Goal: Task Accomplishment & Management: Complete application form

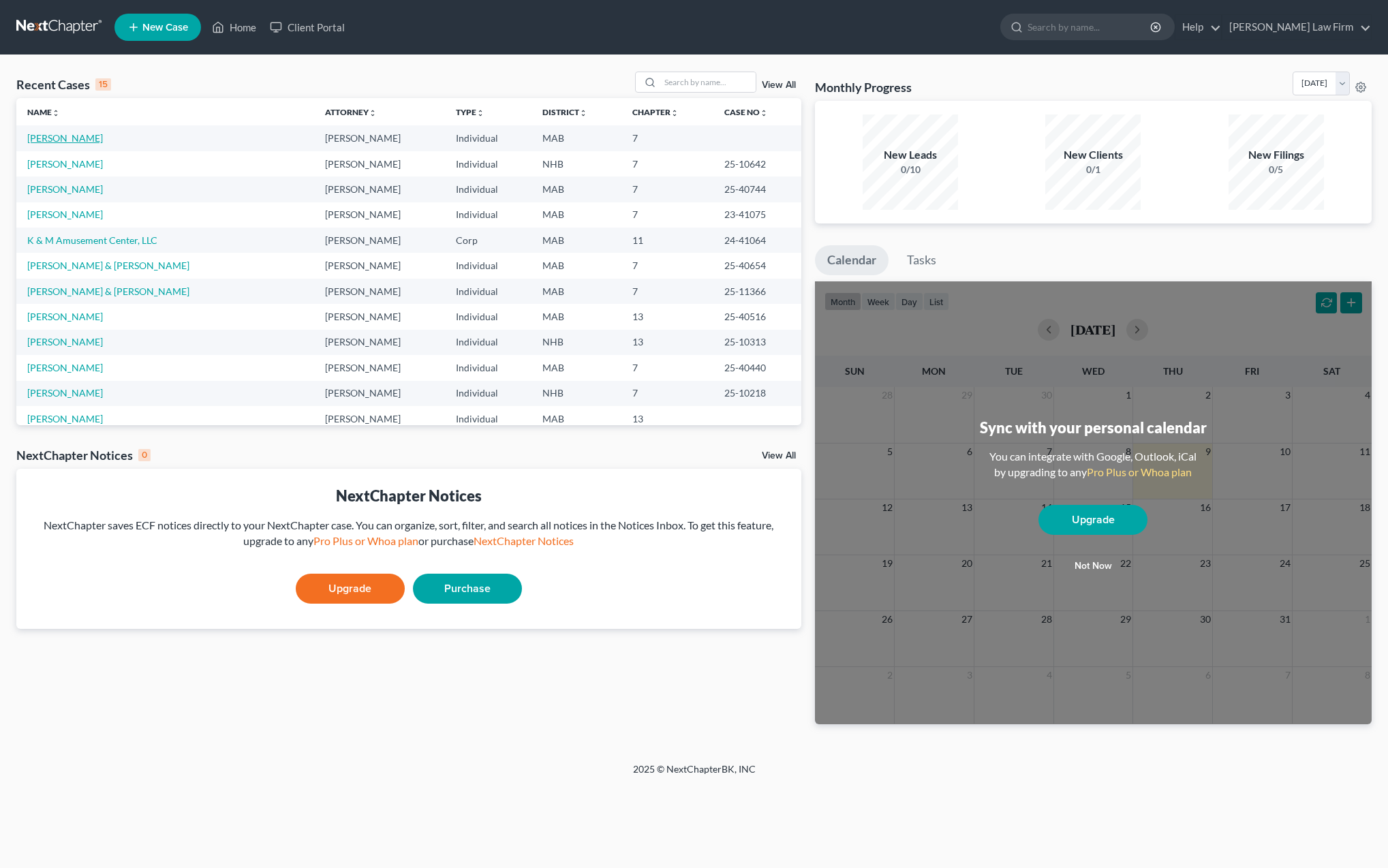
click at [54, 139] on link "[PERSON_NAME]" at bounding box center [65, 138] width 76 height 12
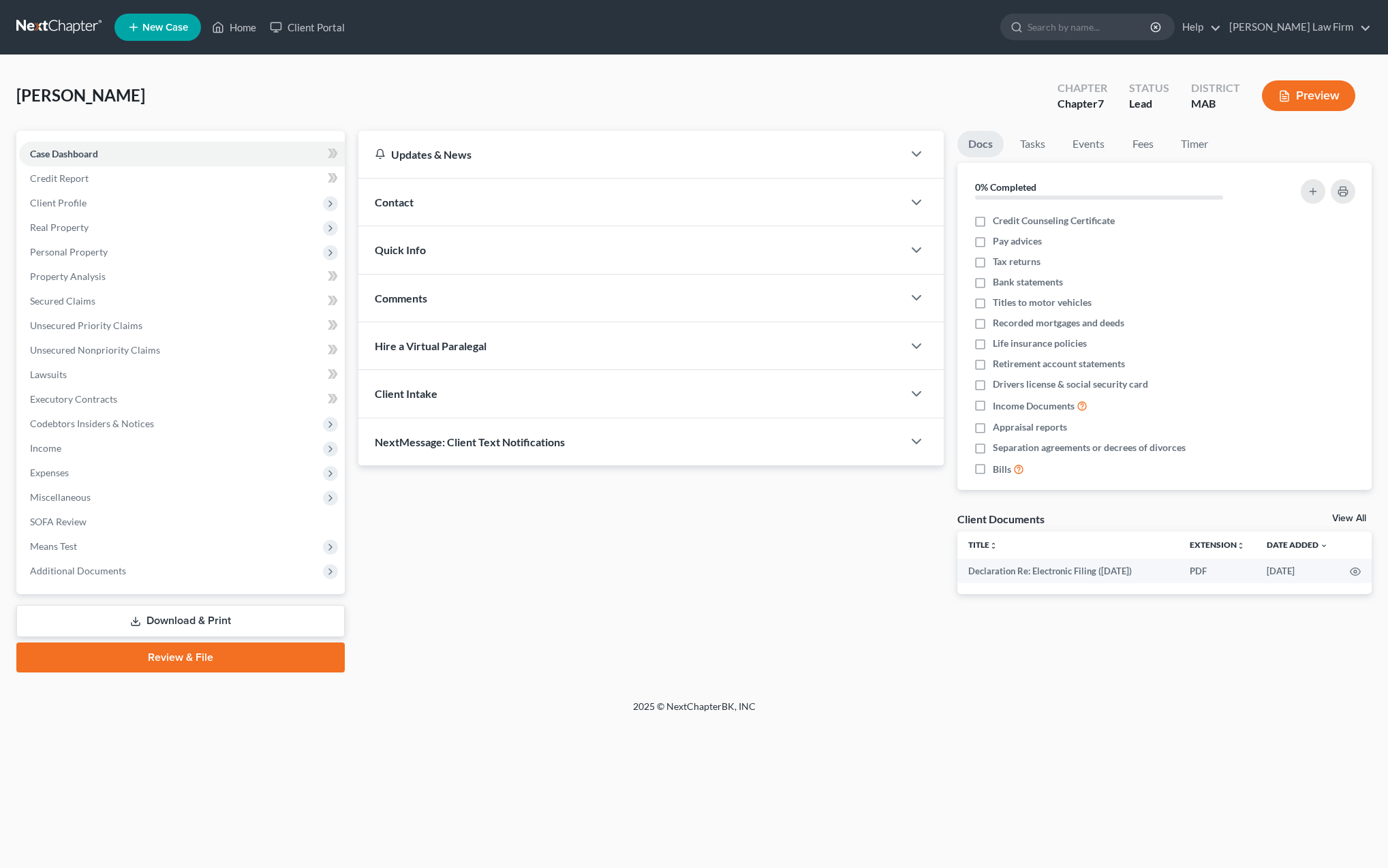
click at [250, 63] on div "[PERSON_NAME] Upgraded Chapter Chapter 7 Status Lead District MAB Preview Petit…" at bounding box center [694, 377] width 1388 height 645
click at [91, 575] on span "Additional Documents" at bounding box center [78, 571] width 96 height 12
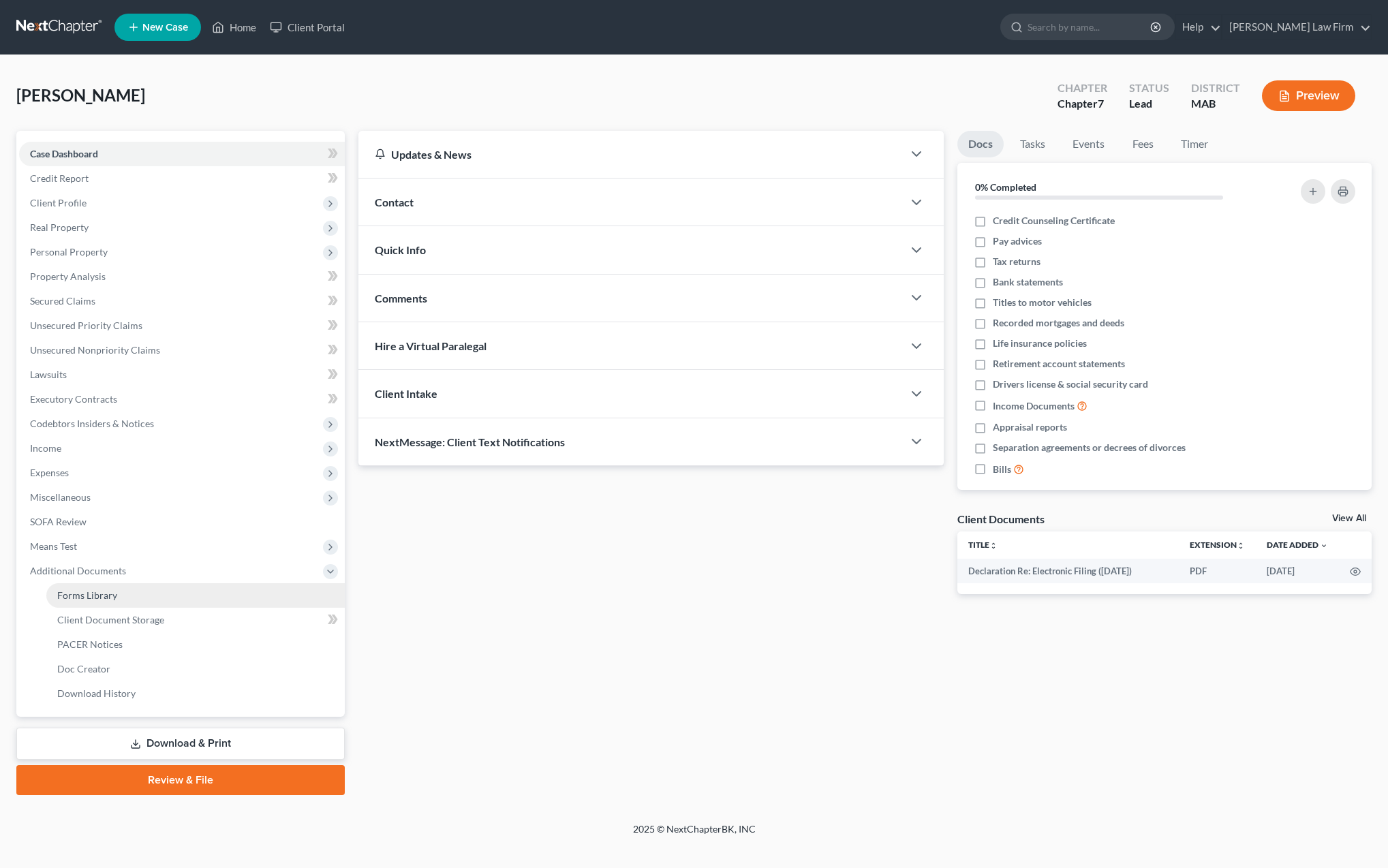
click at [87, 597] on span "Forms Library" at bounding box center [87, 595] width 60 height 12
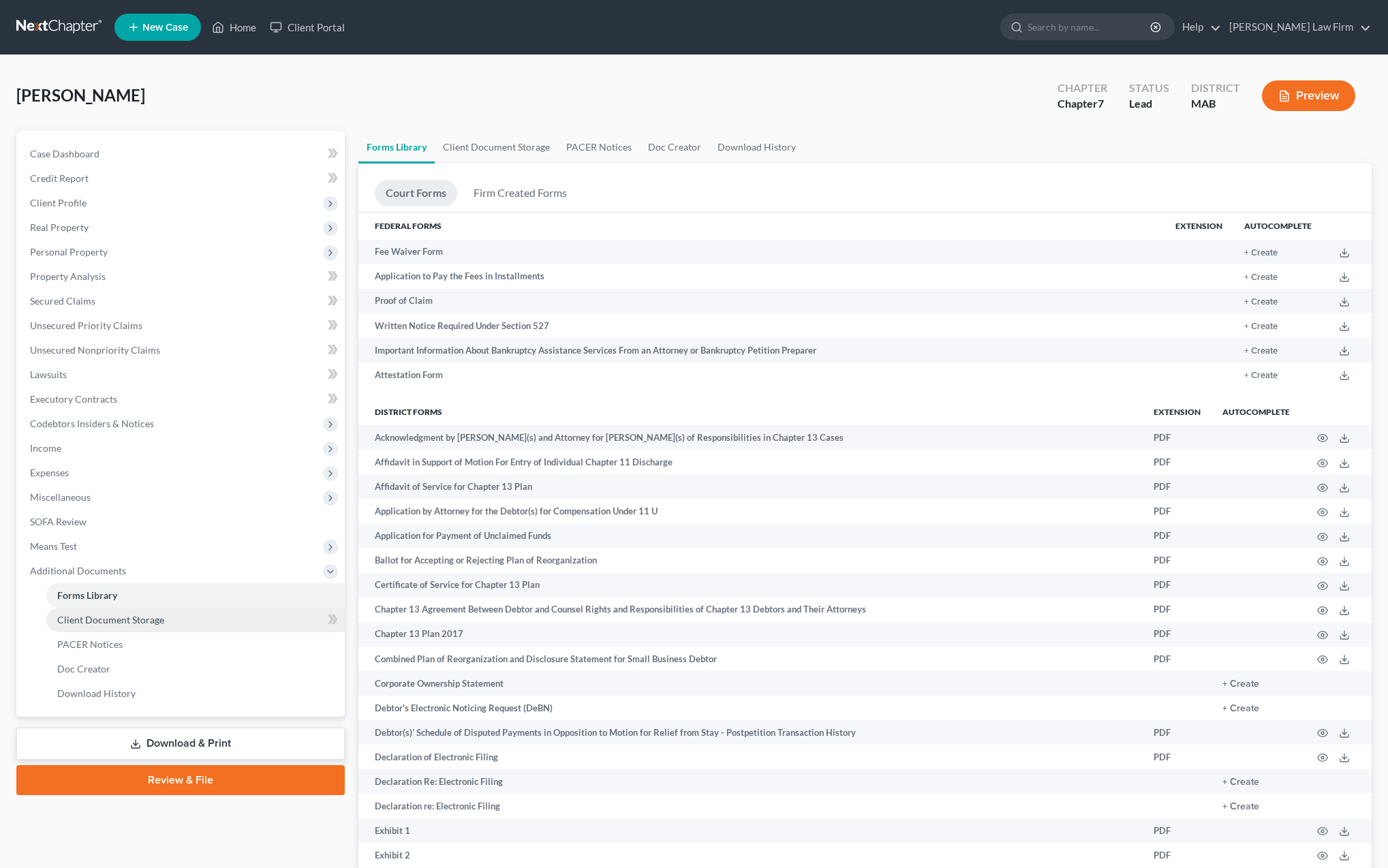
click at [91, 621] on span "Client Document Storage" at bounding box center [111, 619] width 107 height 12
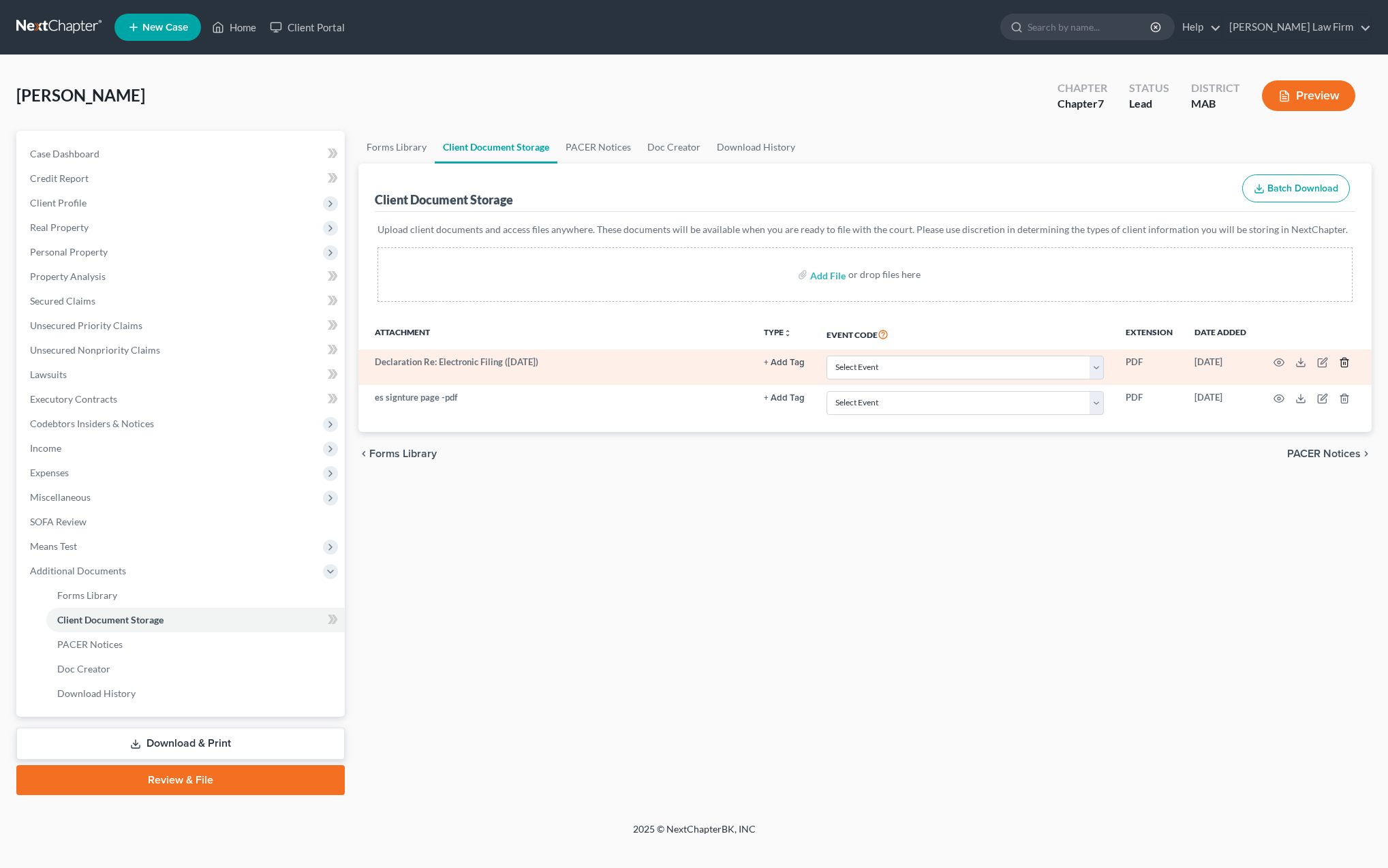
click at [1345, 364] on line "button" at bounding box center [1345, 363] width 0 height 2
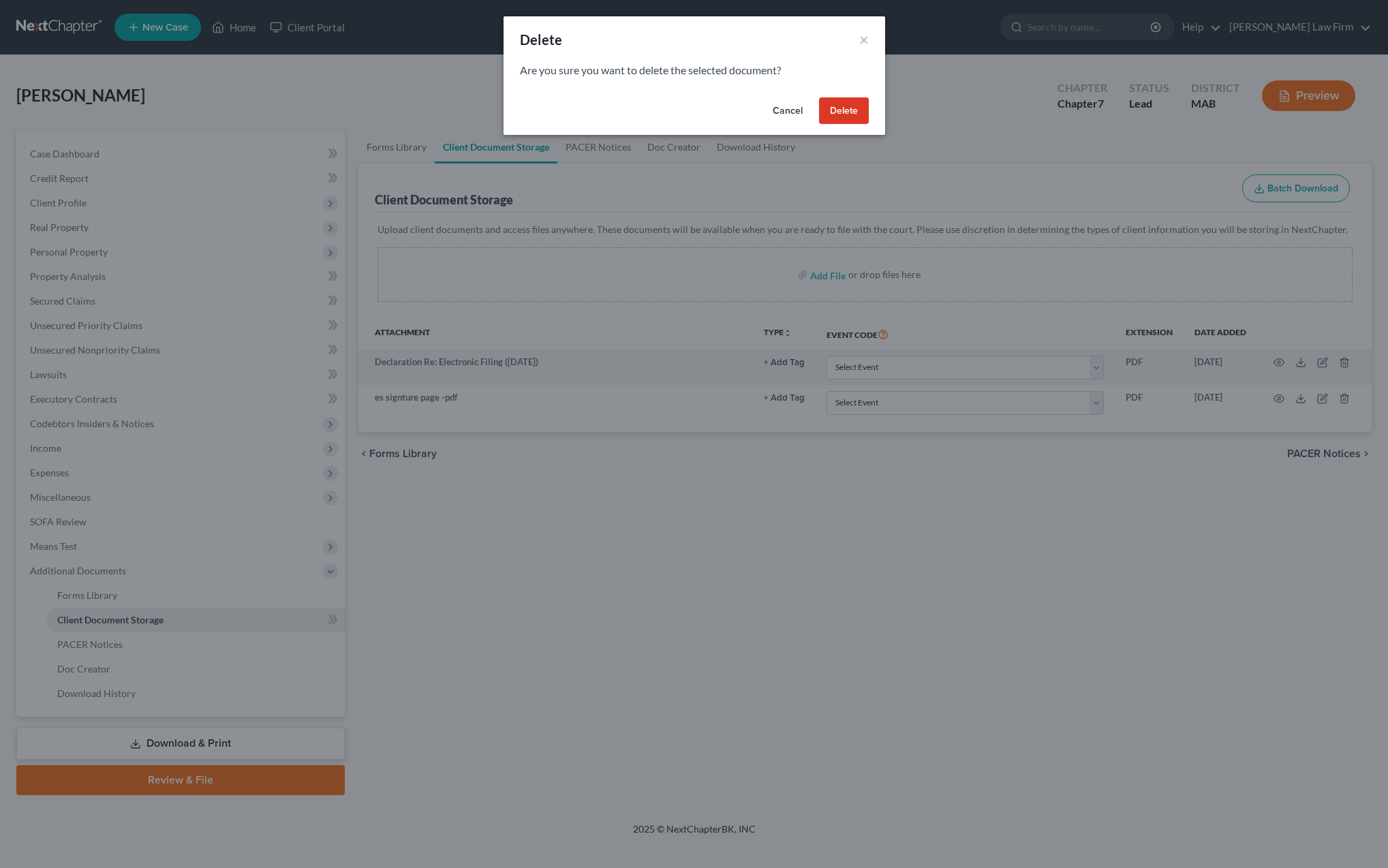
click at [841, 114] on button "Delete" at bounding box center [843, 111] width 50 height 28
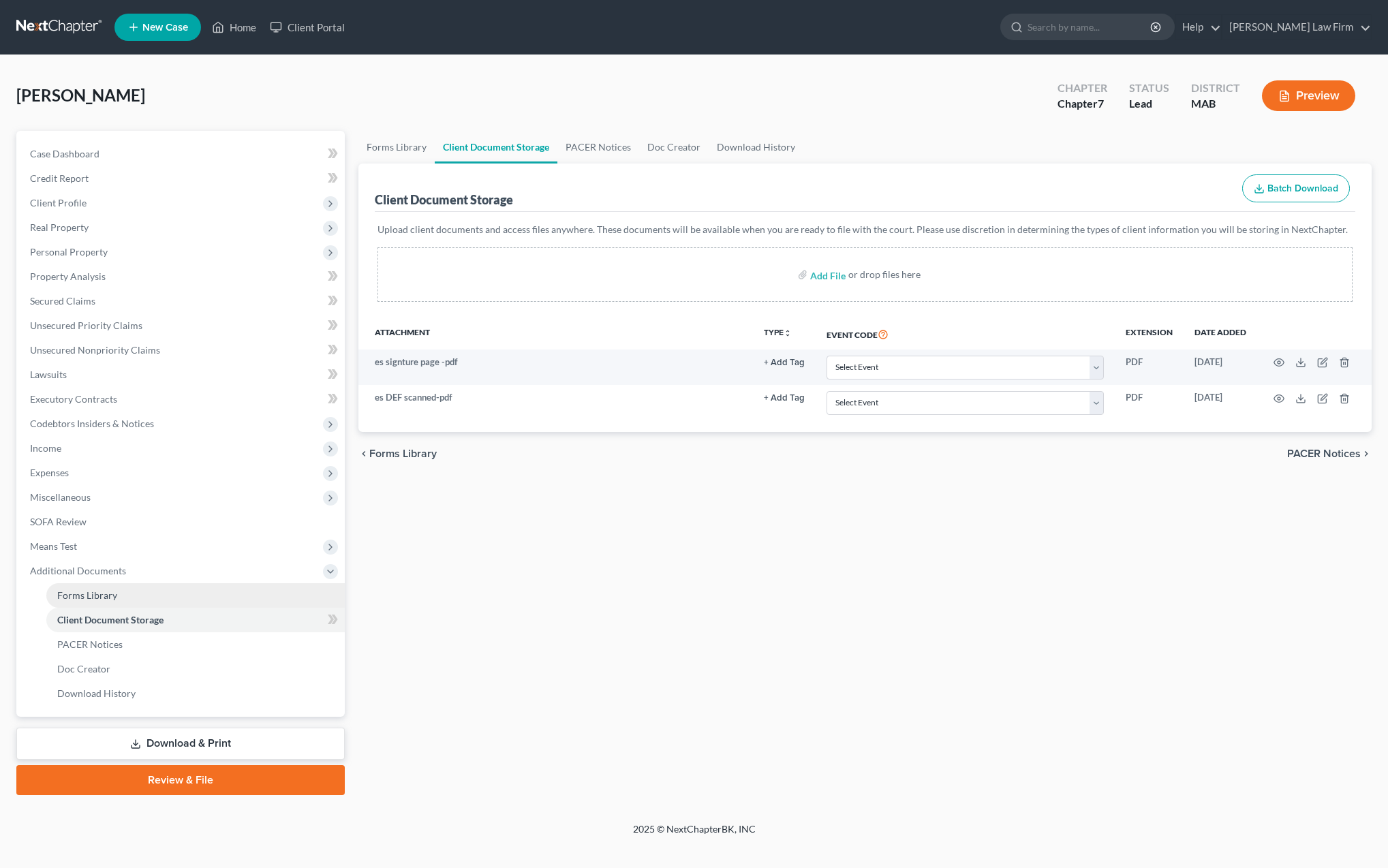
click at [94, 599] on span "Forms Library" at bounding box center [87, 595] width 60 height 12
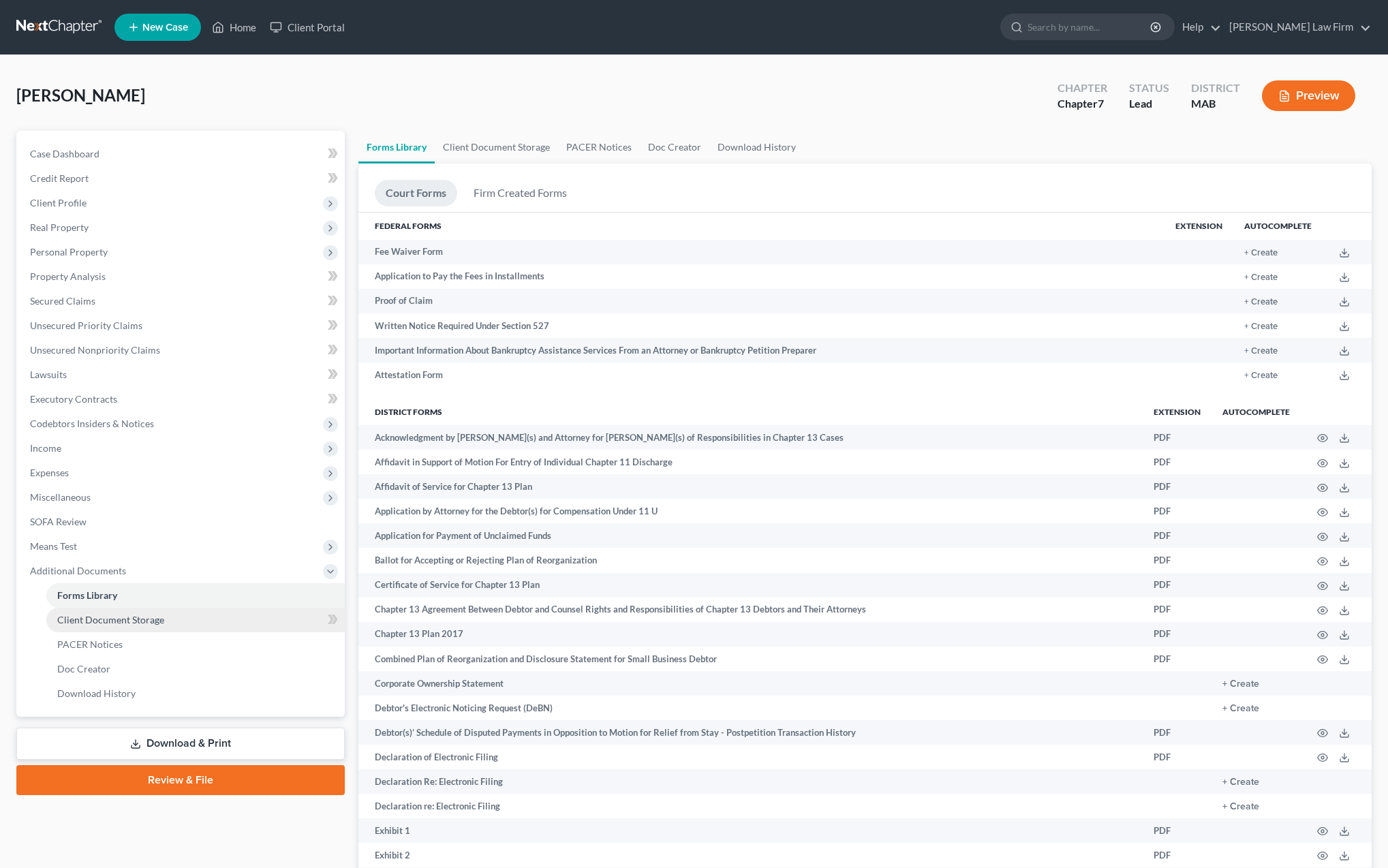
click at [102, 622] on span "Client Document Storage" at bounding box center [111, 619] width 107 height 12
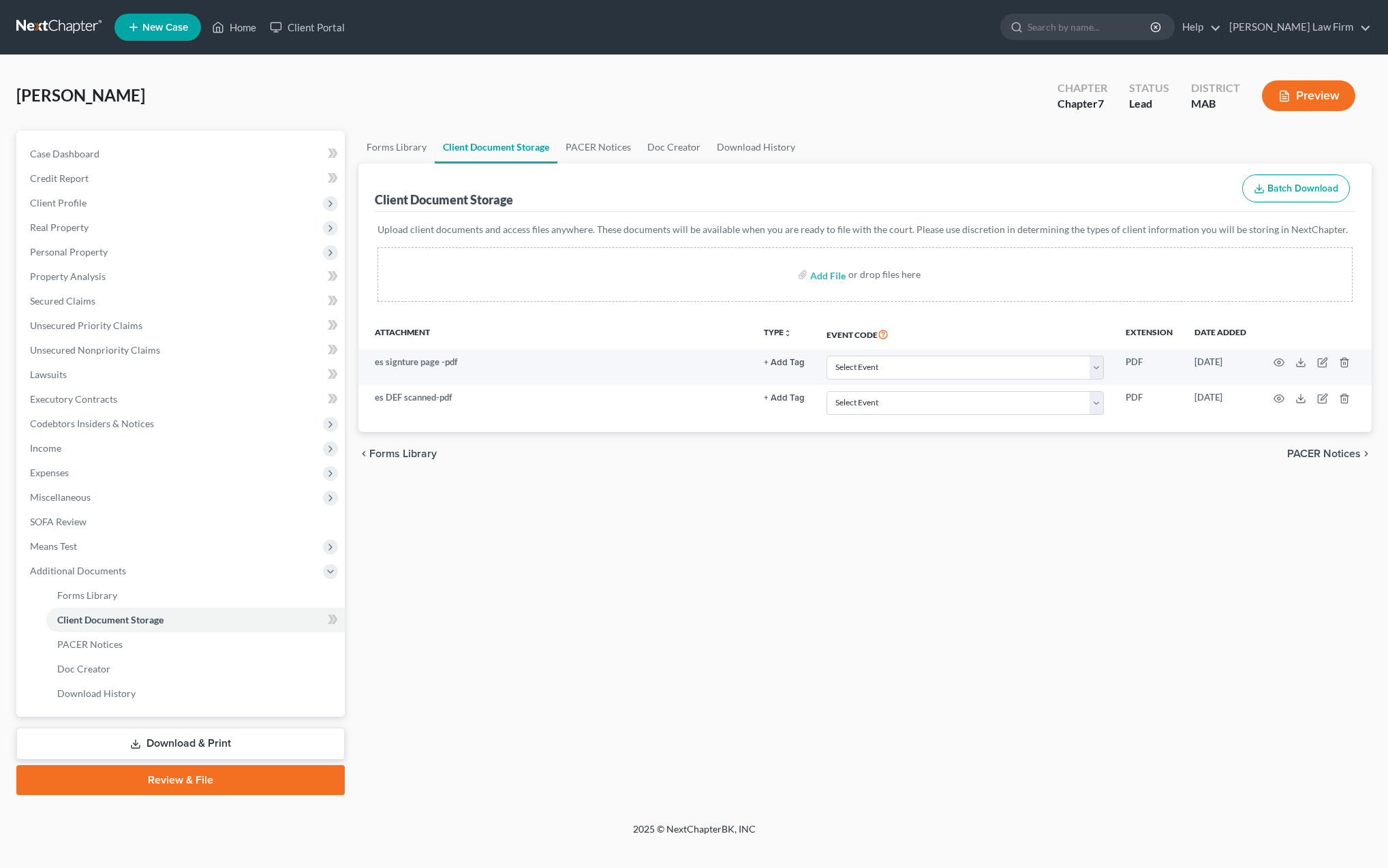
click at [151, 744] on link "Download & Print" at bounding box center [180, 743] width 328 height 32
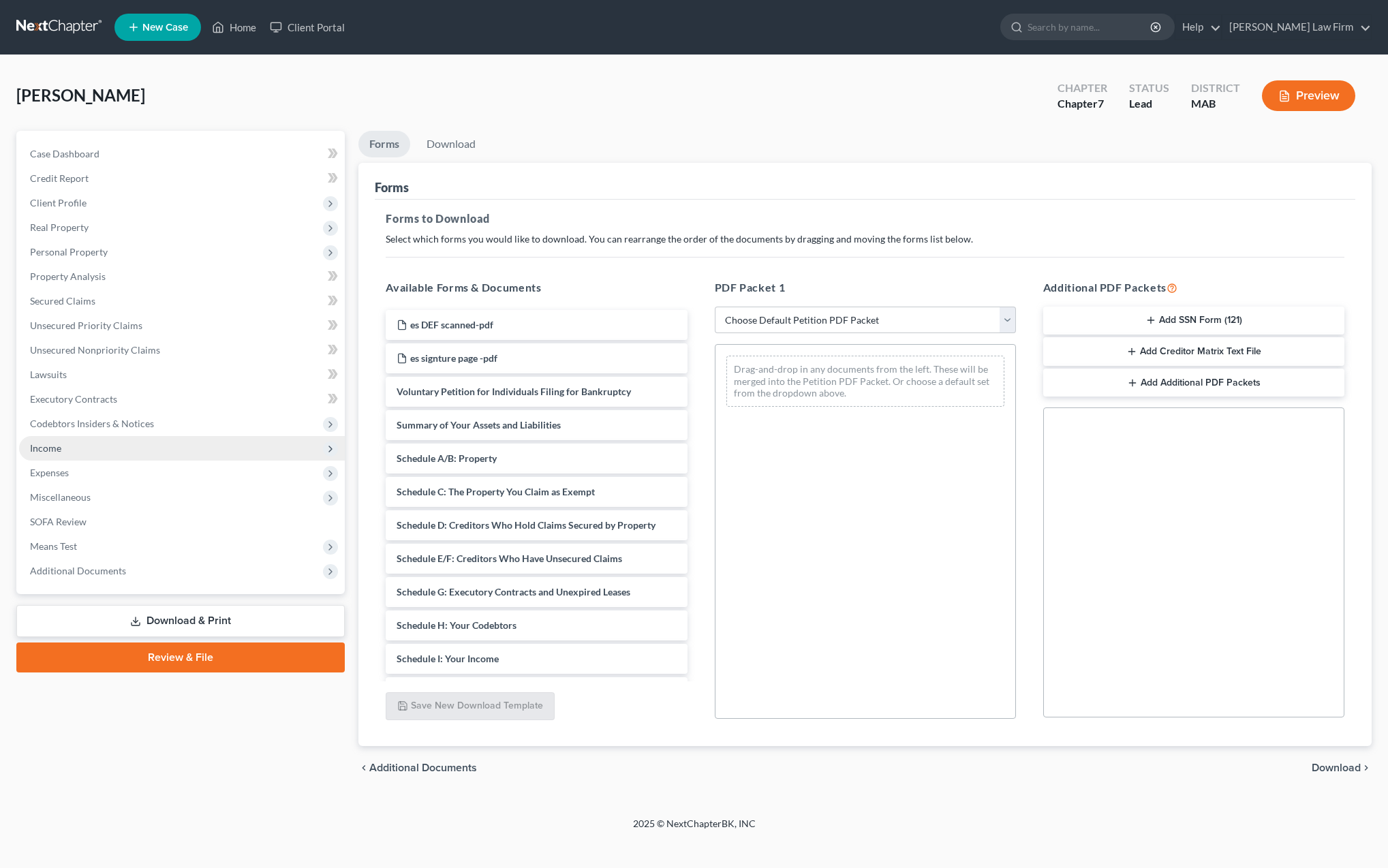
click at [50, 449] on span "Income" at bounding box center [46, 448] width 31 height 12
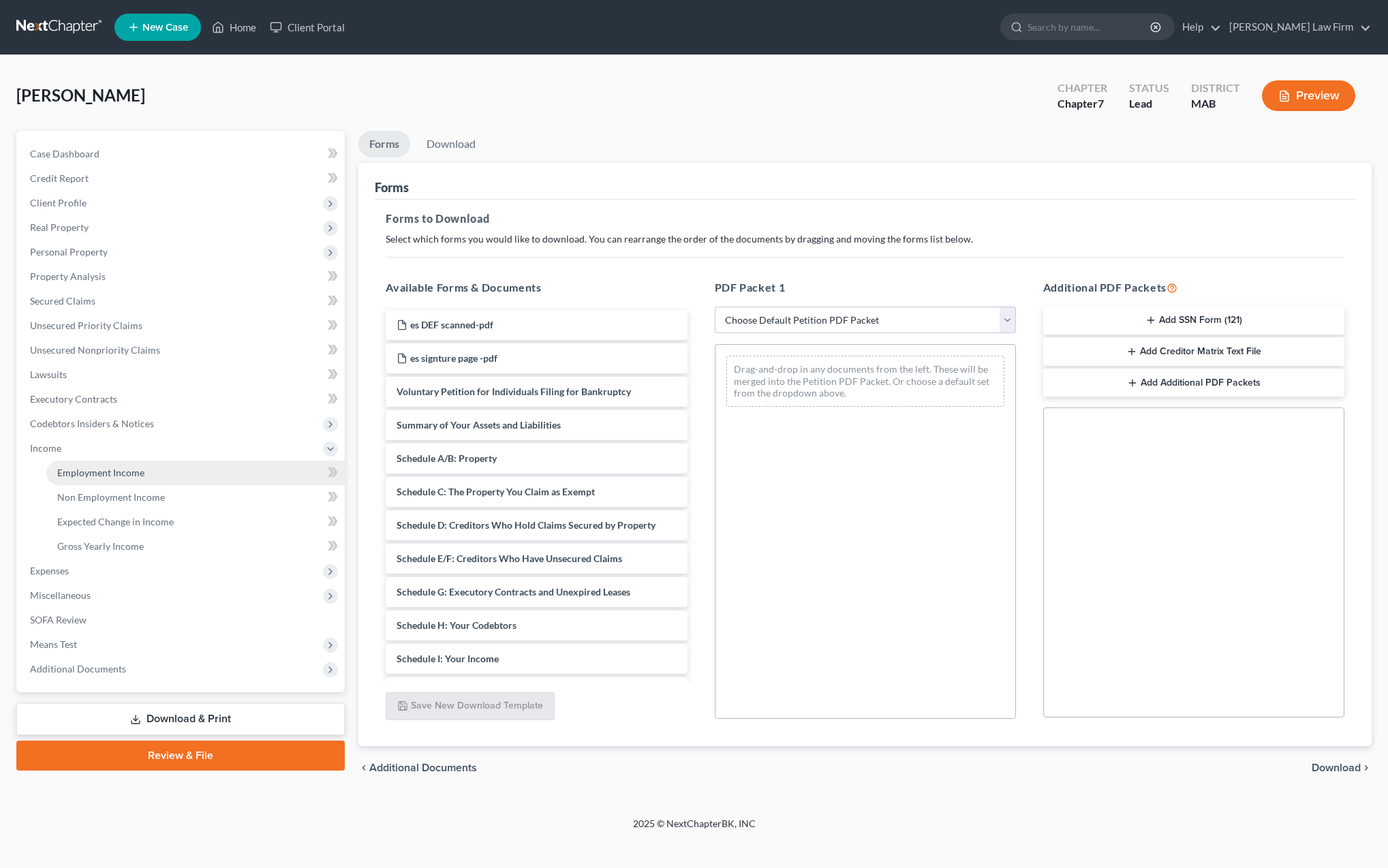
click at [89, 474] on span "Employment Income" at bounding box center [101, 472] width 87 height 12
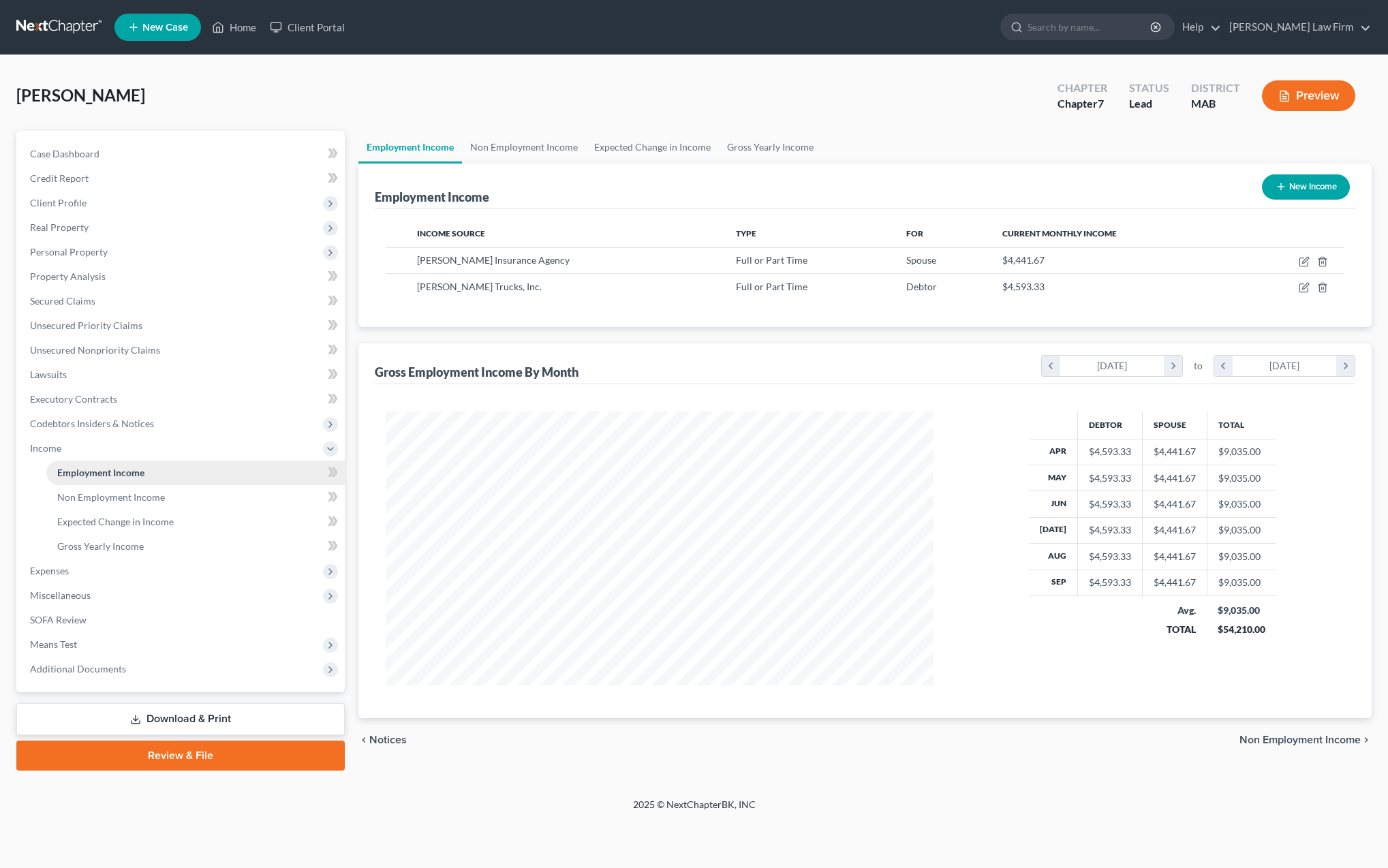
scroll to position [274, 576]
click at [88, 643] on span "Means Test" at bounding box center [182, 644] width 326 height 24
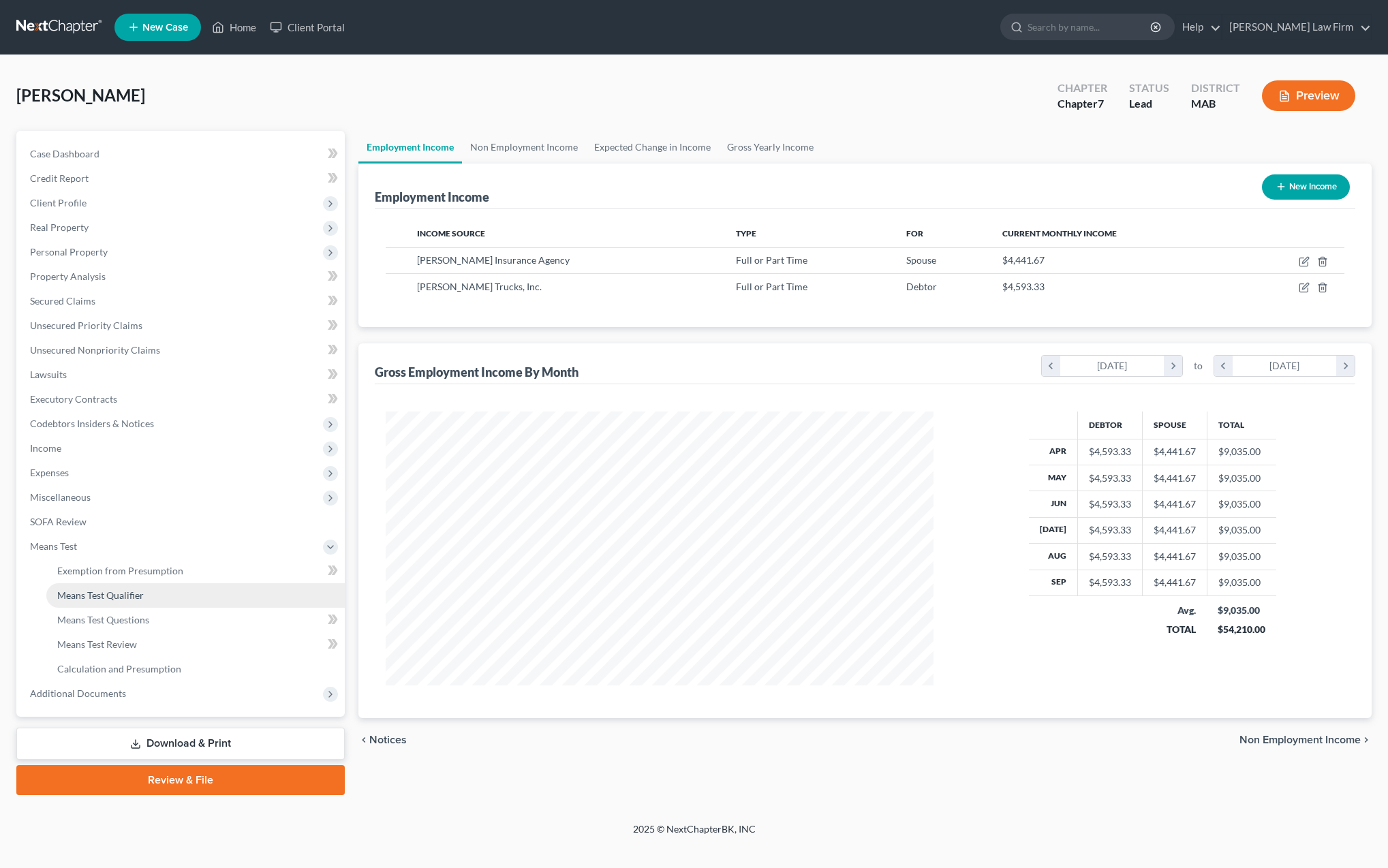
click at [113, 596] on span "Means Test Qualifier" at bounding box center [101, 595] width 87 height 12
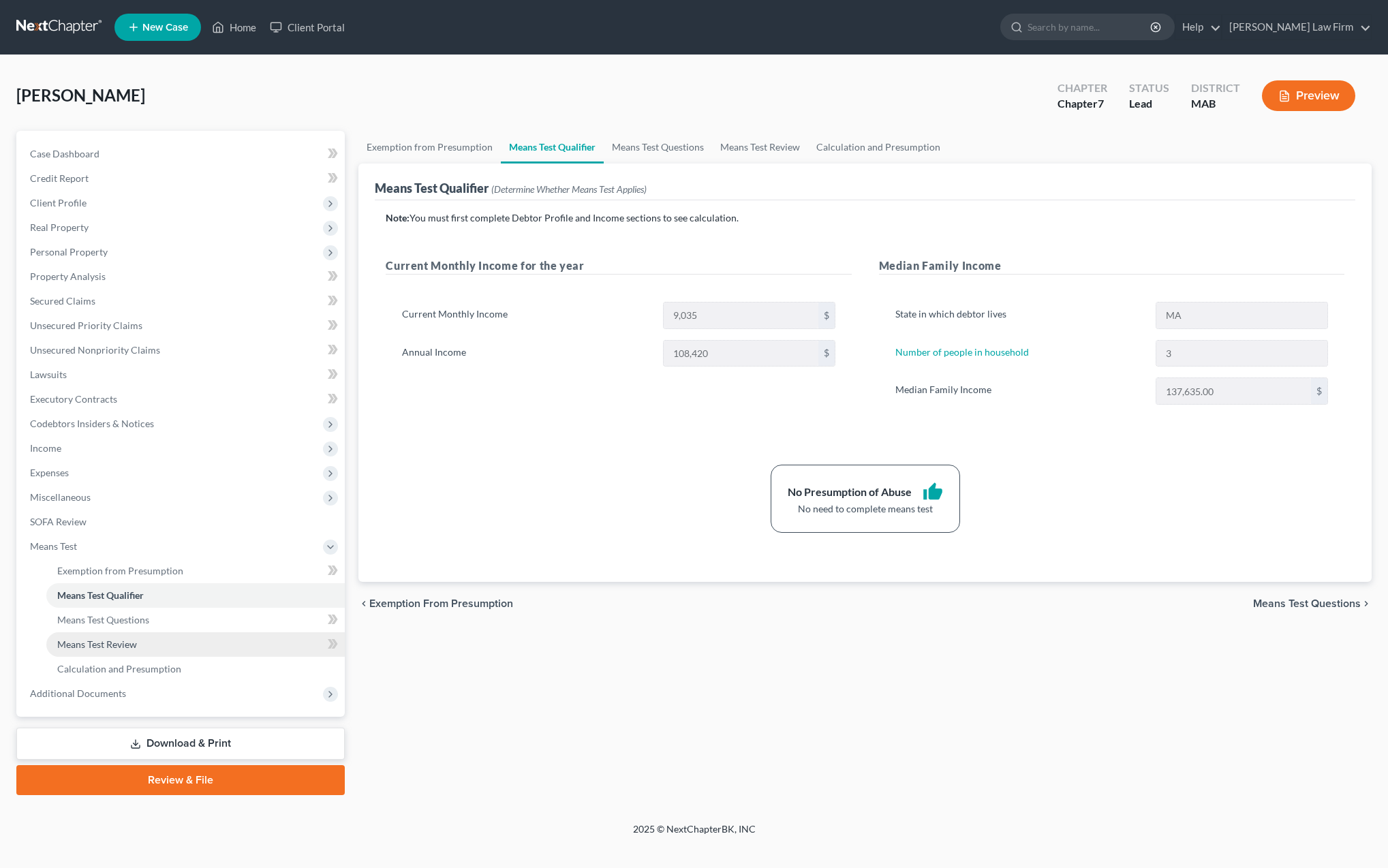
click at [113, 644] on span "Means Test Review" at bounding box center [97, 644] width 80 height 12
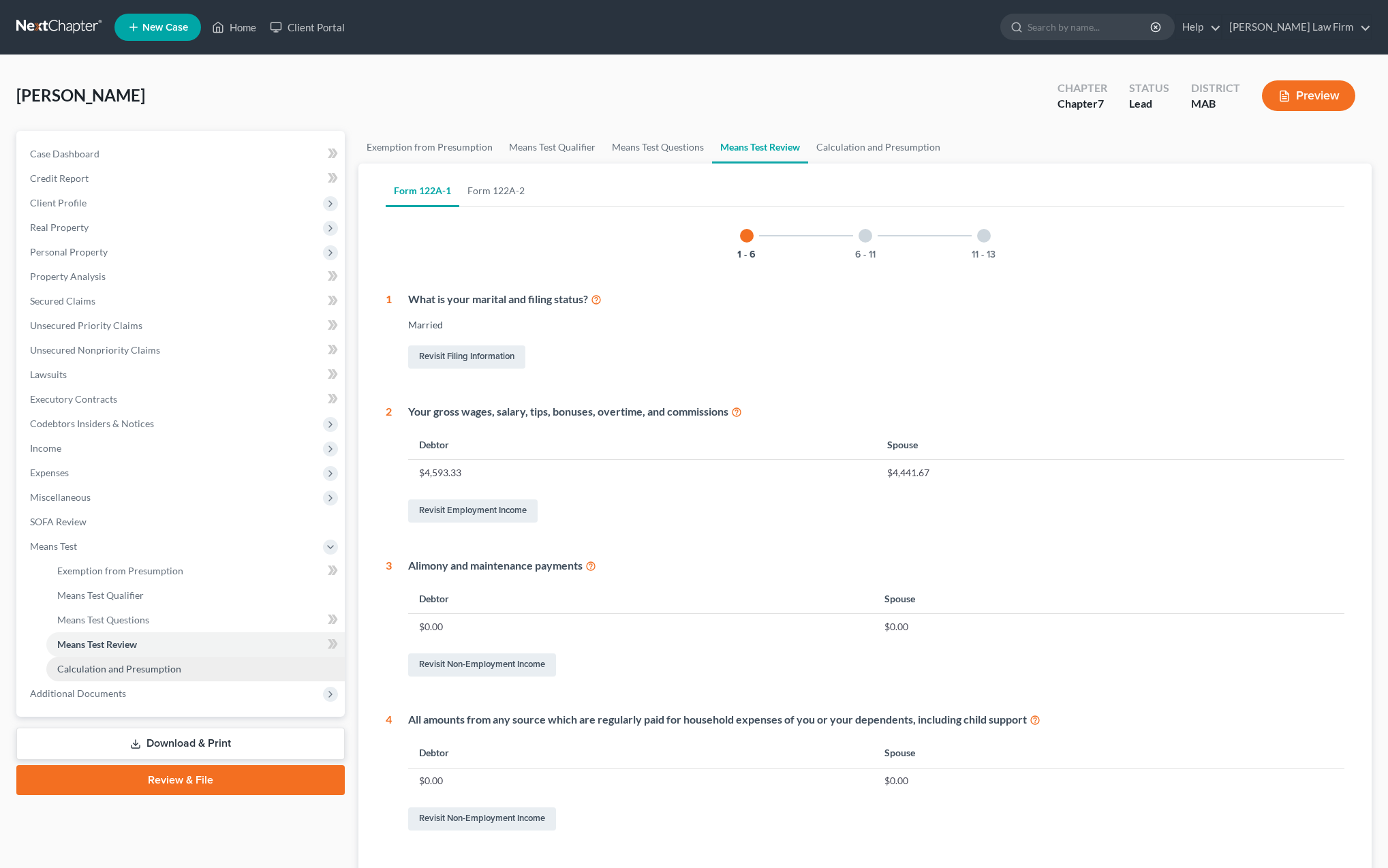
click at [124, 673] on span "Calculation and Presumption" at bounding box center [120, 668] width 124 height 12
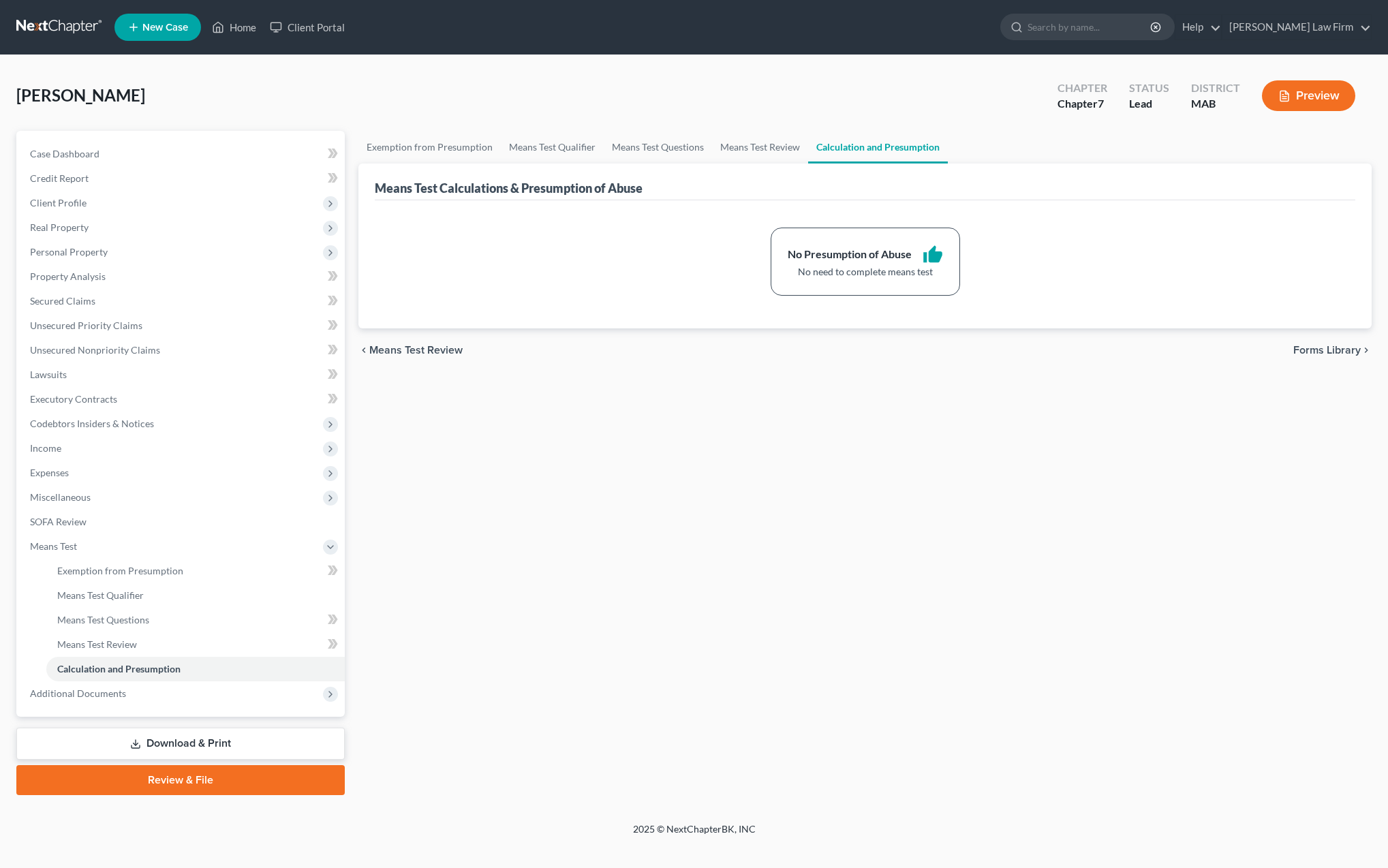
click at [177, 740] on link "Download & Print" at bounding box center [180, 743] width 328 height 32
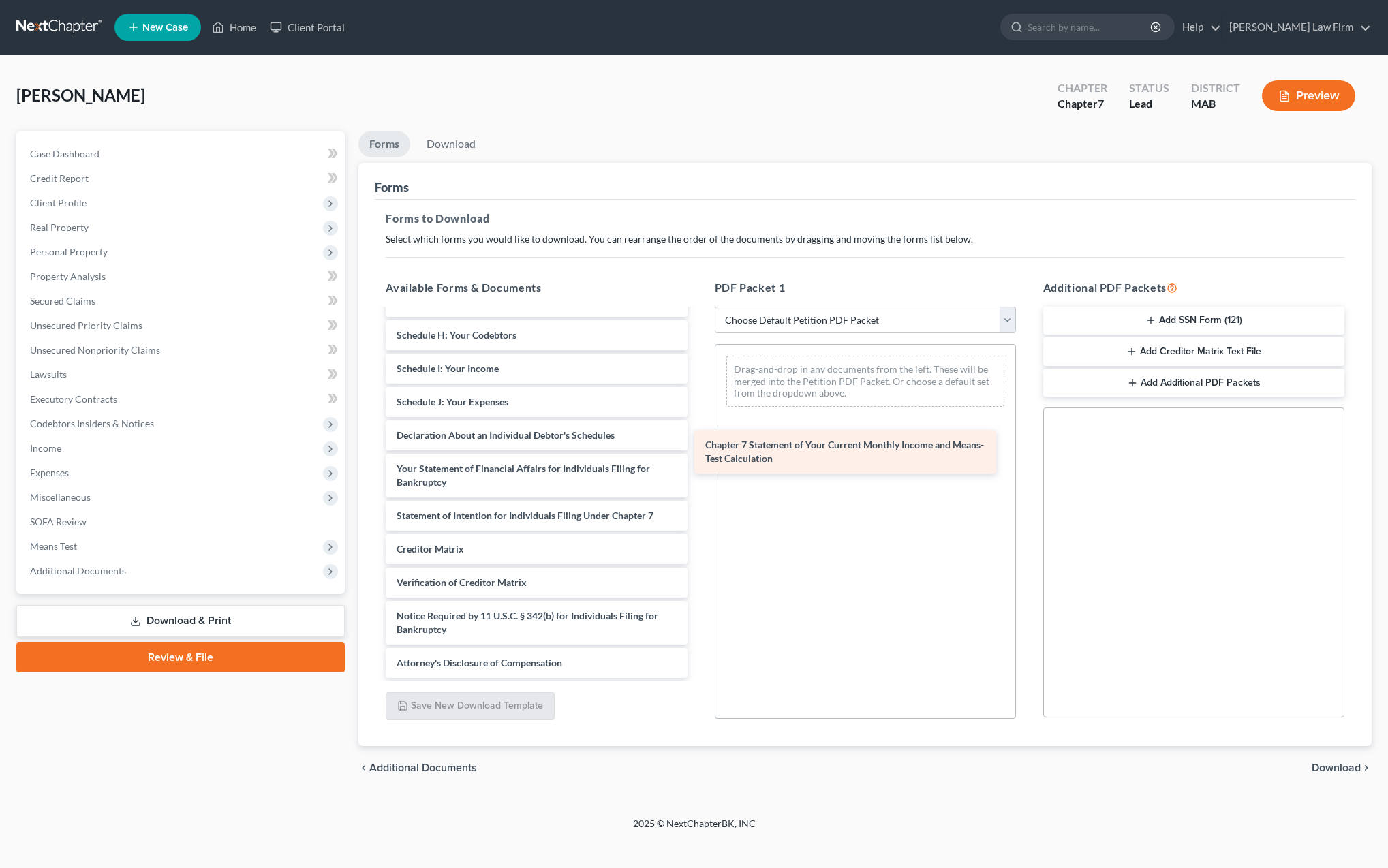
scroll to position [290, 0]
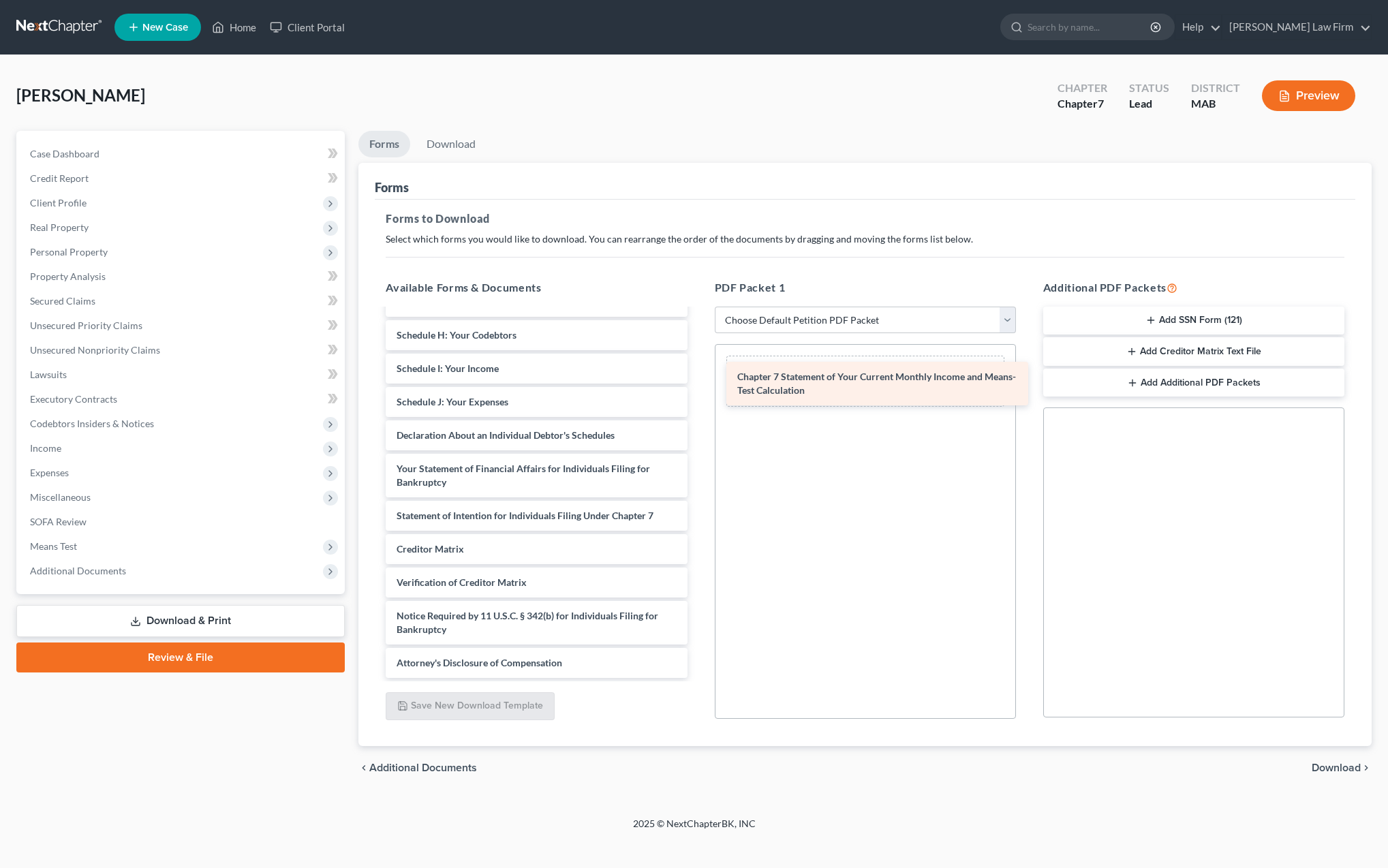
drag, startPoint x: 435, startPoint y: 508, endPoint x: 775, endPoint y: 384, distance: 361.9
click at [698, 384] on div "Chapter 7 Statement of Your Current Monthly Income and Means-Test Calculation e…" at bounding box center [536, 349] width 323 height 658
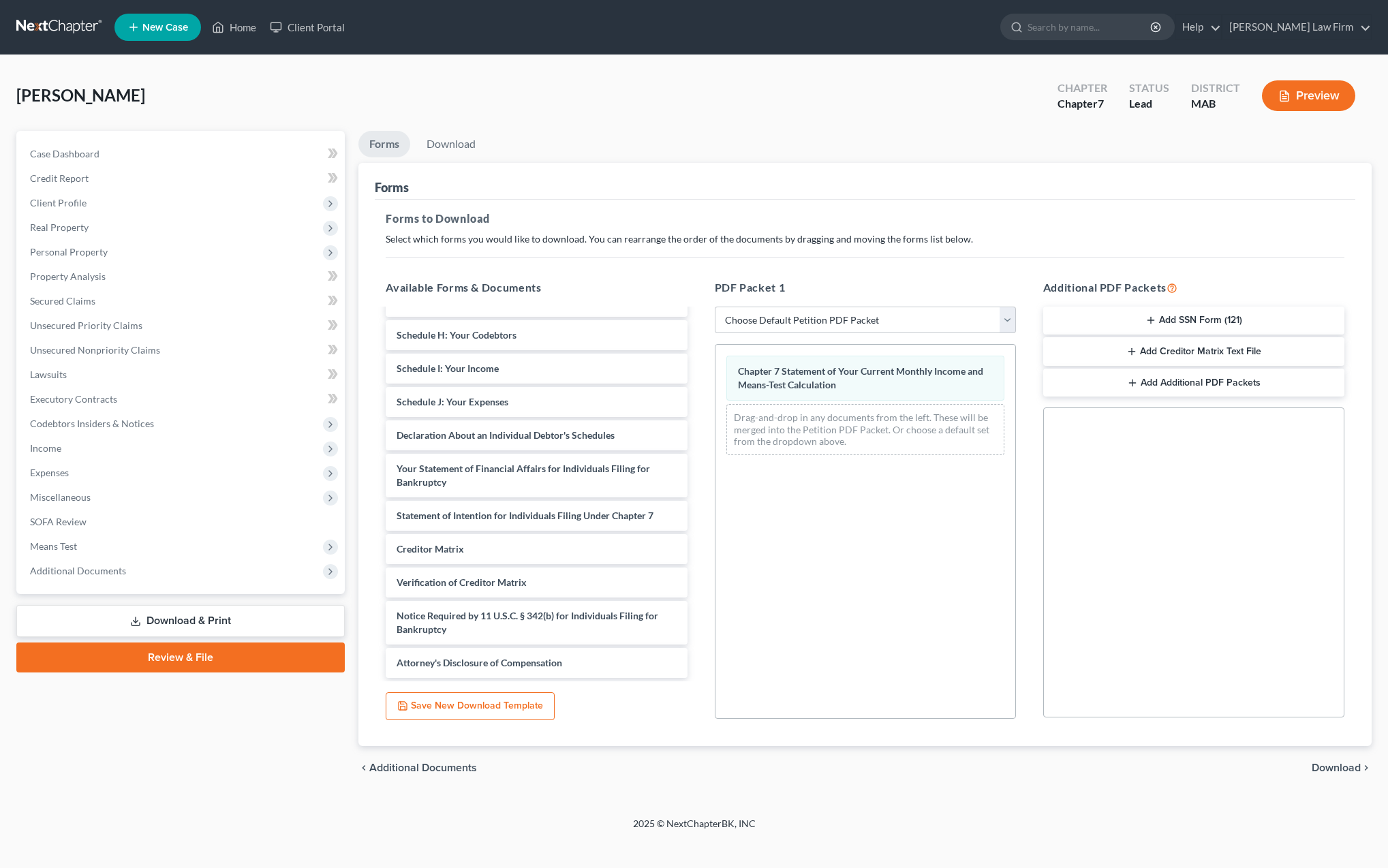
click at [1342, 767] on span "Download" at bounding box center [1336, 768] width 49 height 11
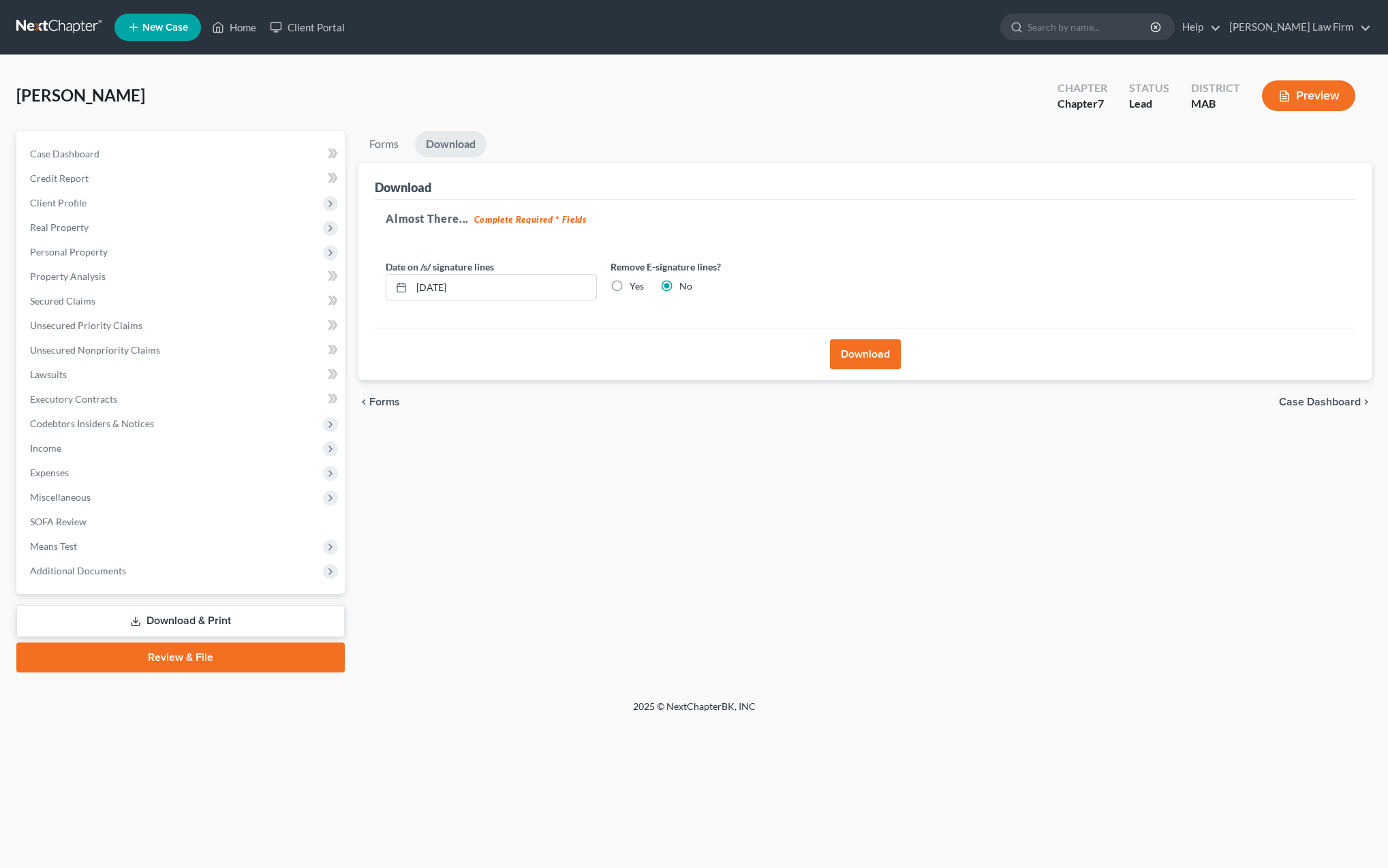
click at [855, 358] on button "Download" at bounding box center [865, 354] width 71 height 30
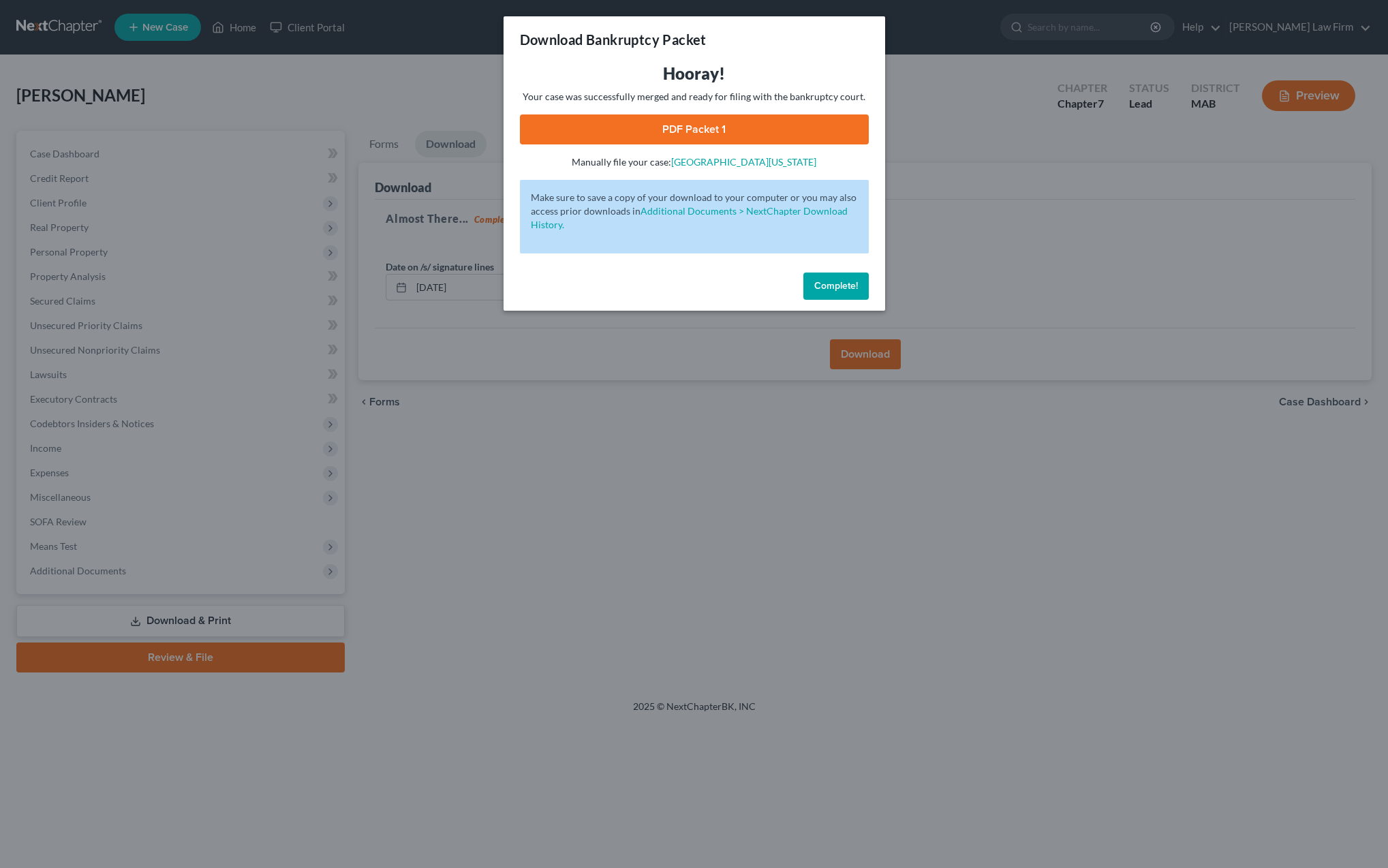
click at [631, 139] on link "PDF Packet 1" at bounding box center [694, 129] width 349 height 30
click at [827, 294] on button "Complete!" at bounding box center [835, 286] width 65 height 28
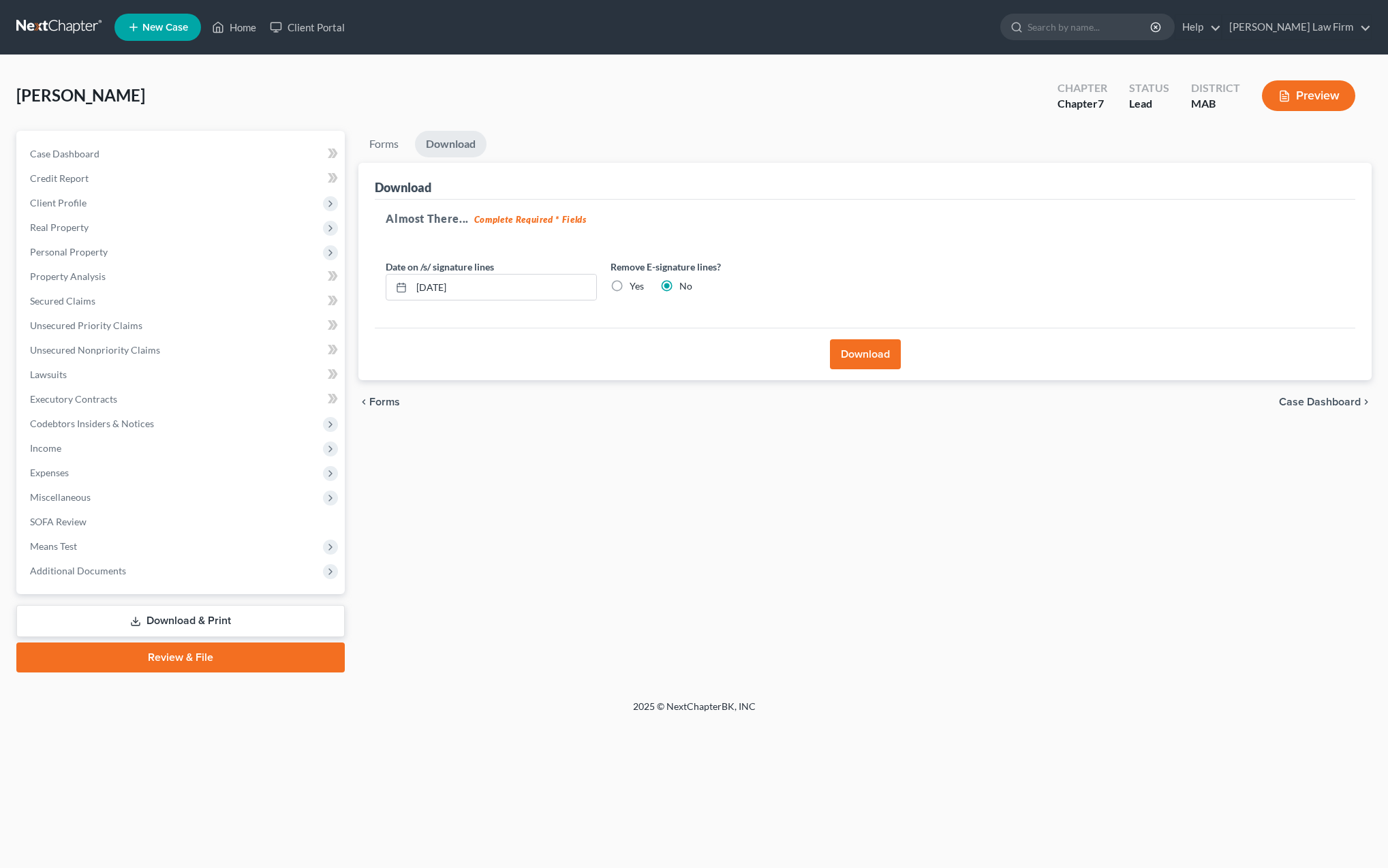
click at [157, 660] on link "Review & File" at bounding box center [180, 657] width 328 height 30
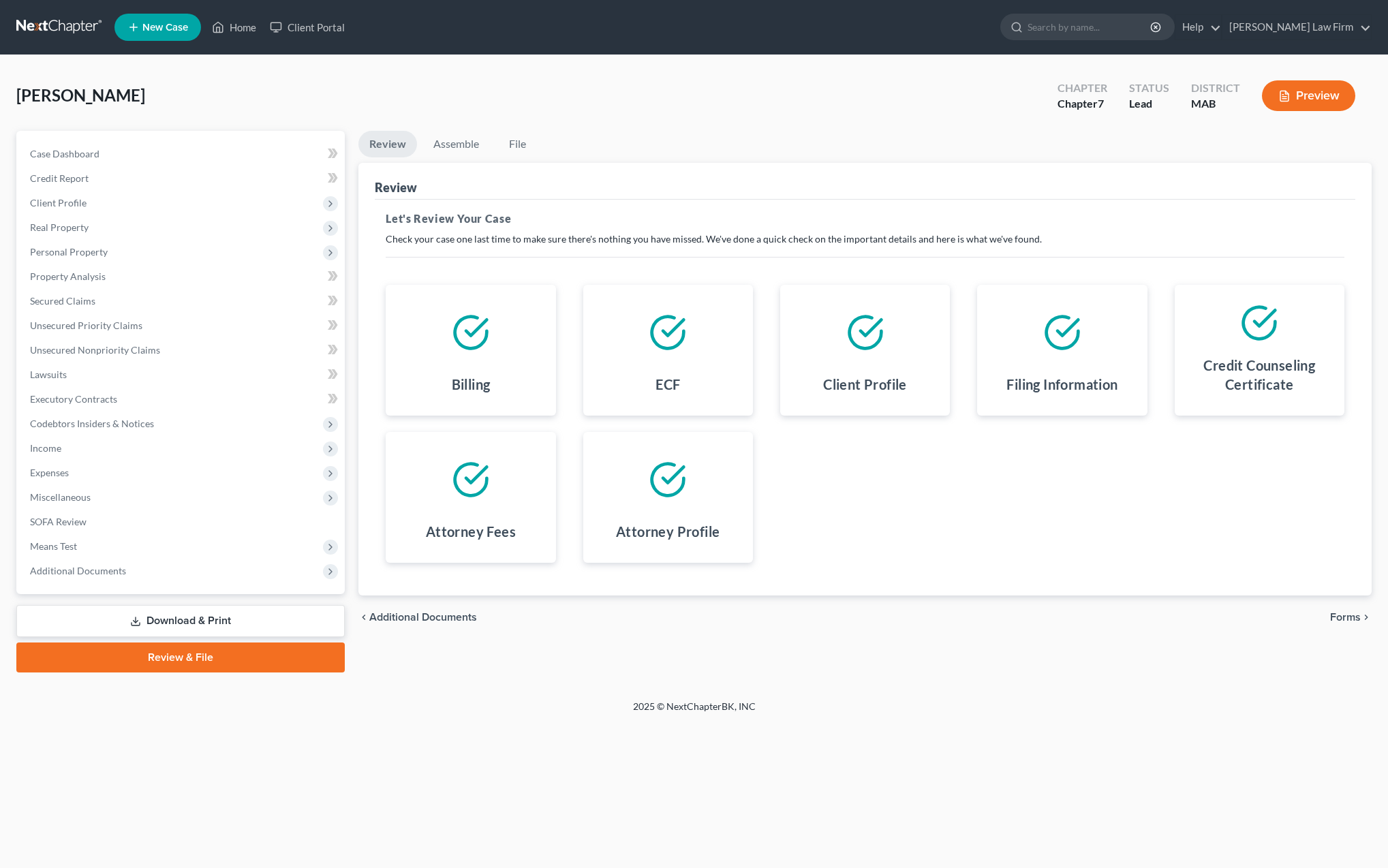
click at [1349, 615] on span "Forms" at bounding box center [1345, 617] width 31 height 11
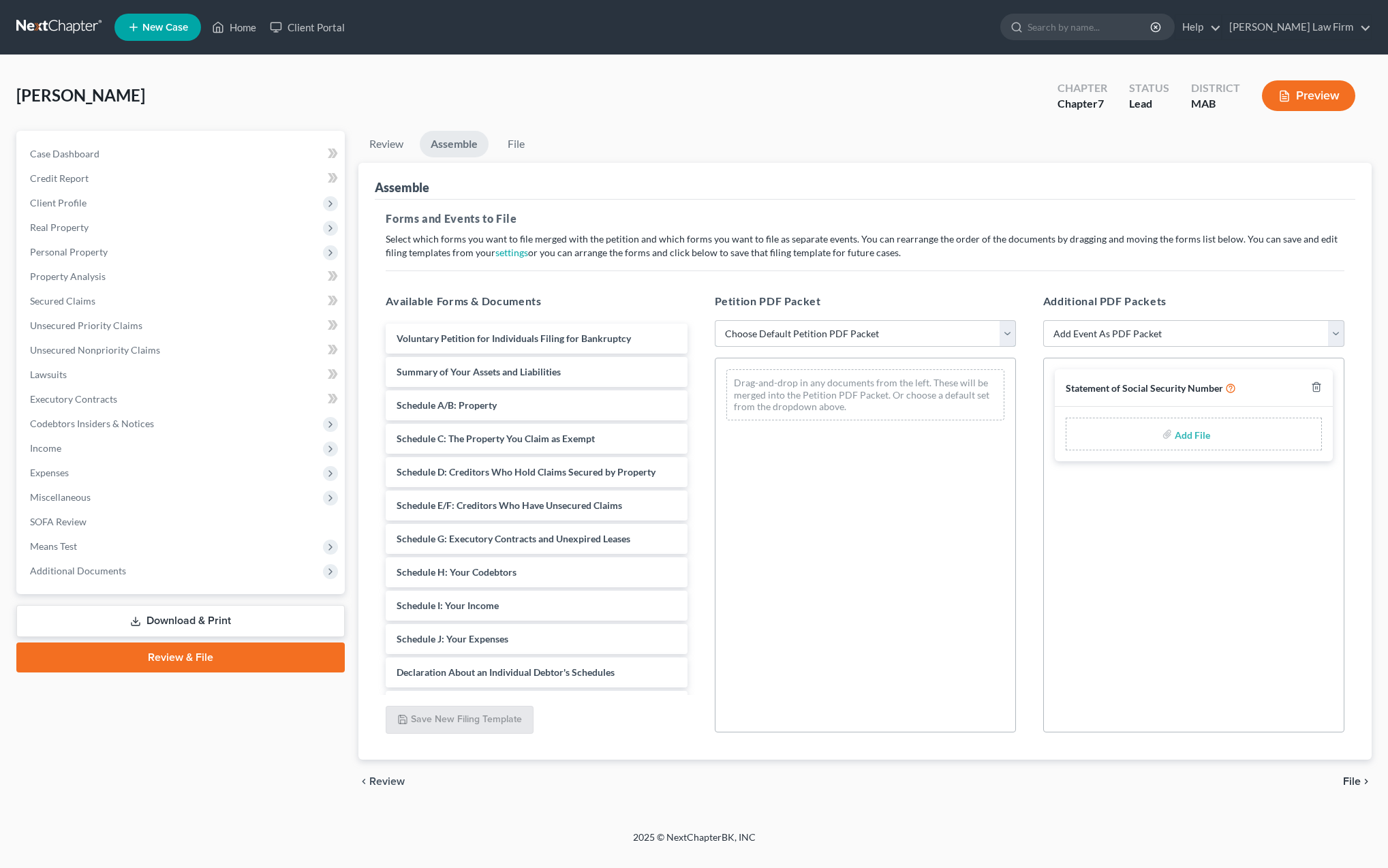
select select "2"
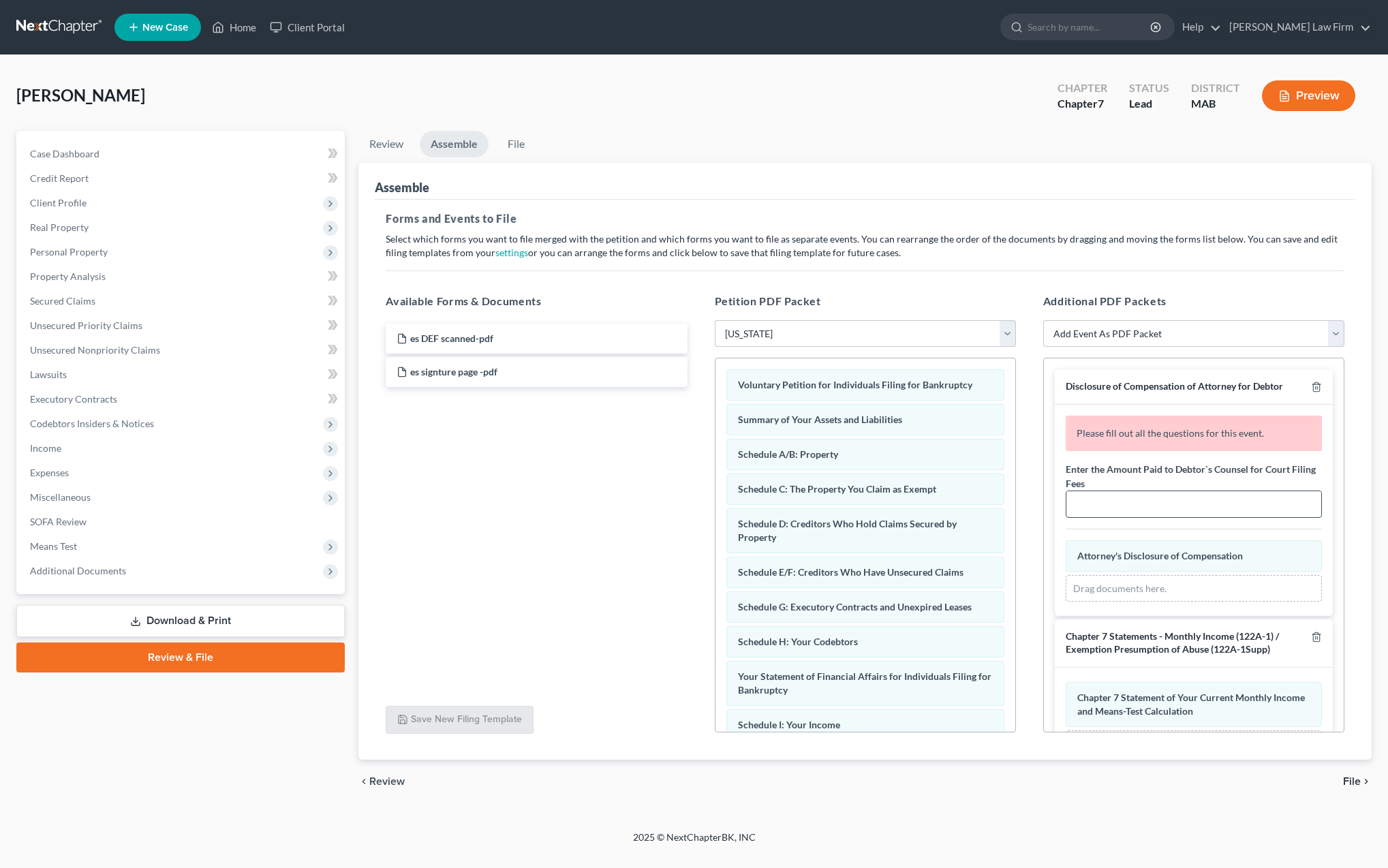
click at [1088, 510] on input "text" at bounding box center [1194, 504] width 255 height 26
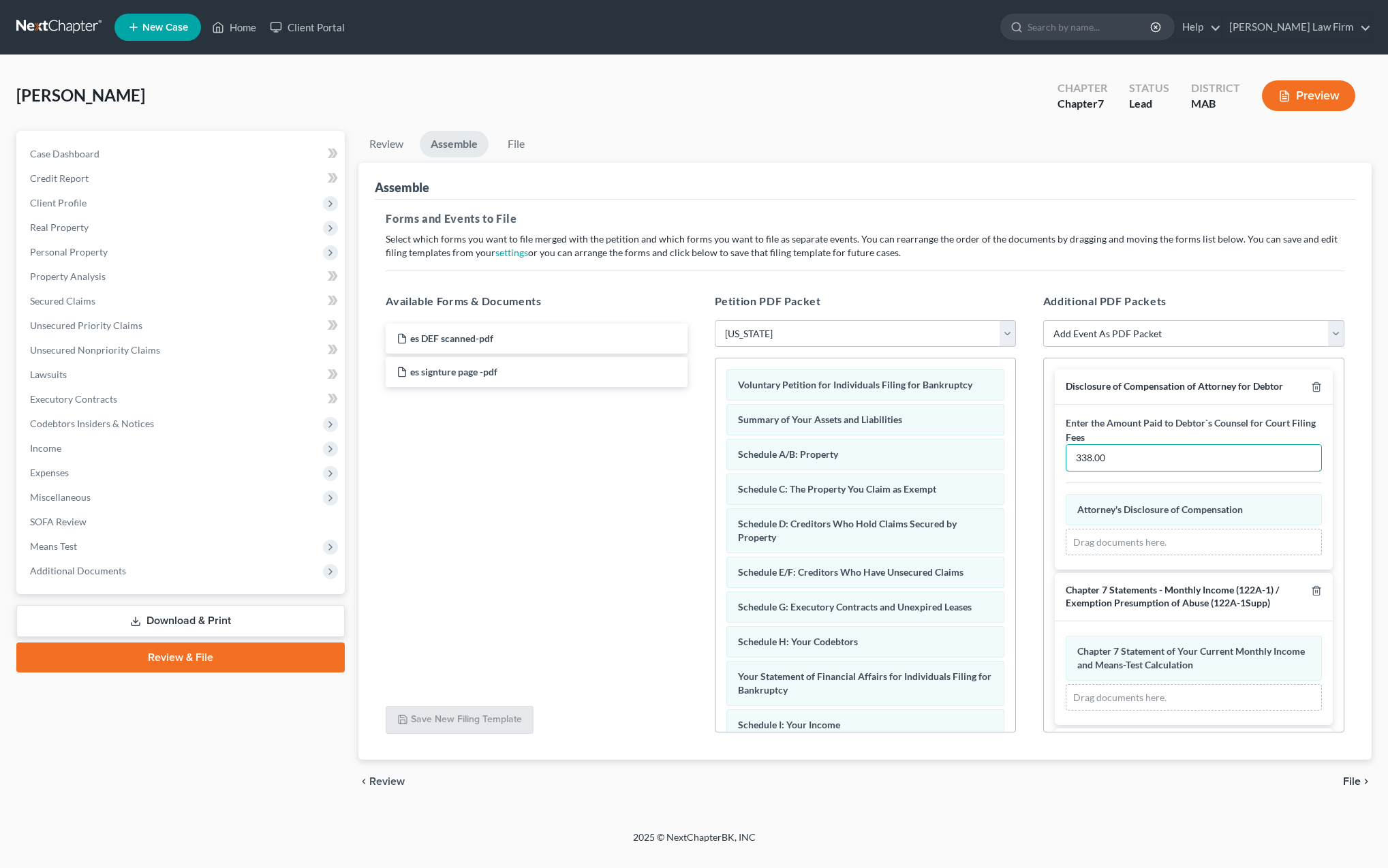
type input "338.00"
click at [1354, 782] on span "File" at bounding box center [1352, 781] width 18 height 11
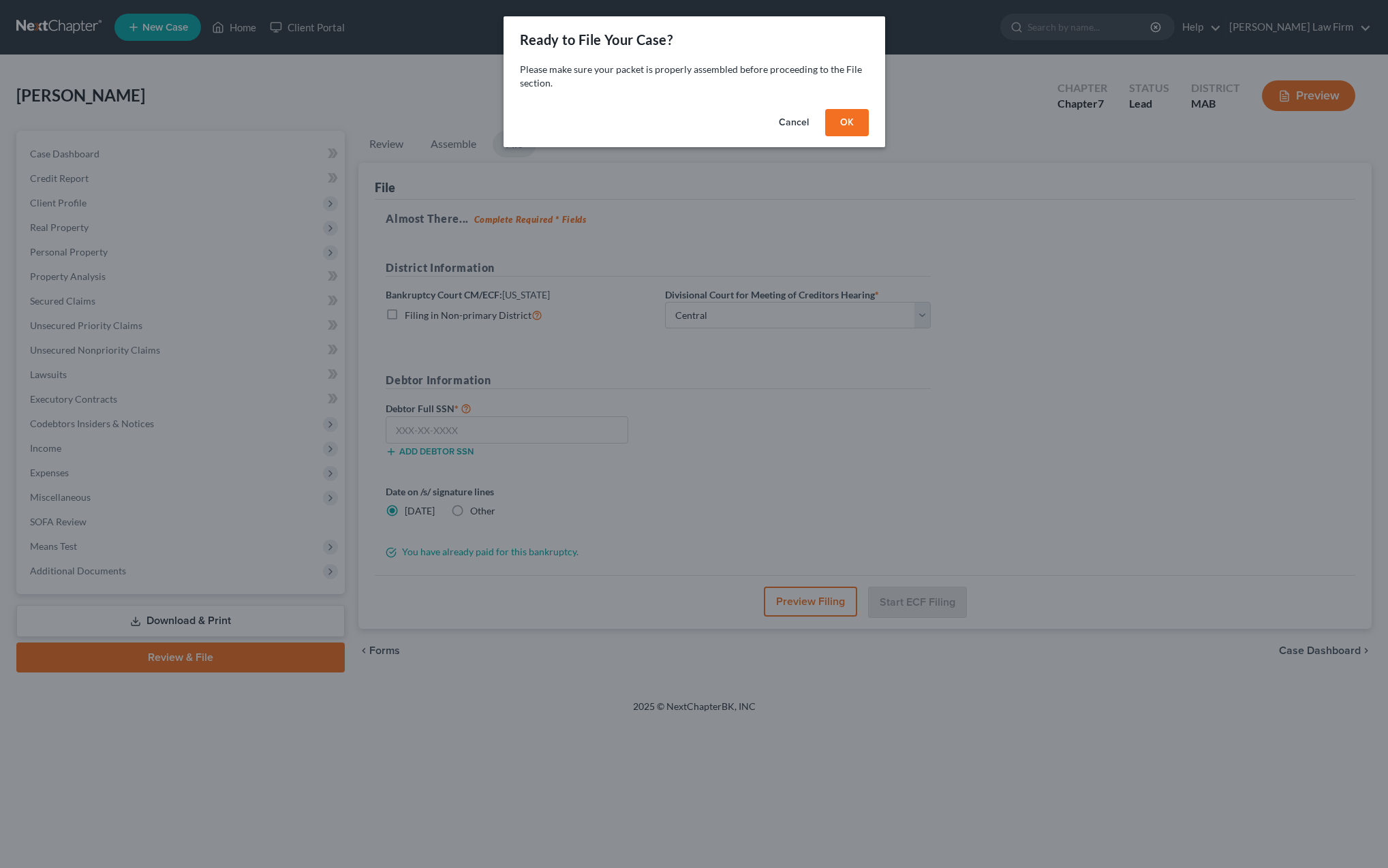
click at [846, 123] on button "OK" at bounding box center [846, 122] width 43 height 28
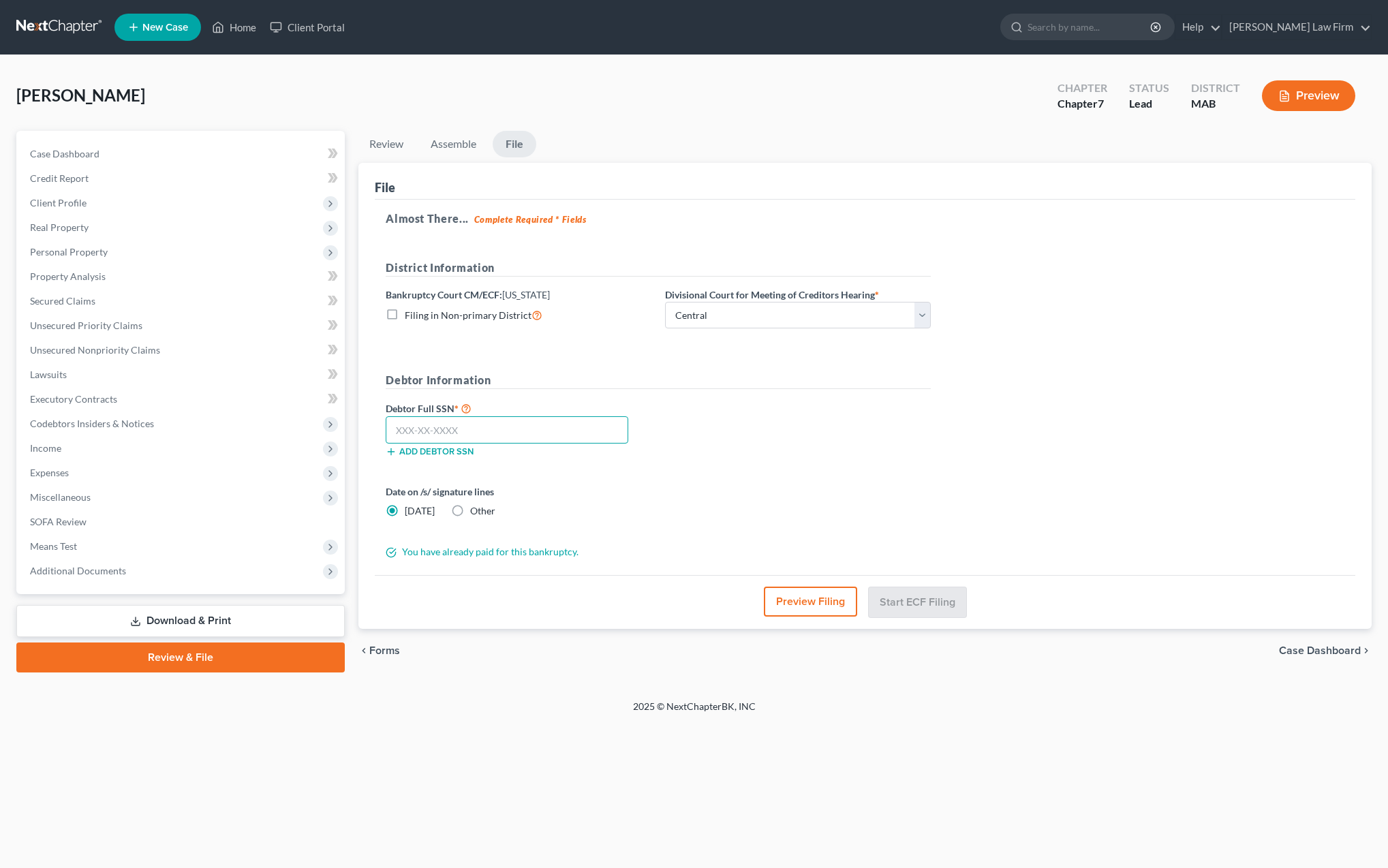
click at [480, 430] on input "text" at bounding box center [507, 430] width 242 height 28
type input "278-97-6159"
click at [61, 497] on span "Miscellaneous" at bounding box center [60, 497] width 61 height 12
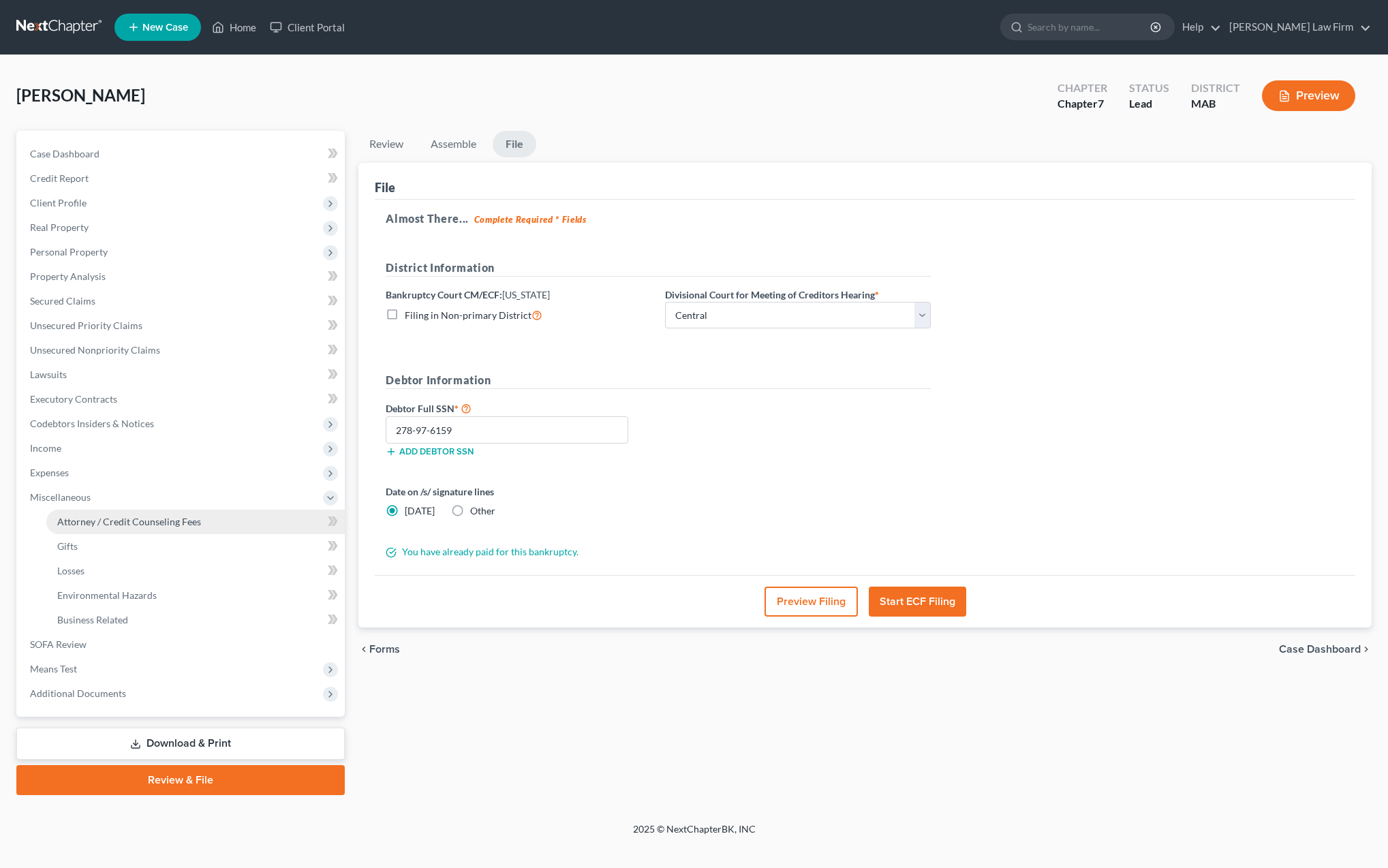
click at [83, 519] on span "Attorney / Credit Counseling Fees" at bounding box center [129, 521] width 144 height 12
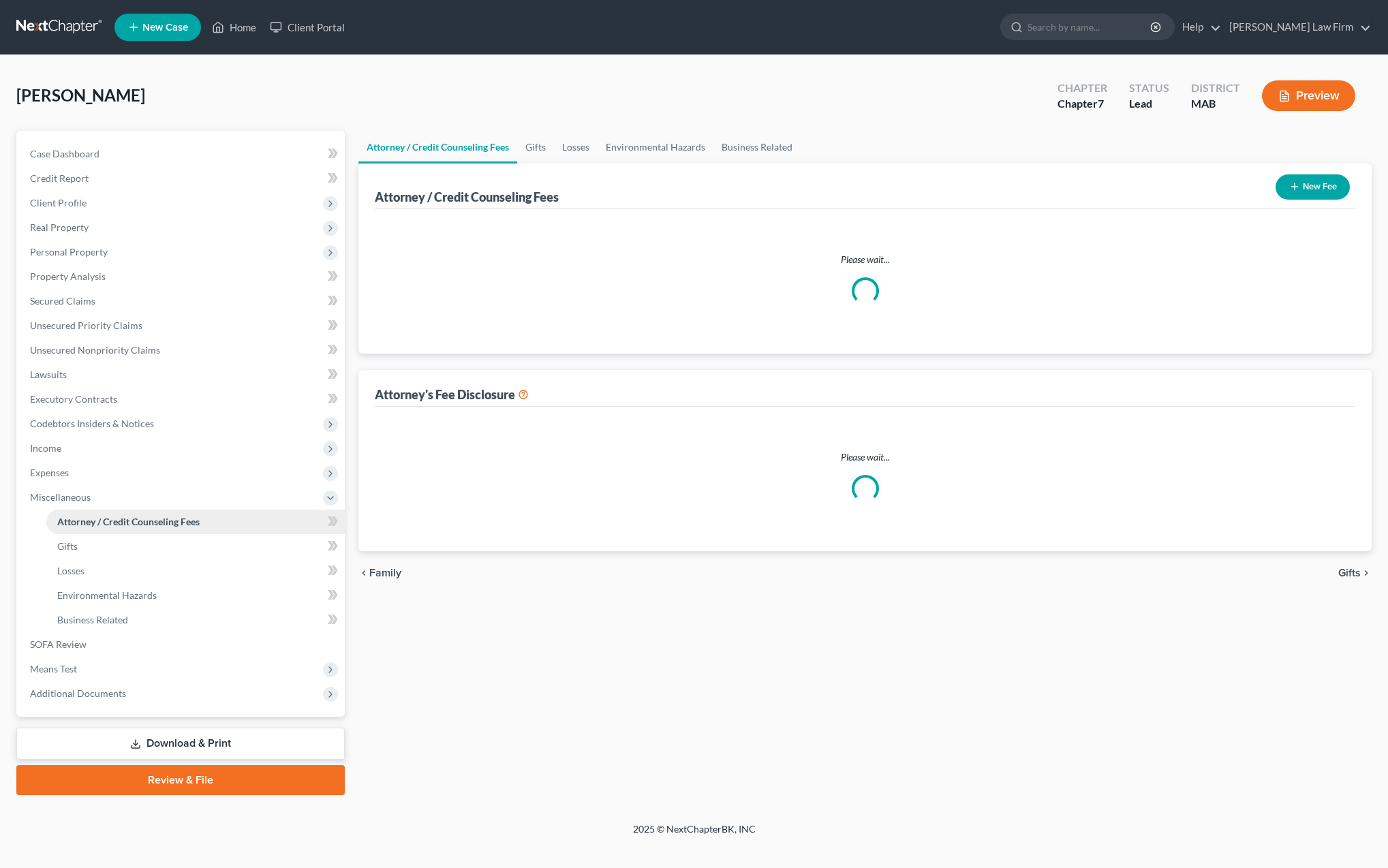
select select "0"
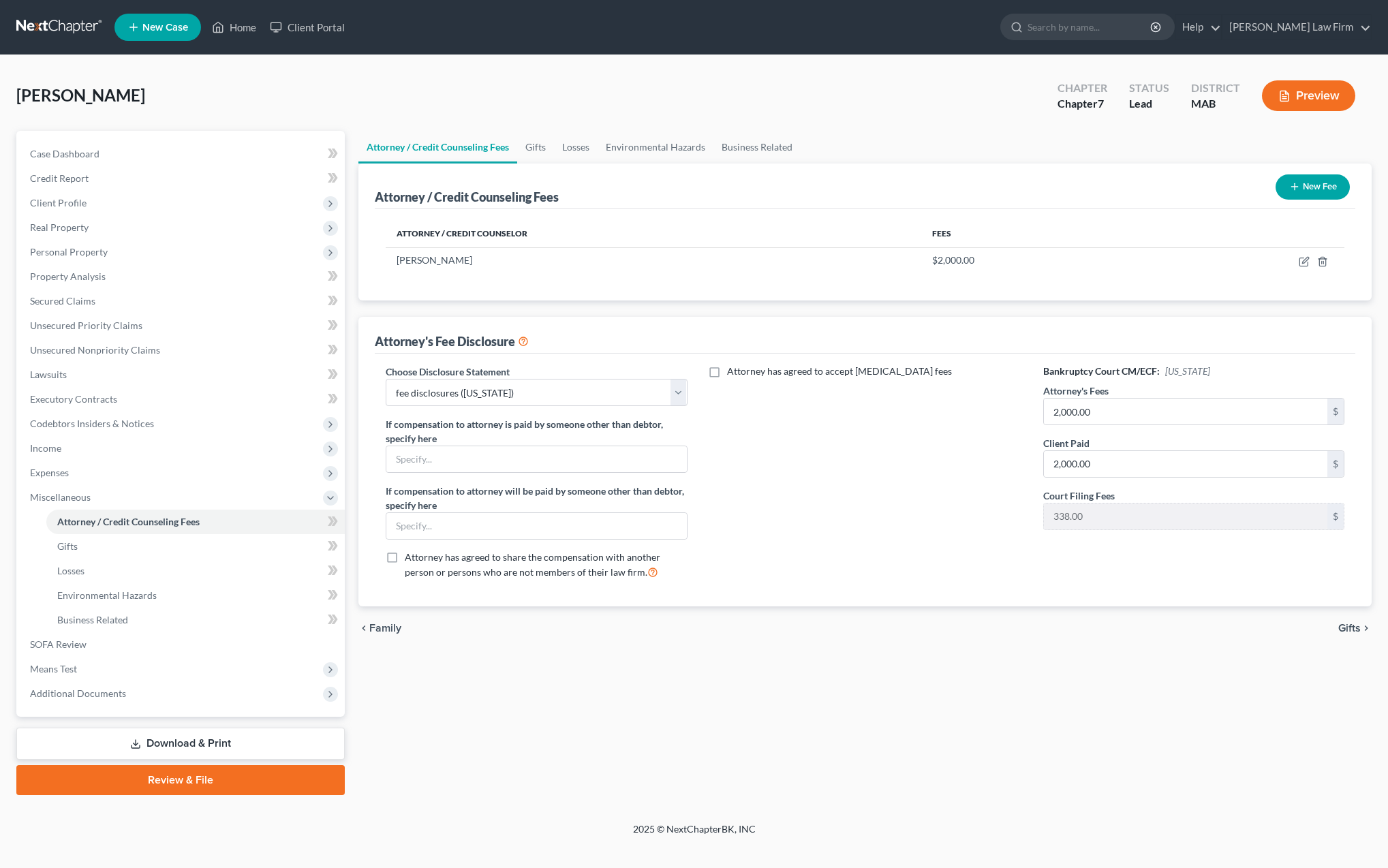
click at [168, 779] on link "Review & File" at bounding box center [180, 780] width 328 height 30
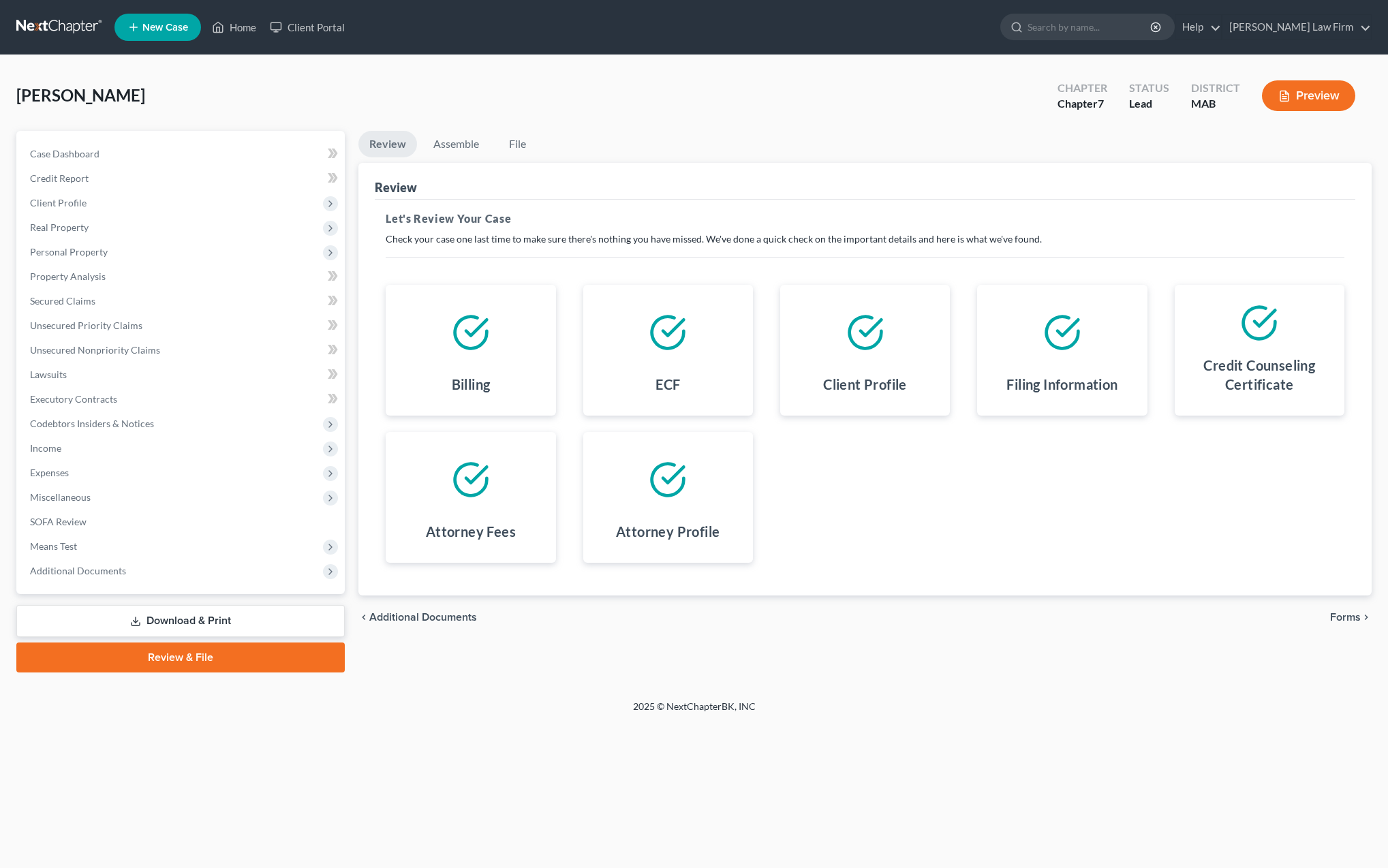
click at [1342, 615] on span "Forms" at bounding box center [1345, 617] width 31 height 11
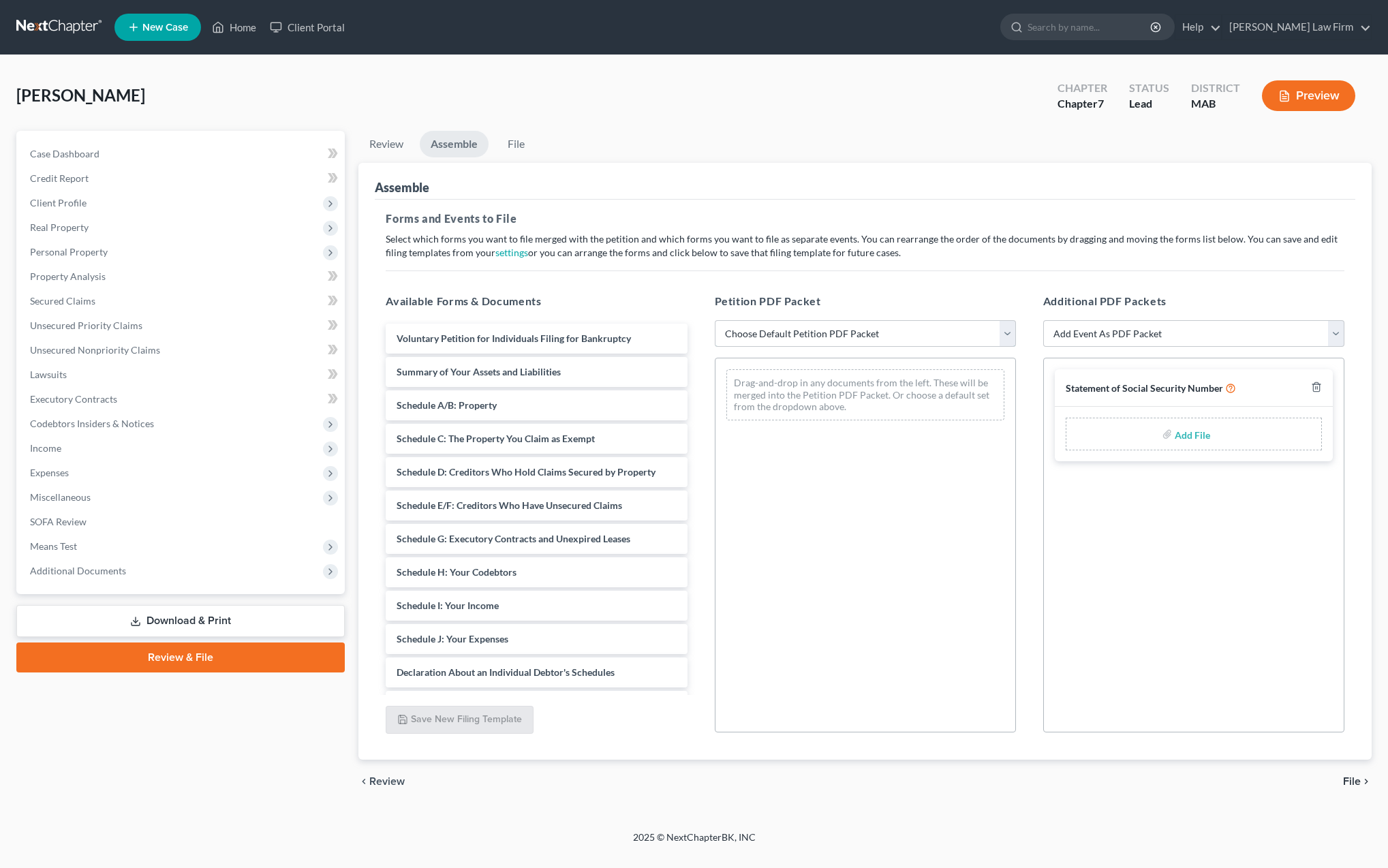
select select "2"
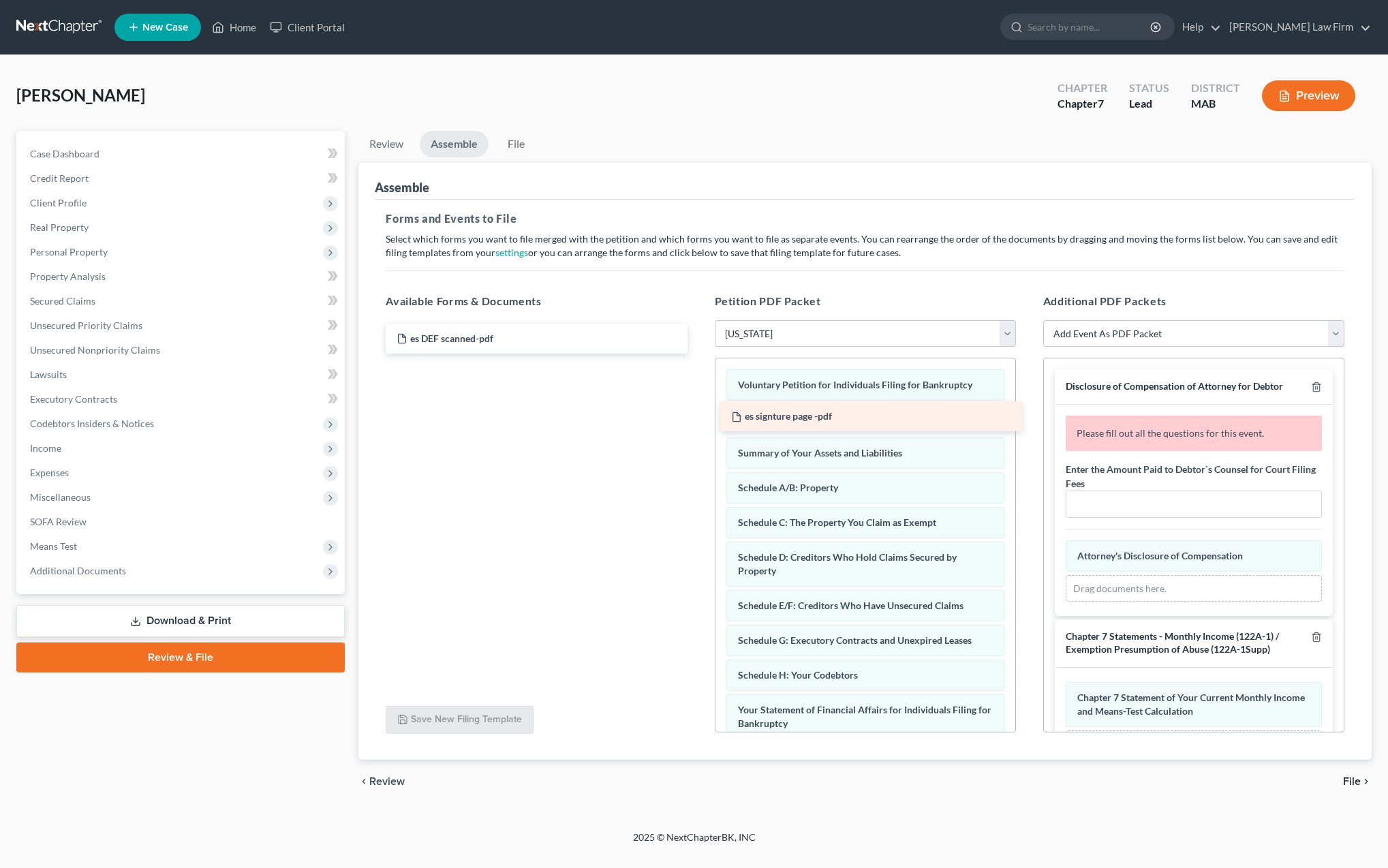
drag, startPoint x: 469, startPoint y: 368, endPoint x: 803, endPoint y: 413, distance: 337.0
click at [698, 353] on div "es signture page -pdf es DEF scanned-pdf es signture page -pdf" at bounding box center [536, 338] width 323 height 30
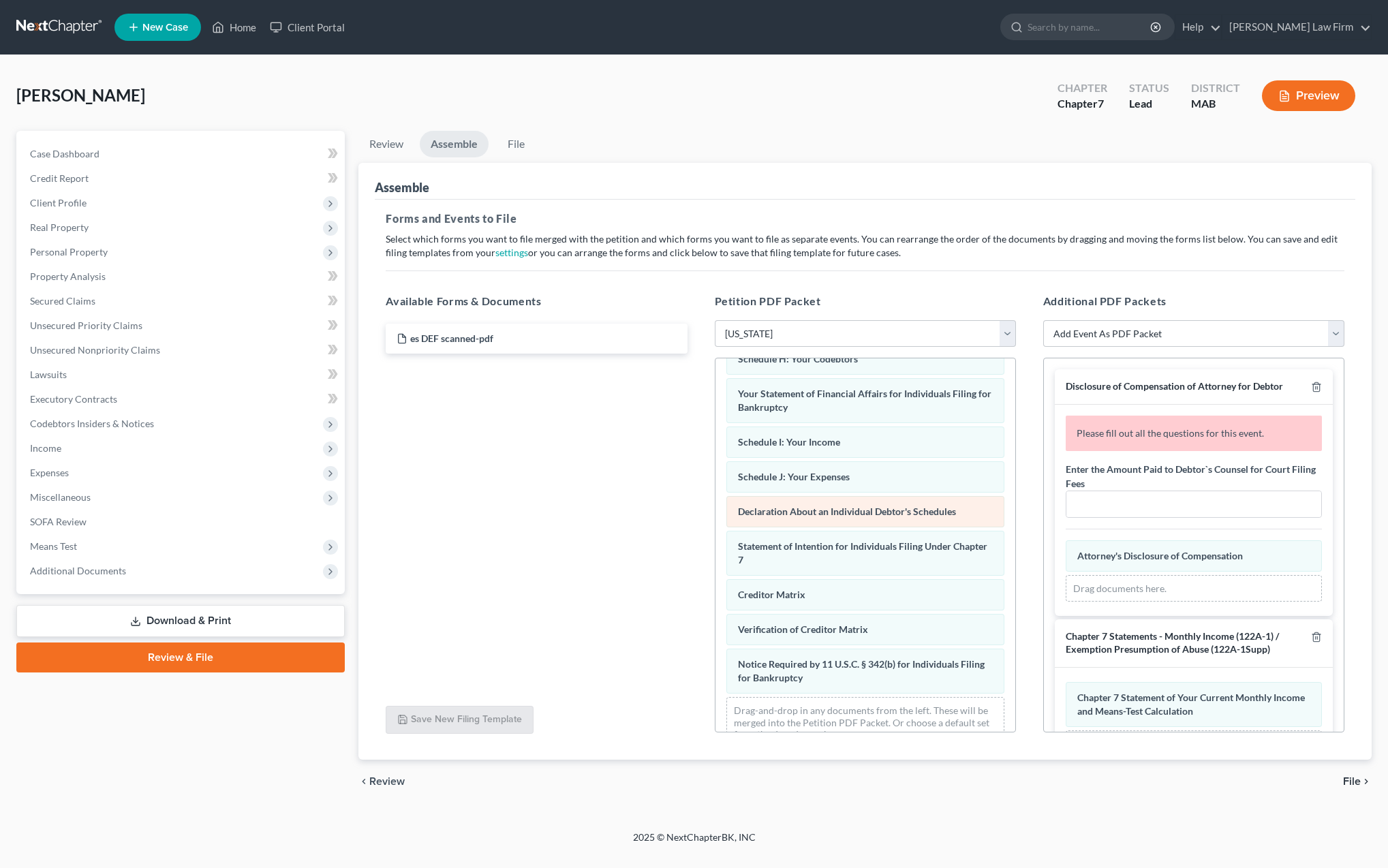
scroll to position [331, 0]
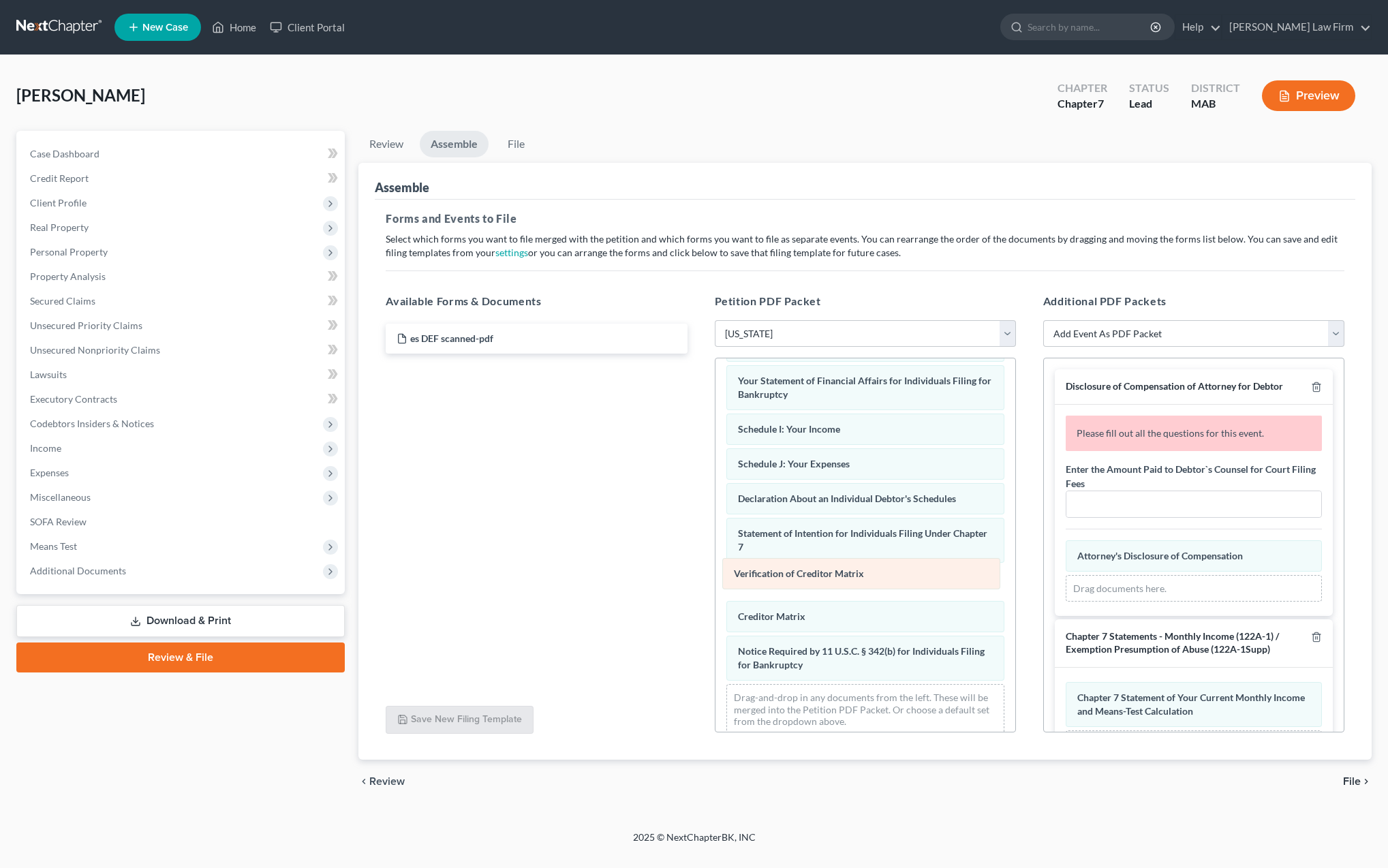
drag, startPoint x: 790, startPoint y: 626, endPoint x: 786, endPoint y: 583, distance: 43.2
click at [786, 583] on div "Verification of Creditor Matrix Voluntary Petition for Individuals Filing for B…" at bounding box center [865, 386] width 300 height 718
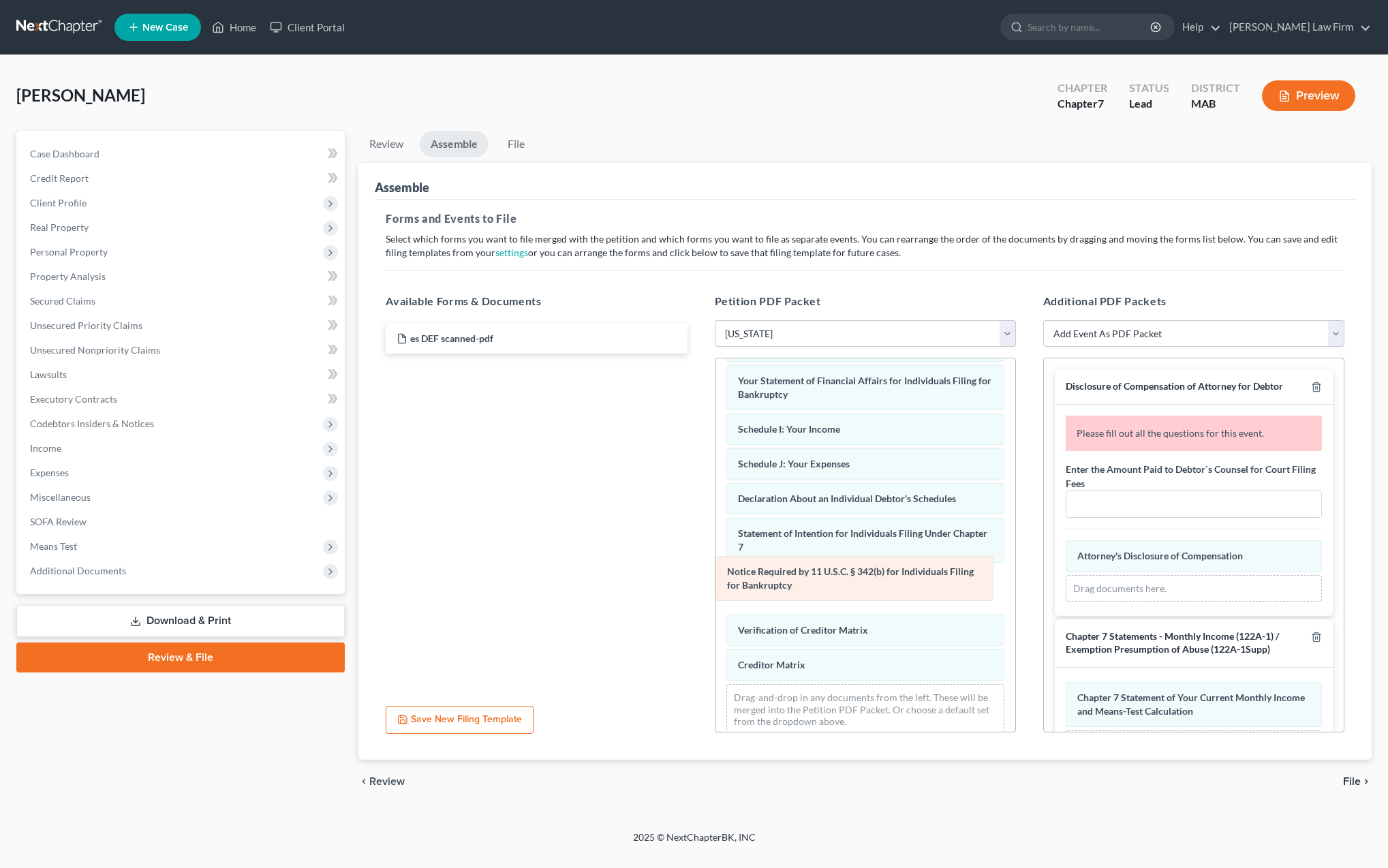
drag, startPoint x: 819, startPoint y: 659, endPoint x: 808, endPoint y: 580, distance: 79.8
click at [808, 580] on div "Notice Required by 11 U.S.C. § 342(b) for Individuals Filing for Bankruptcy Vol…" at bounding box center [865, 386] width 300 height 718
click at [1094, 500] on input "text" at bounding box center [1194, 504] width 255 height 26
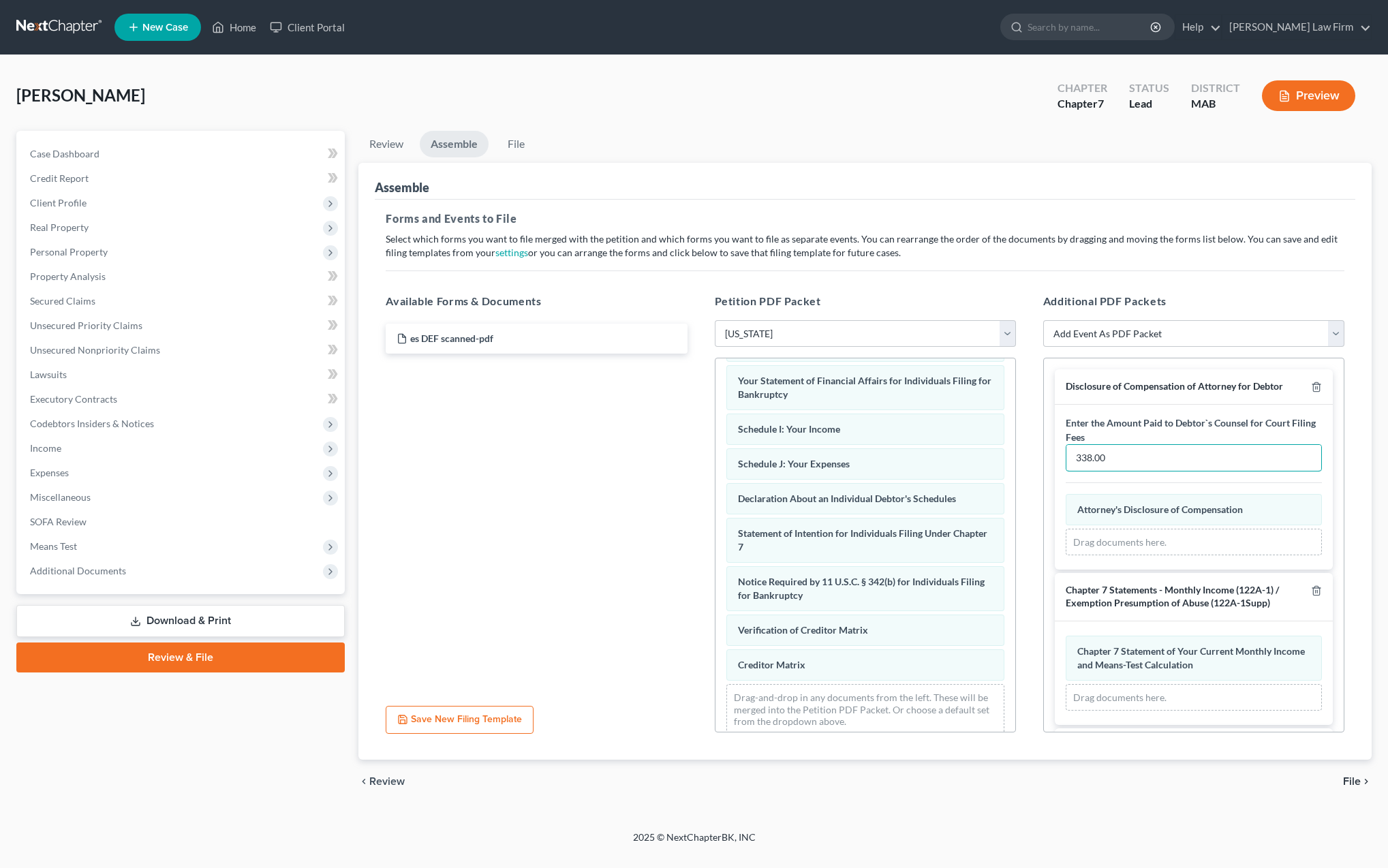
type input "338.00"
click at [1356, 778] on span "File" at bounding box center [1352, 781] width 18 height 11
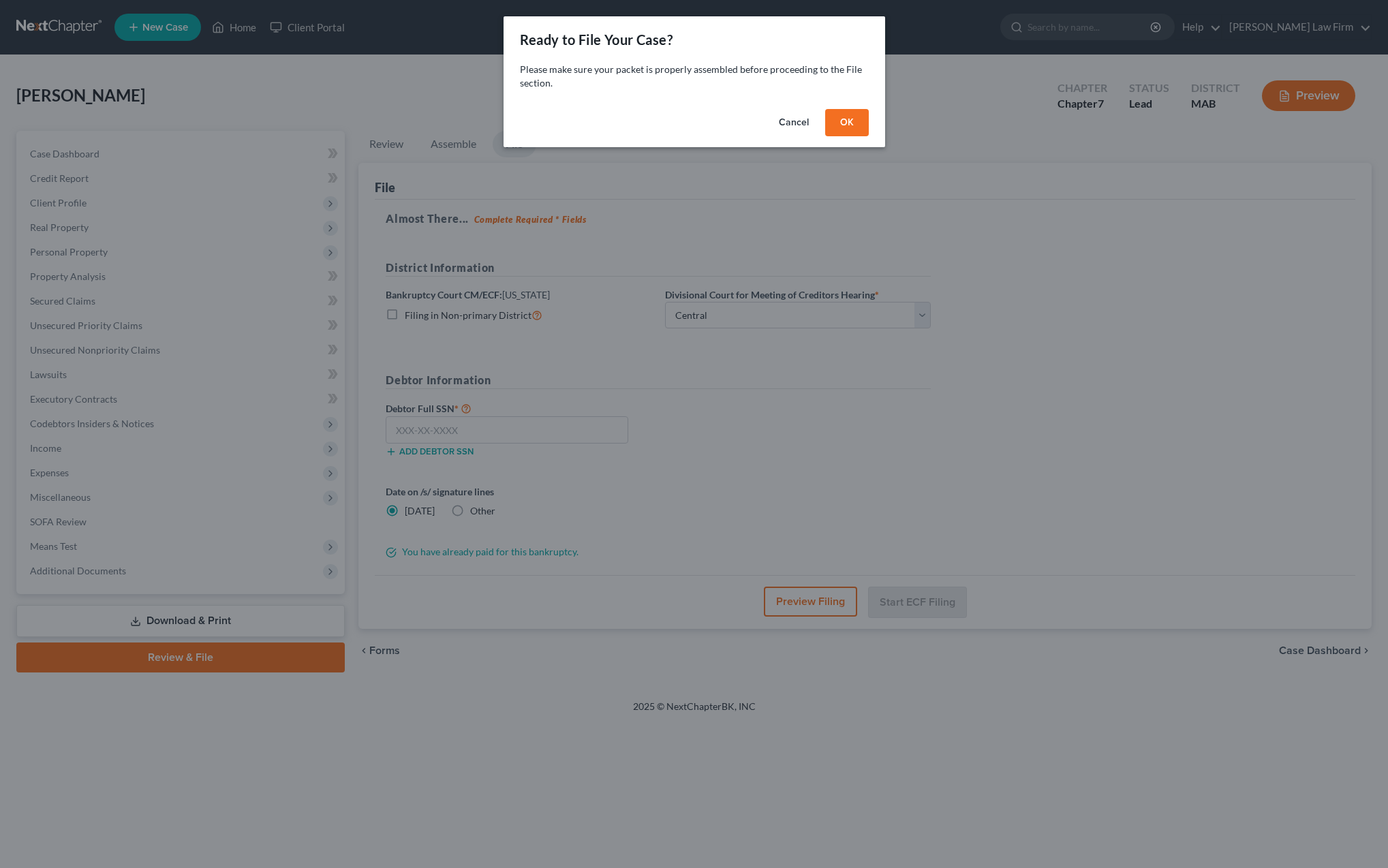
click at [838, 124] on button "OK" at bounding box center [846, 122] width 43 height 28
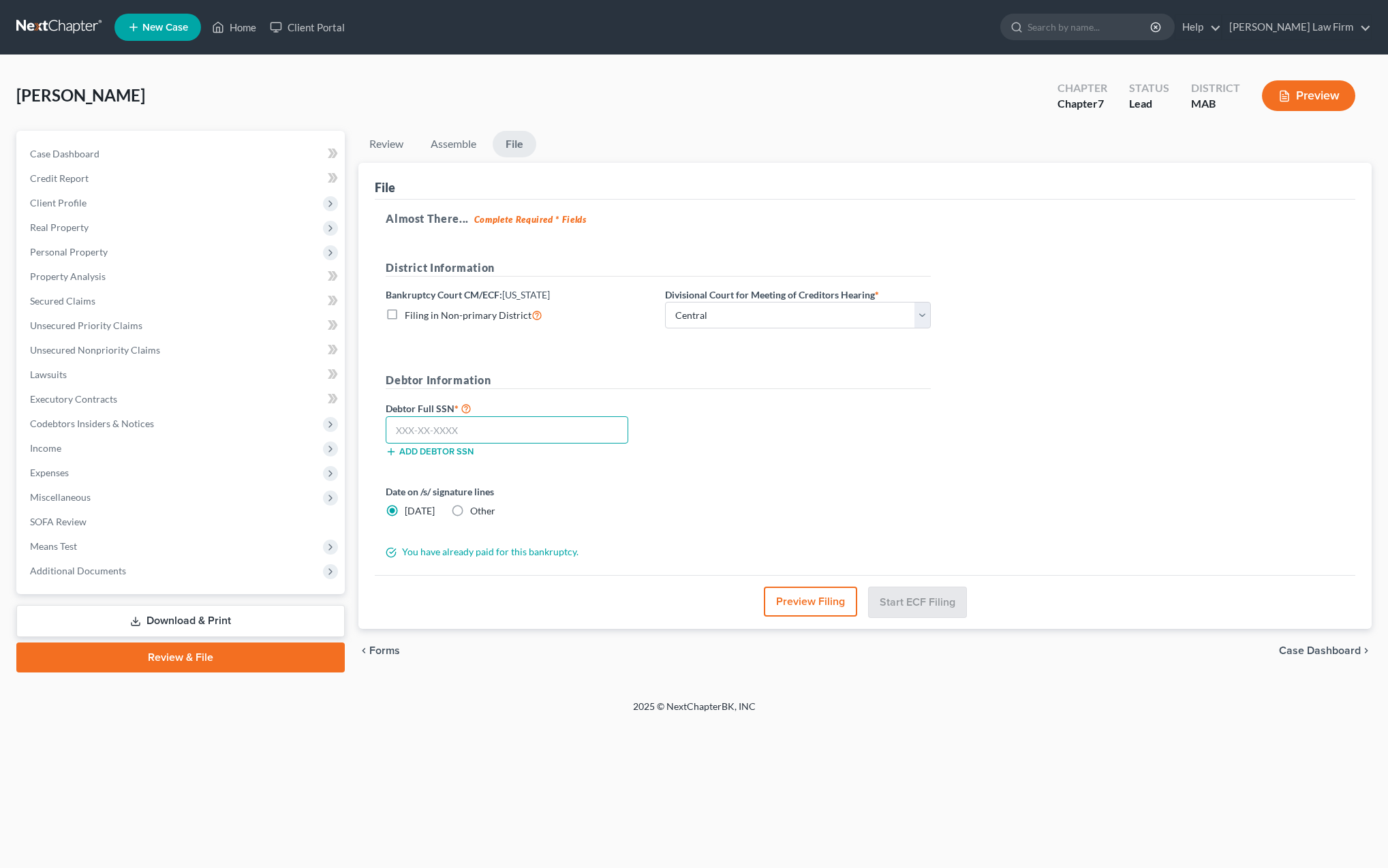
click at [440, 431] on input "text" at bounding box center [507, 430] width 242 height 28
type input "278-97-6159"
click at [899, 603] on button "Start ECF Filing" at bounding box center [918, 601] width 98 height 30
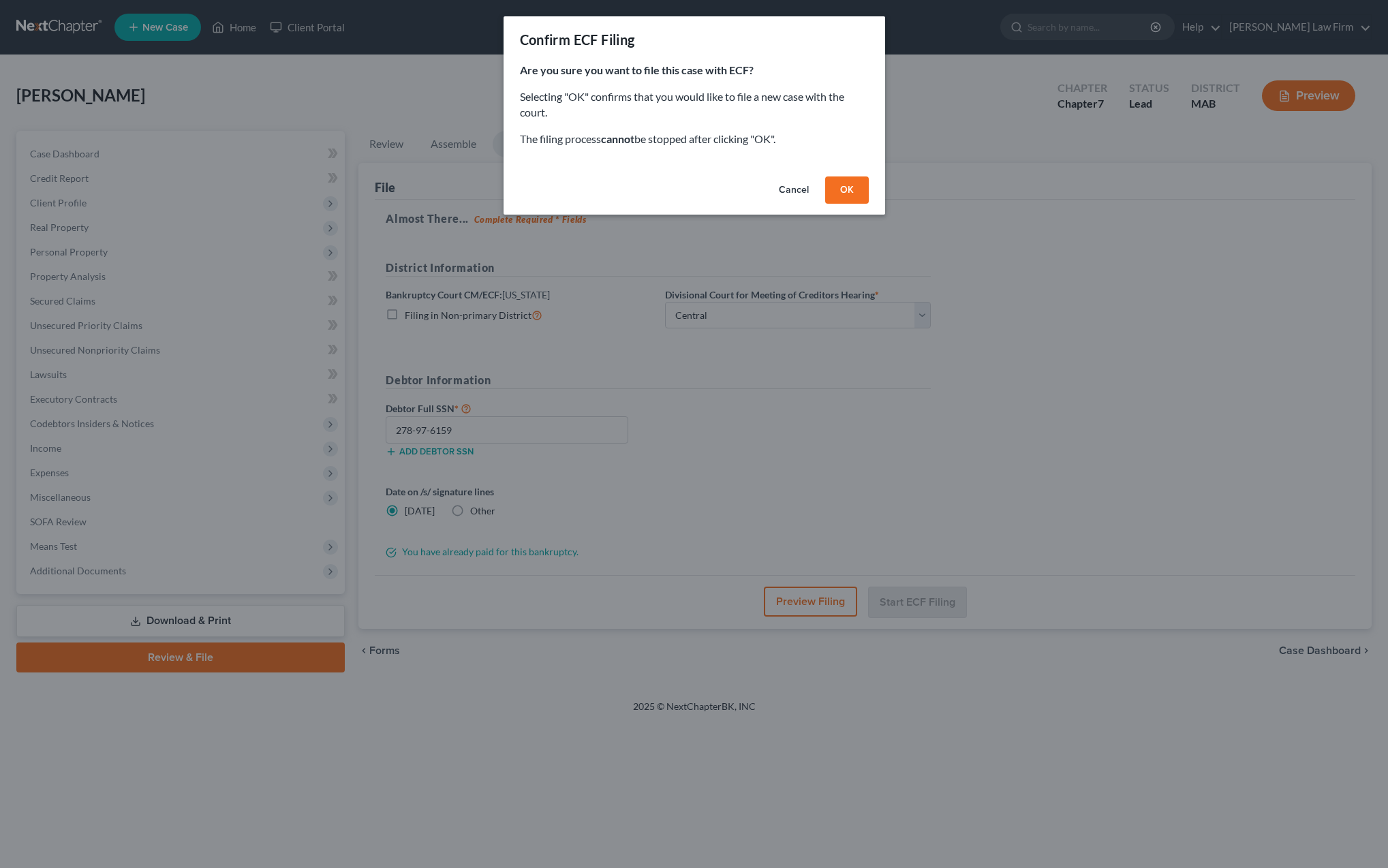
click at [845, 192] on button "OK" at bounding box center [846, 190] width 43 height 28
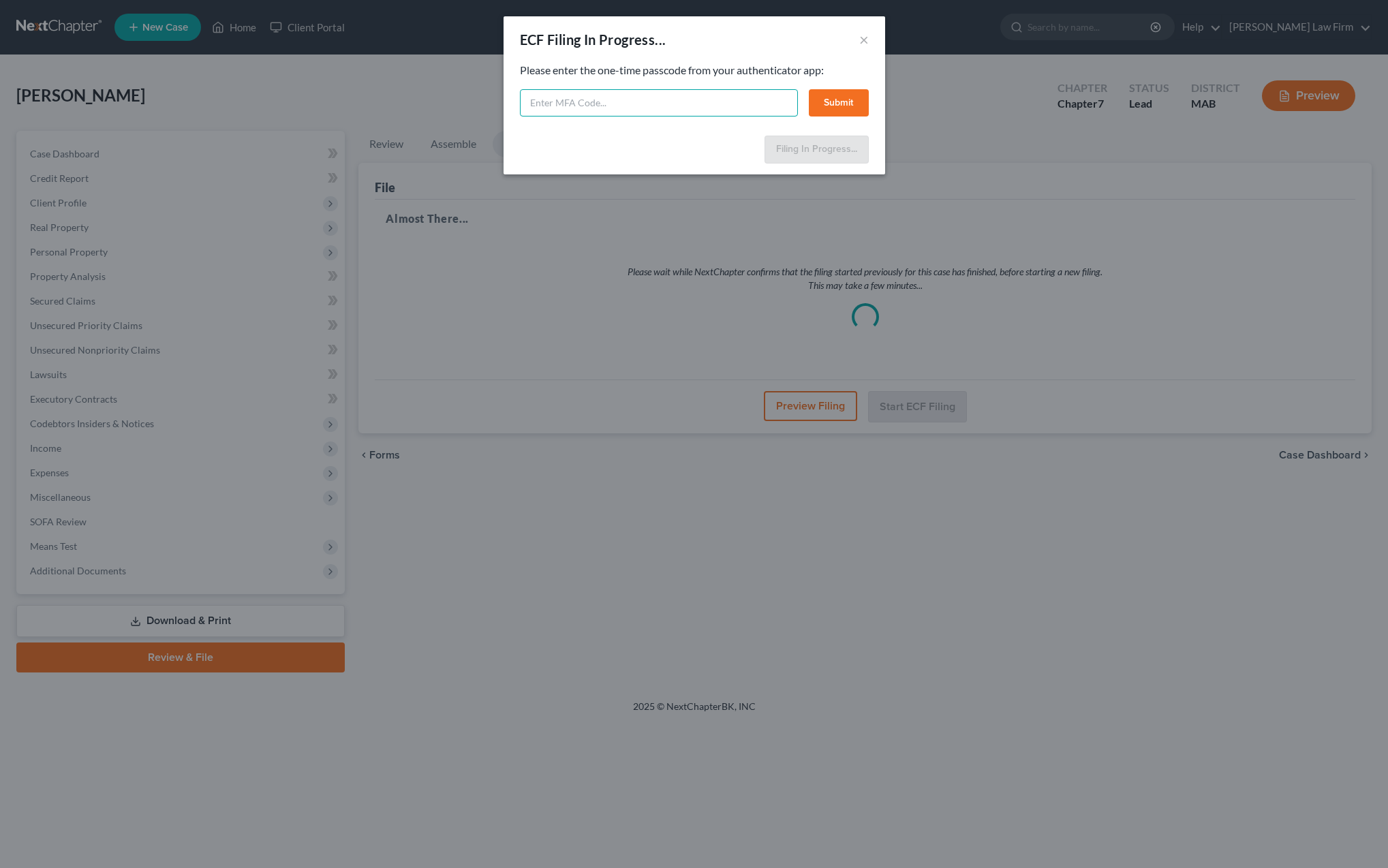
click at [562, 106] on input "text" at bounding box center [658, 102] width 278 height 28
paste input "8n42-2d0h-8zlc-fe8y"
type input "8n42-2d0h-8zlc-fe8y"
click at [841, 109] on button "Submit" at bounding box center [838, 102] width 60 height 28
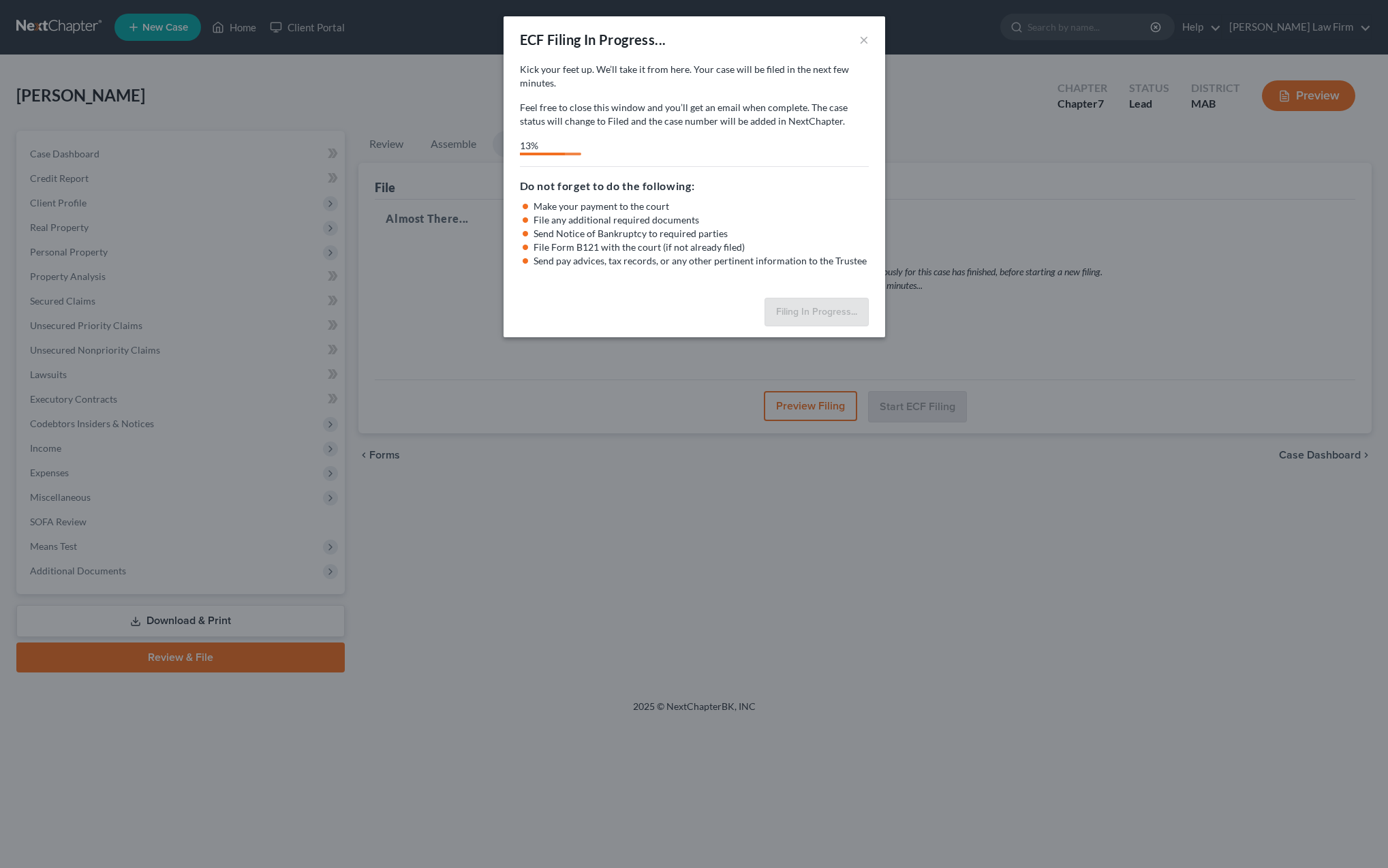
select select "0"
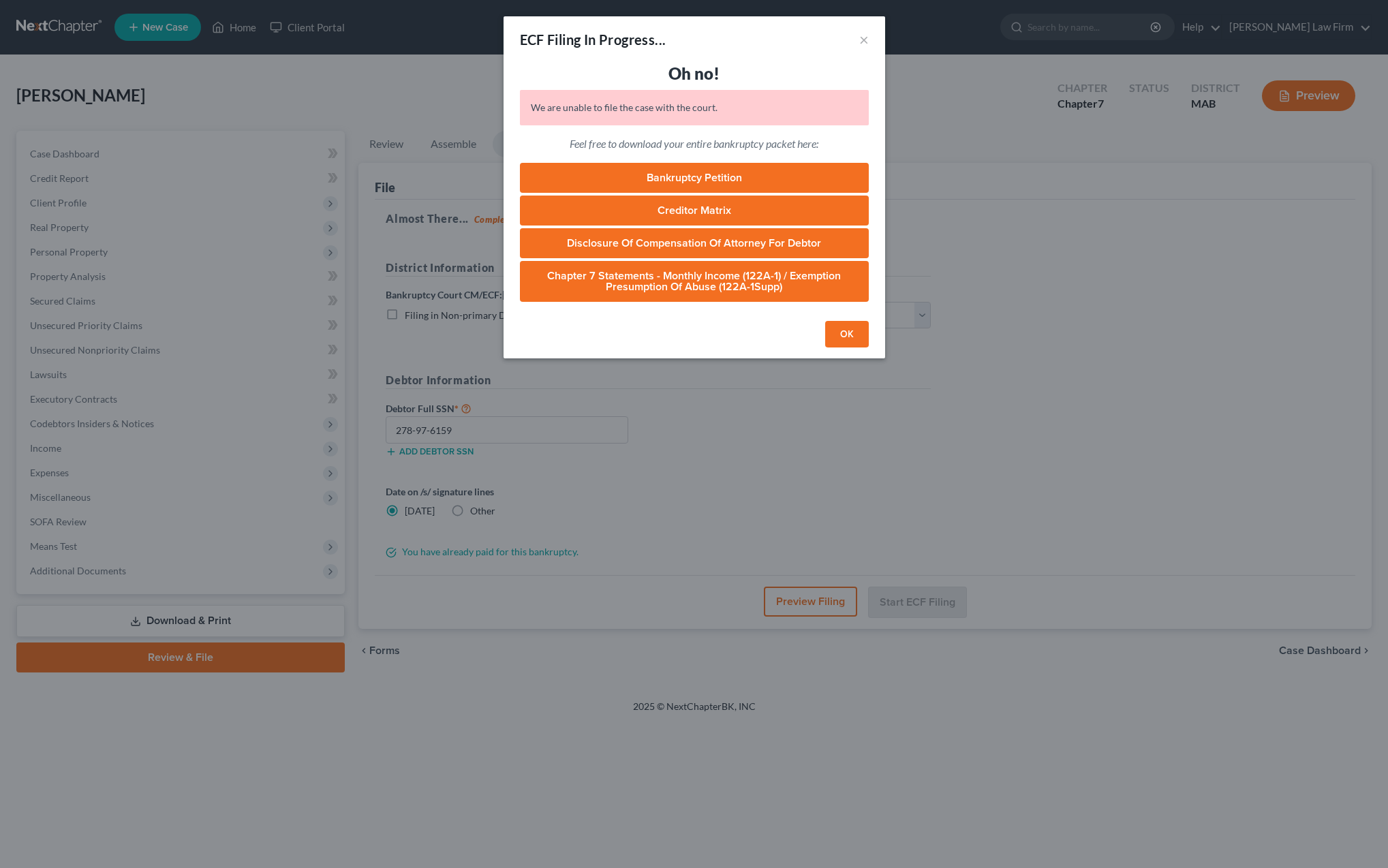
click at [843, 340] on button "OK" at bounding box center [846, 334] width 43 height 28
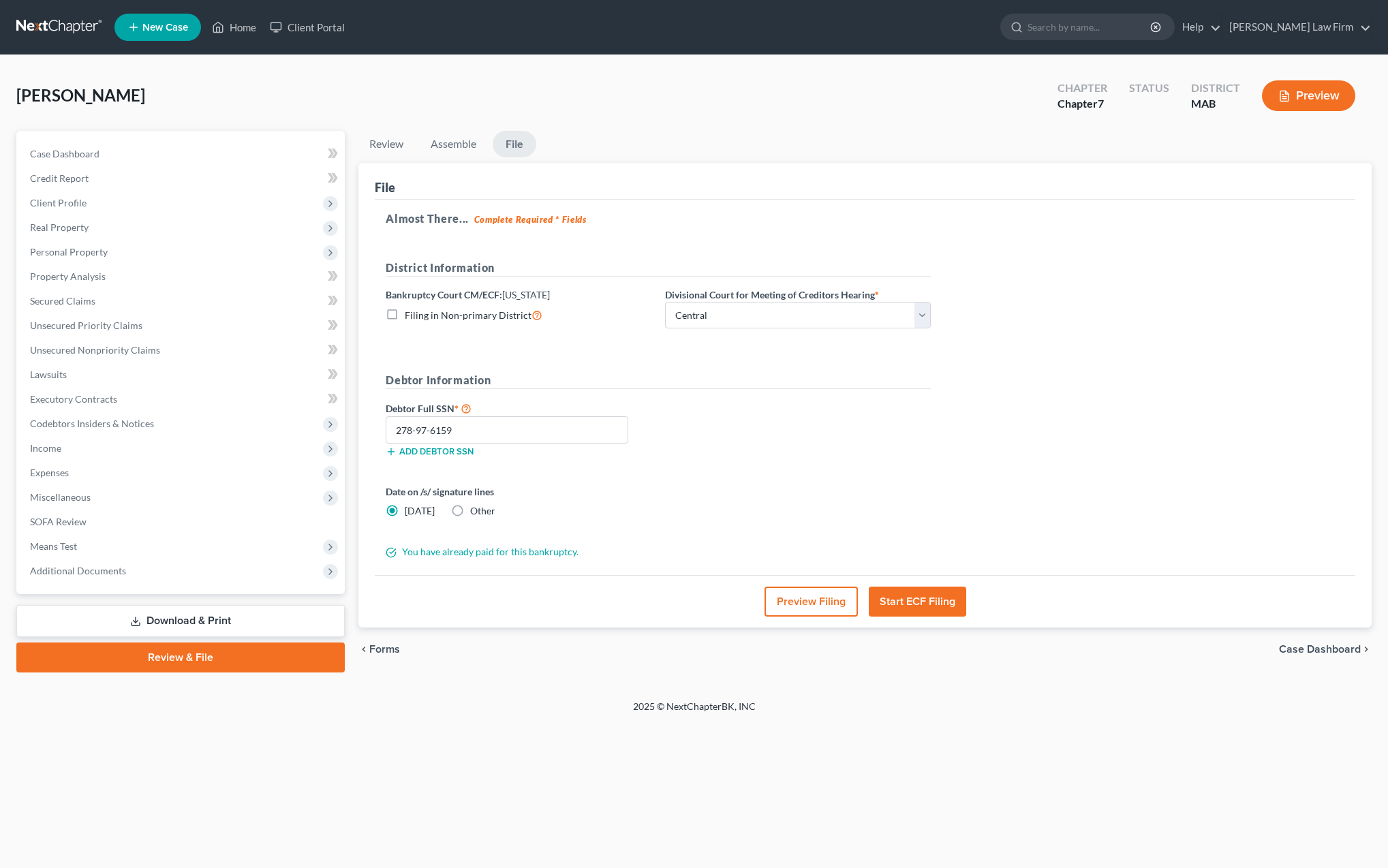
scroll to position [0, 0]
click at [1343, 31] on link "[PERSON_NAME] Law Firm" at bounding box center [1297, 27] width 149 height 24
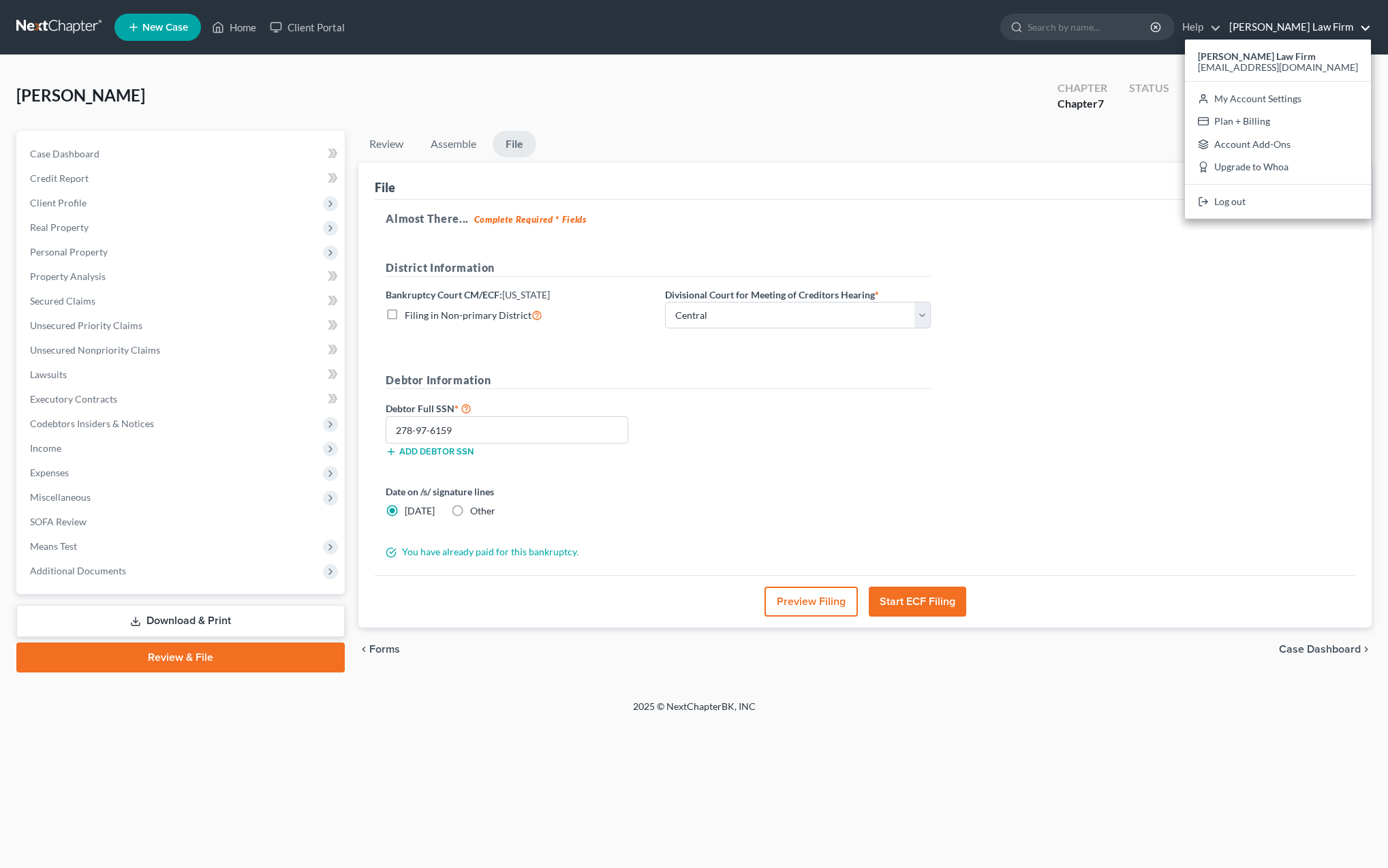
click at [920, 83] on div "[PERSON_NAME] Upgraded Chapter Chapter 7 Status District MAB Preview" at bounding box center [694, 101] width 1356 height 59
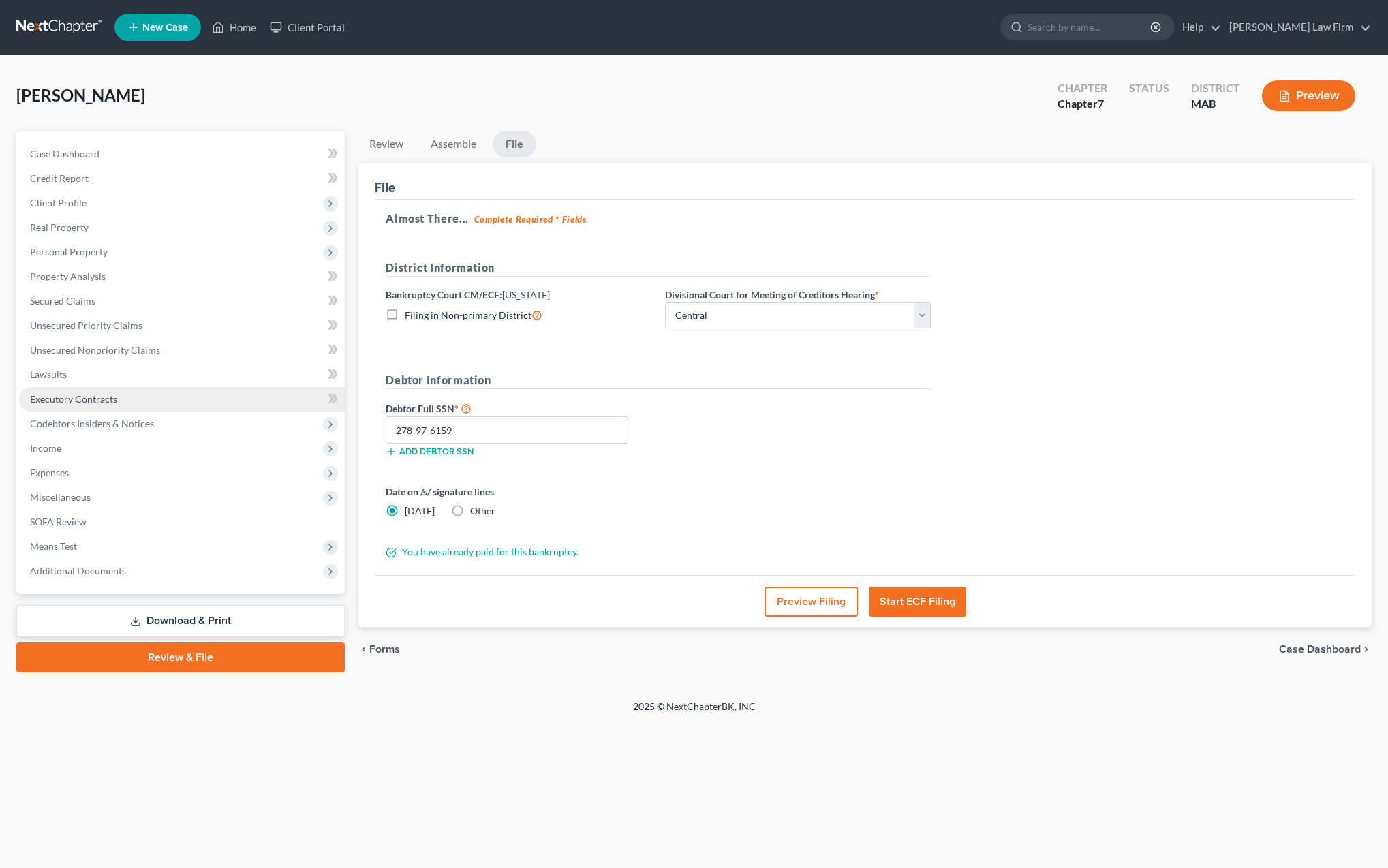
click at [76, 401] on span "Executory Contracts" at bounding box center [73, 398] width 87 height 12
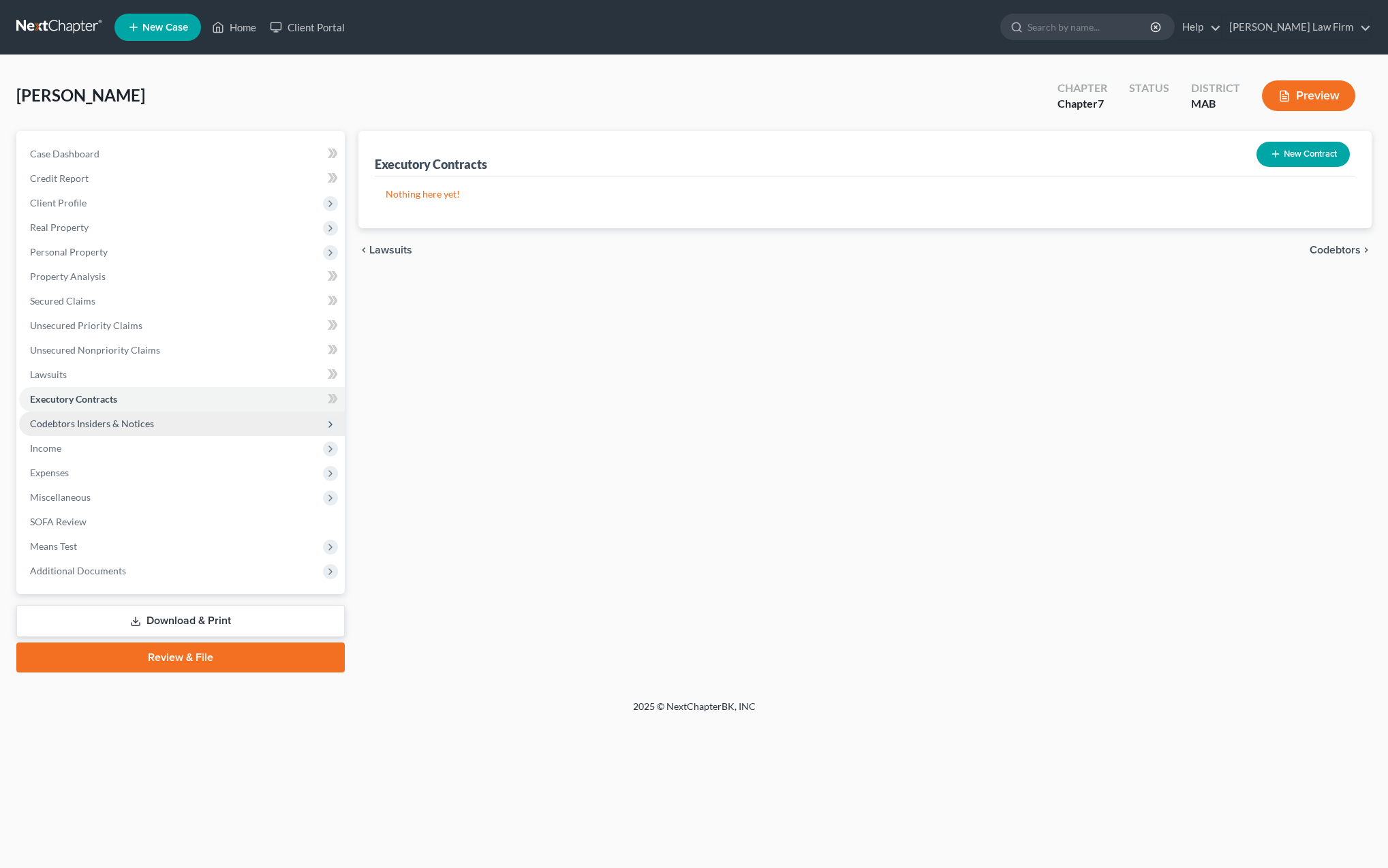
click at [76, 426] on span "Codebtors Insiders & Notices" at bounding box center [92, 423] width 124 height 12
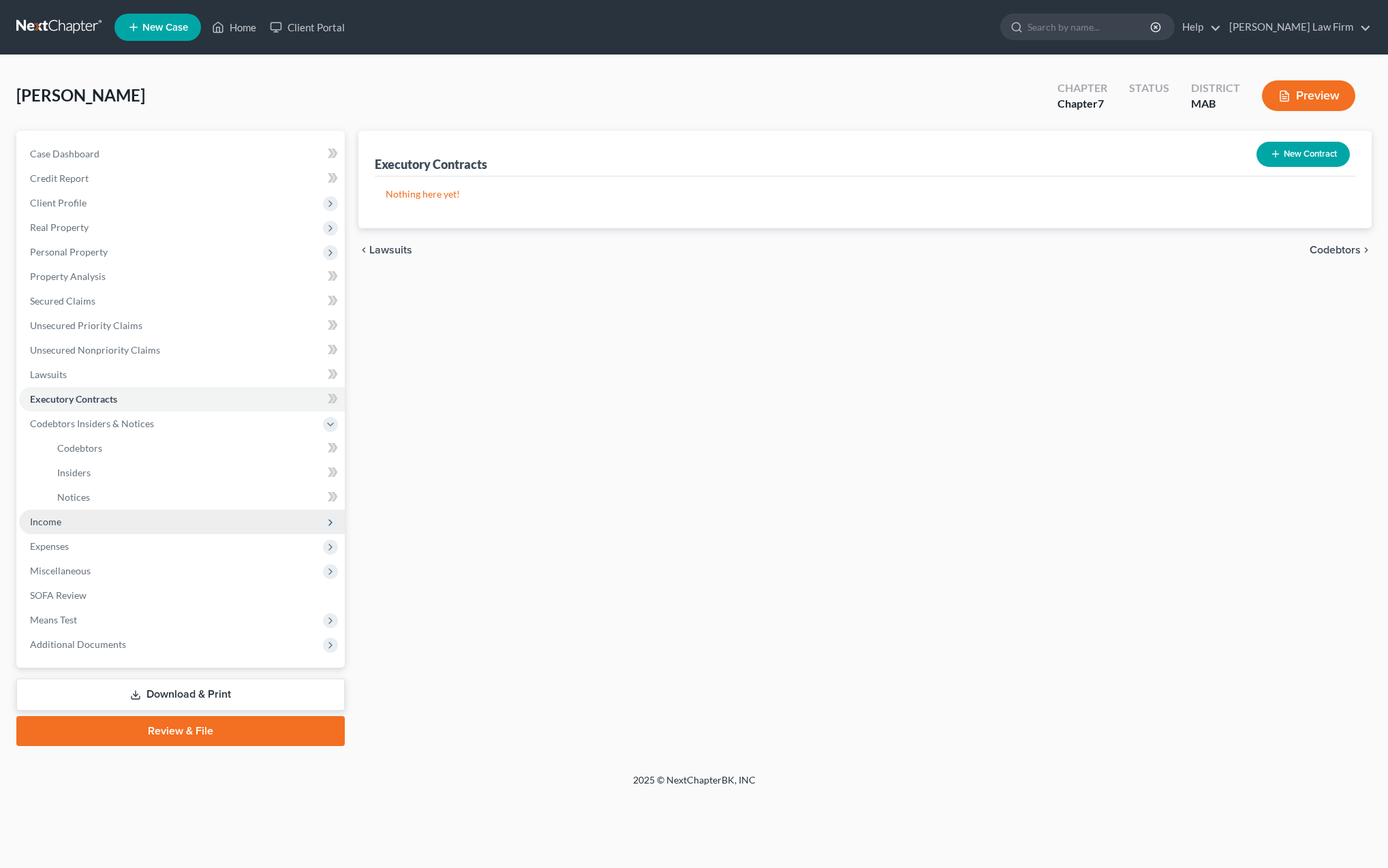
click at [54, 523] on span "Income" at bounding box center [46, 521] width 31 height 12
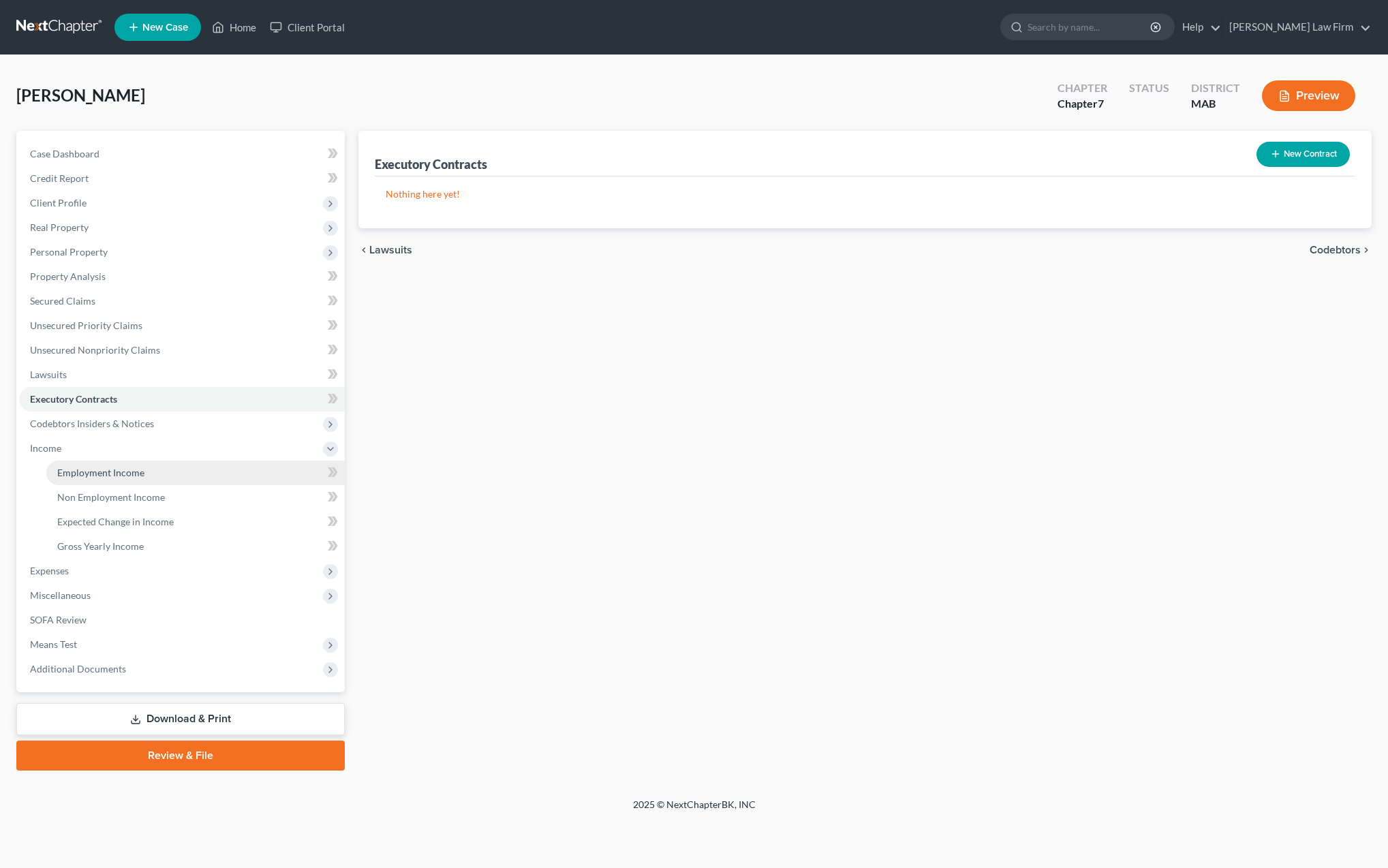
click at [109, 471] on span "Employment Income" at bounding box center [101, 472] width 87 height 12
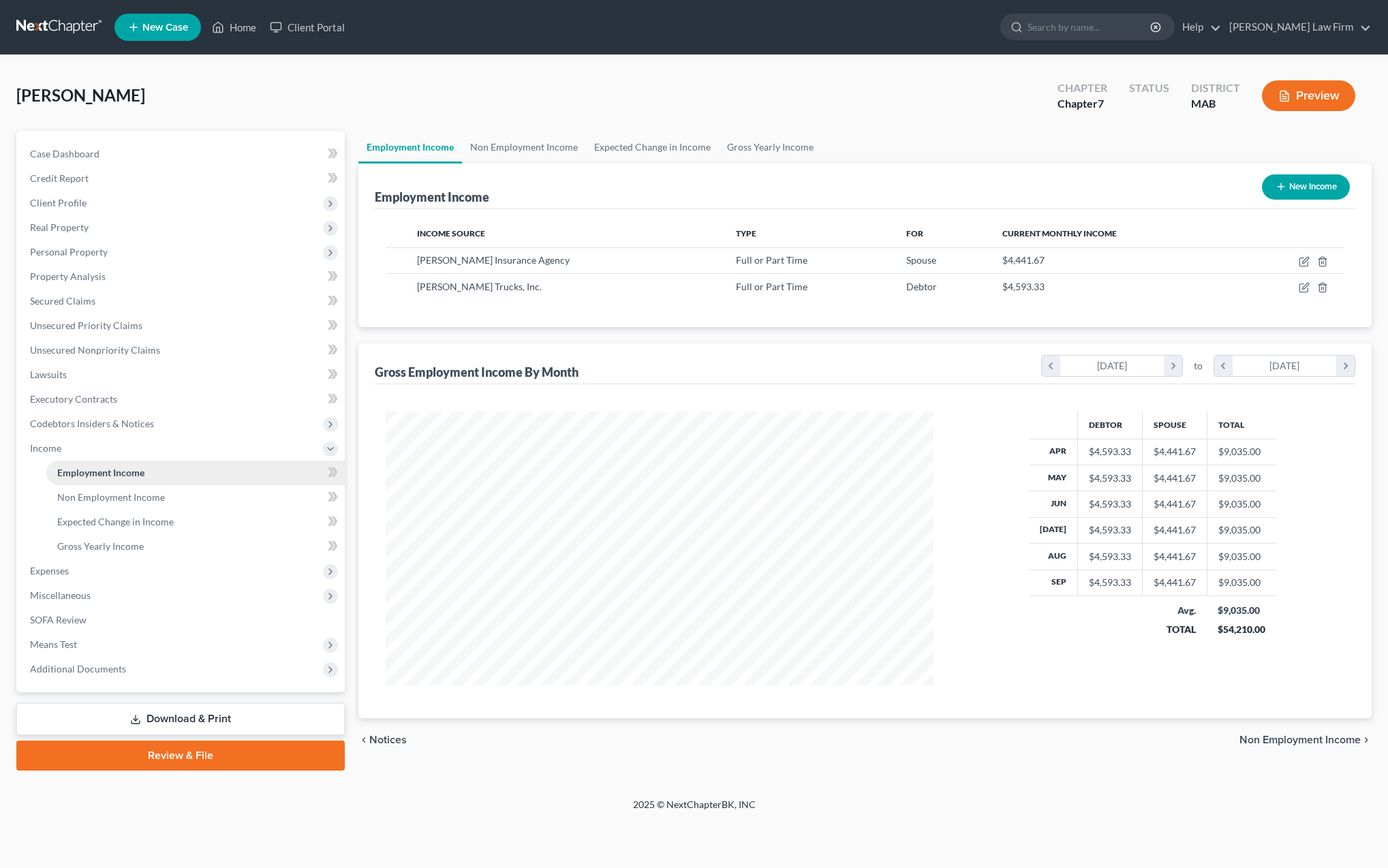
scroll to position [274, 576]
click at [167, 757] on link "Review & File" at bounding box center [180, 755] width 328 height 30
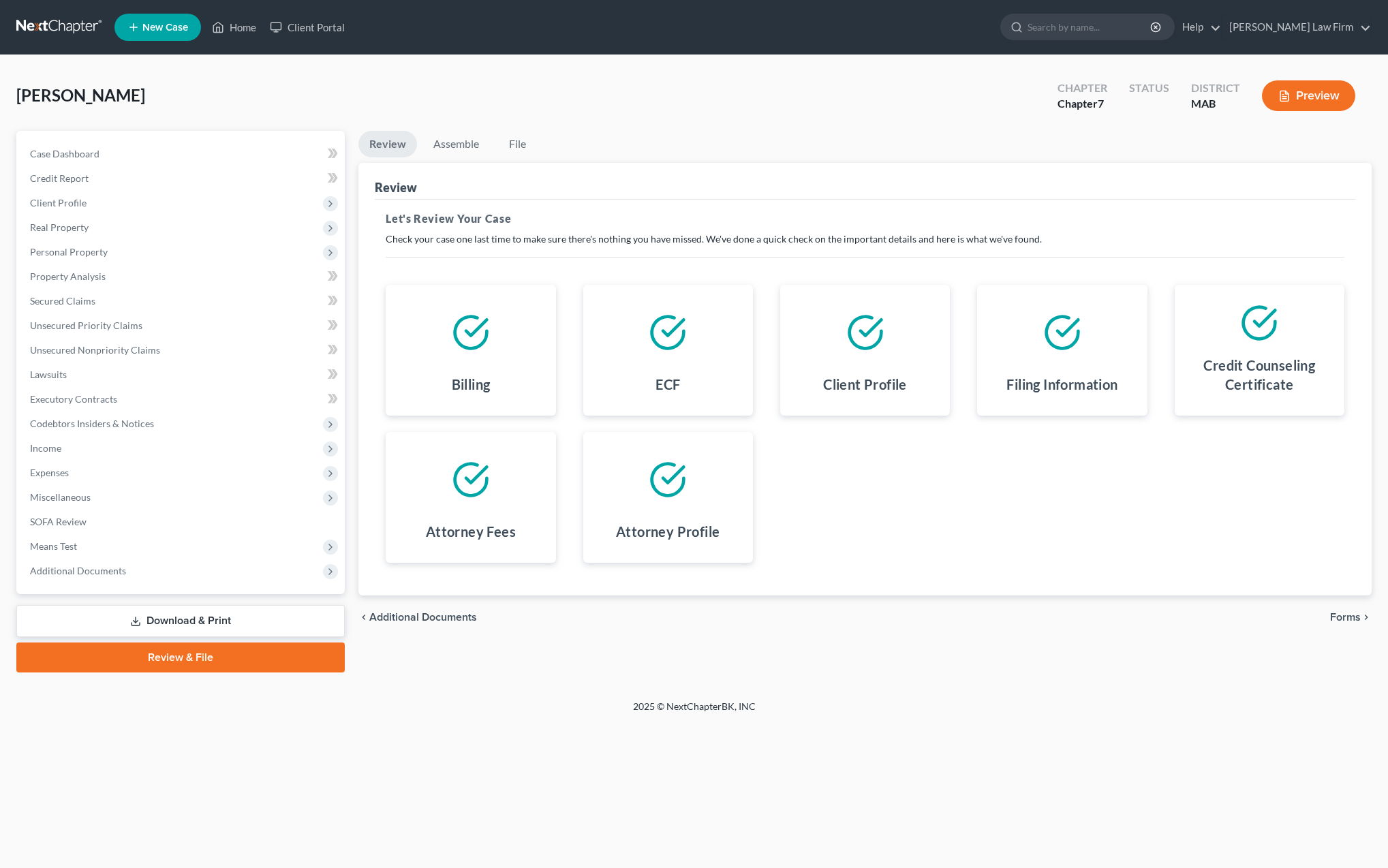
click at [1345, 615] on span "Forms" at bounding box center [1345, 617] width 31 height 11
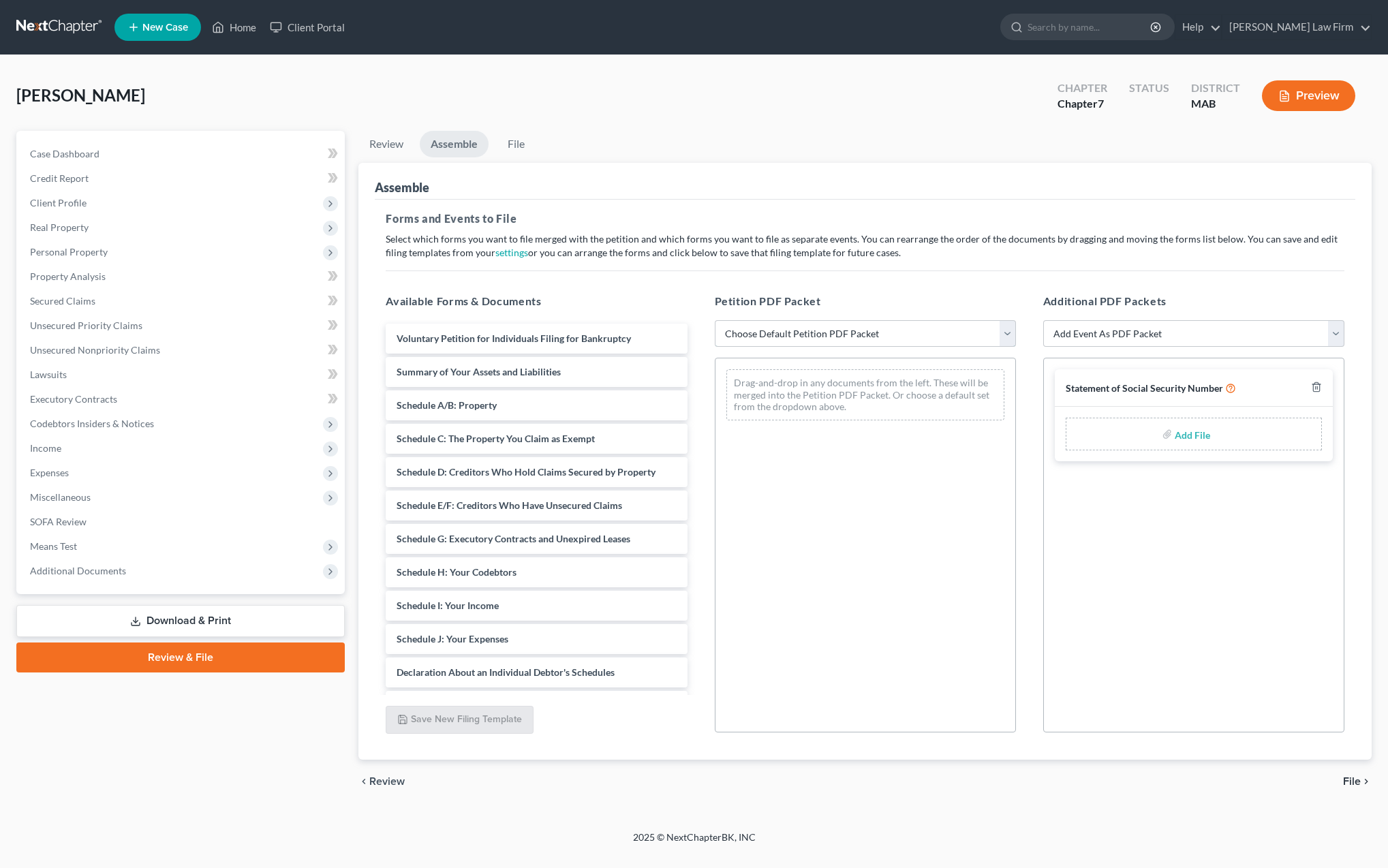
select select "2"
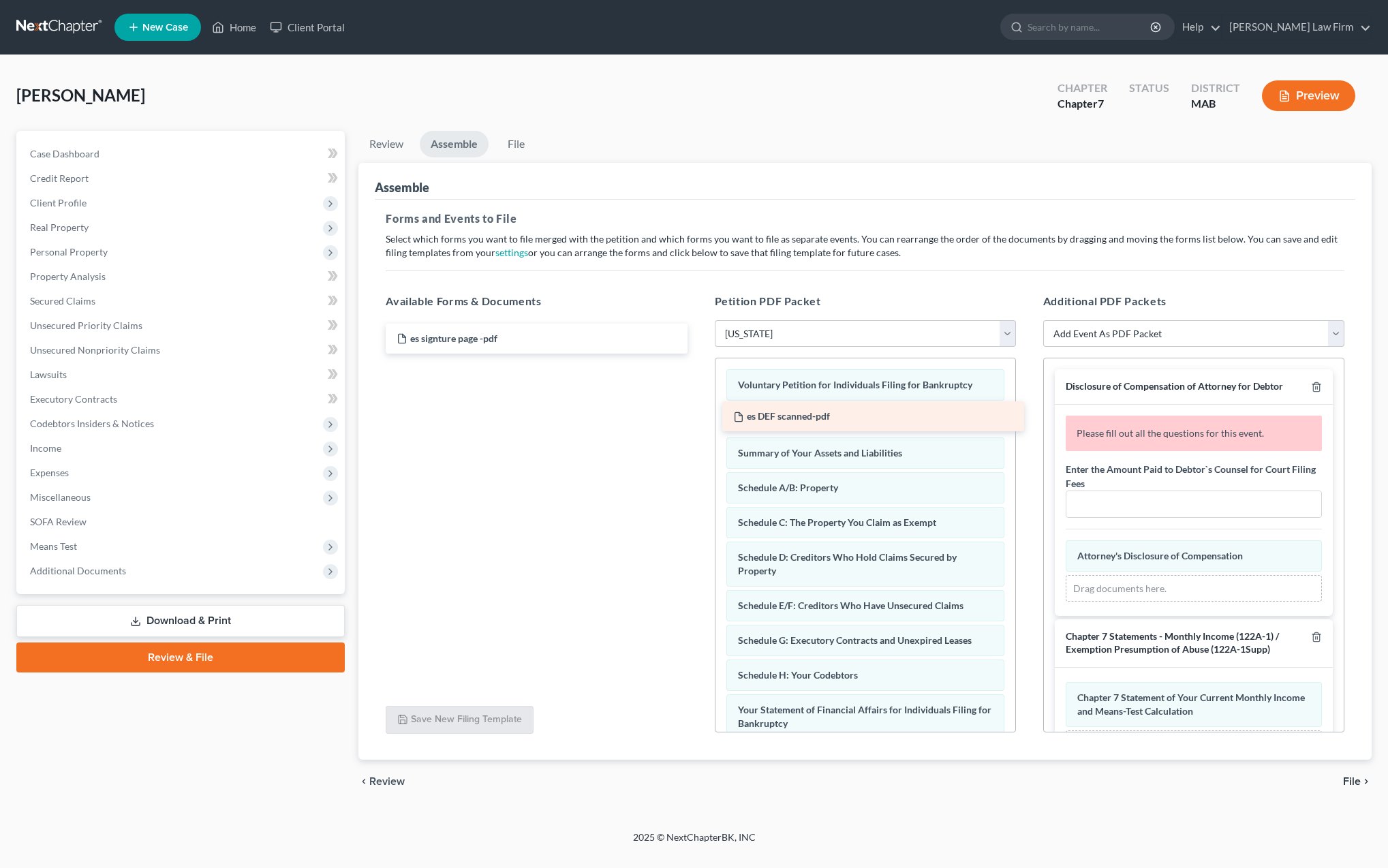
drag, startPoint x: 527, startPoint y: 339, endPoint x: 864, endPoint y: 415, distance: 345.5
click at [698, 353] on div "es DEF scanned-pdf es DEF scanned-pdf es signture page -pdf" at bounding box center [536, 338] width 323 height 30
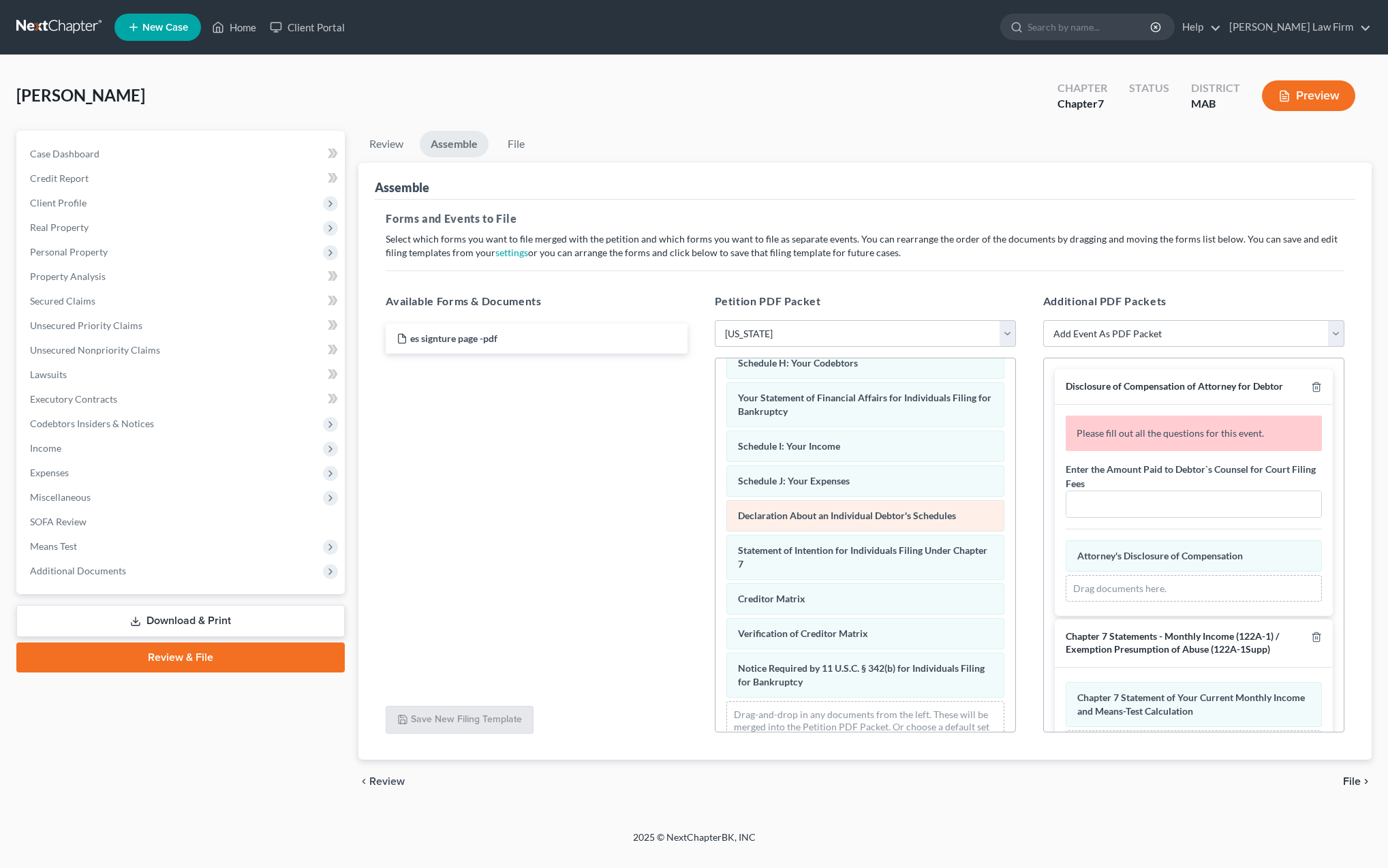
scroll to position [309, 0]
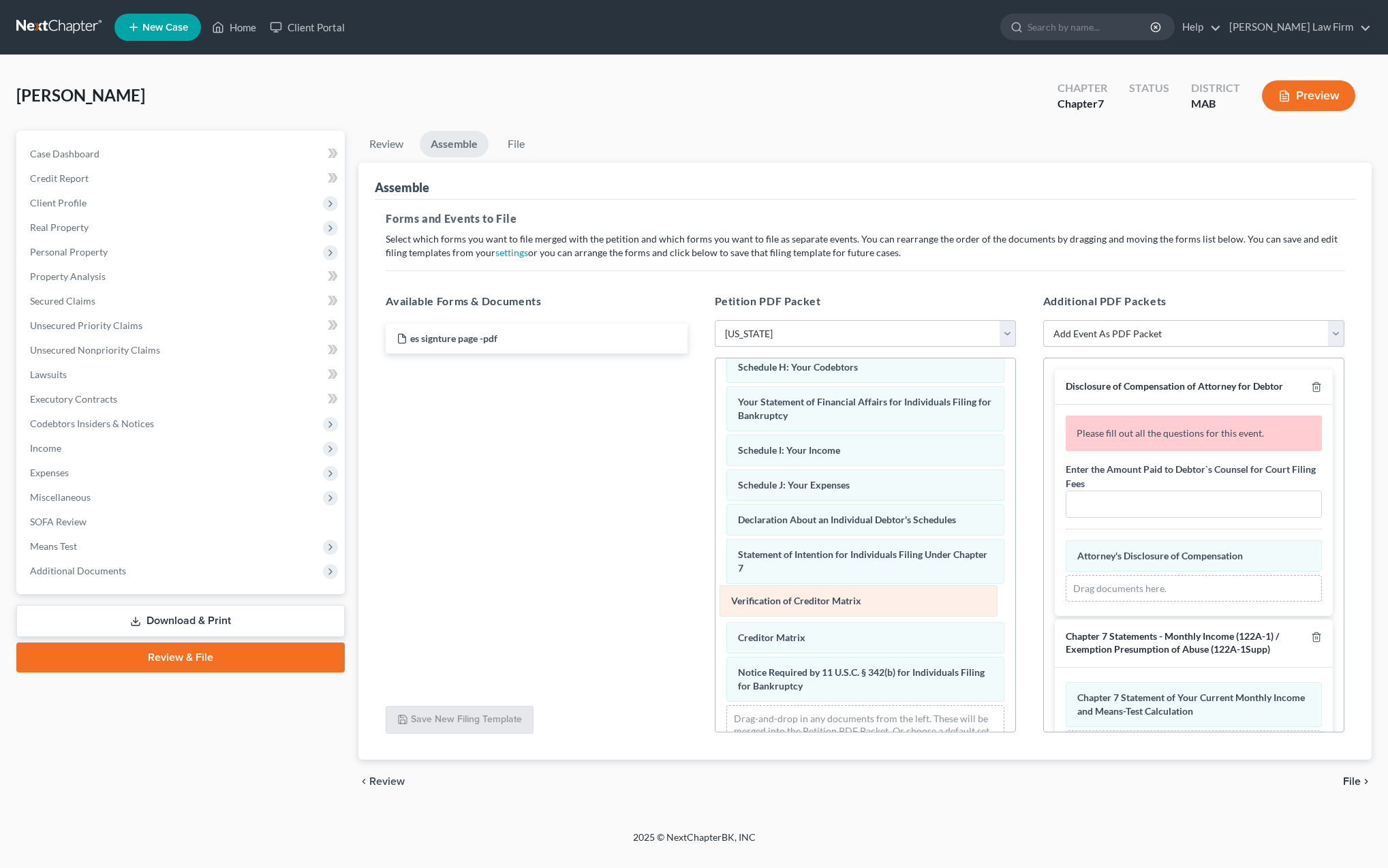
drag, startPoint x: 860, startPoint y: 637, endPoint x: 853, endPoint y: 600, distance: 37.7
click at [853, 600] on div "Verification of Creditor Matrix Voluntary Petition for Individuals Filing for B…" at bounding box center [865, 408] width 300 height 718
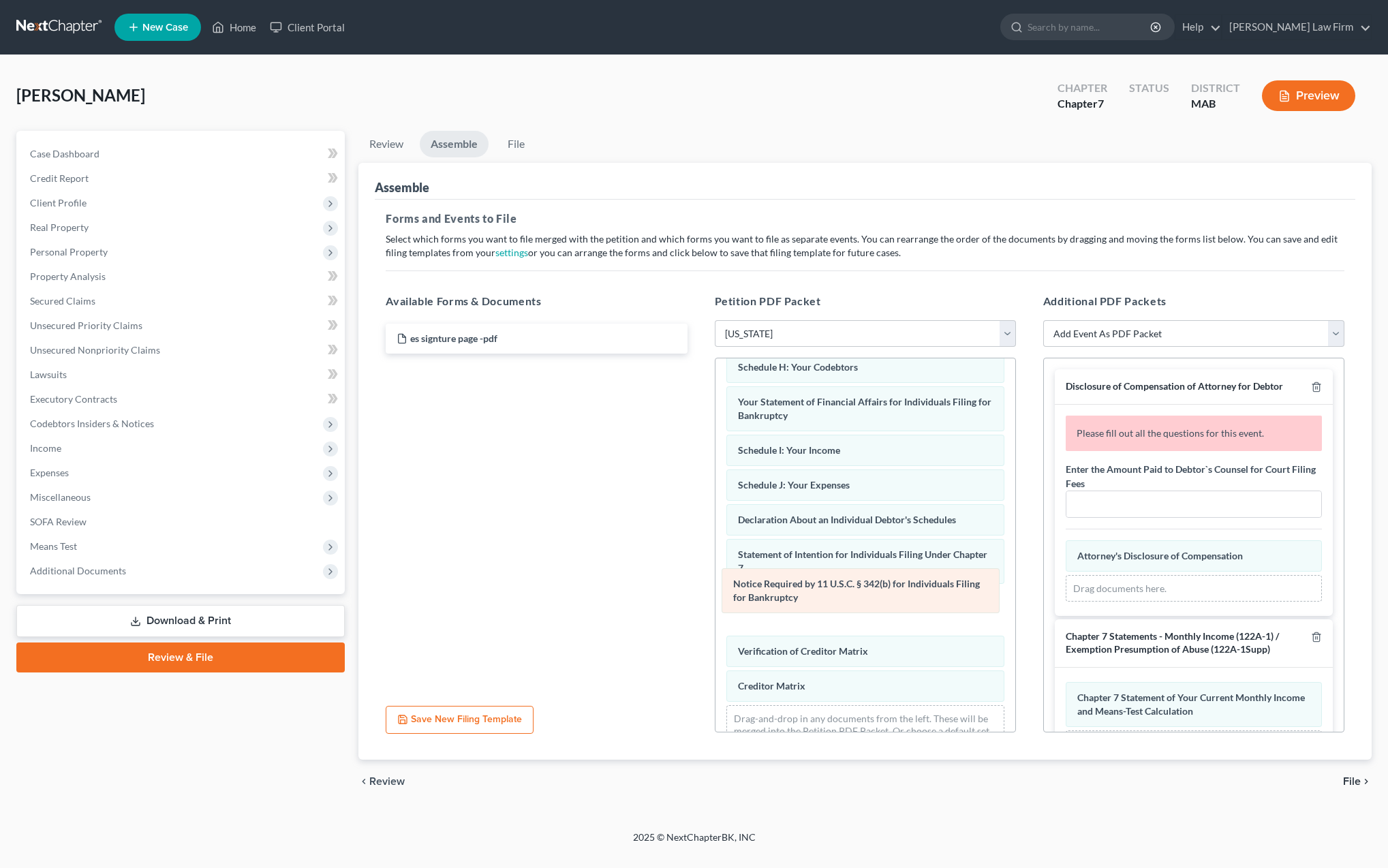
drag, startPoint x: 857, startPoint y: 689, endPoint x: 852, endPoint y: 600, distance: 89.1
click at [852, 600] on div "Notice Required by 11 U.S.C. § 342(b) for Individuals Filing for Bankruptcy Vol…" at bounding box center [865, 408] width 300 height 718
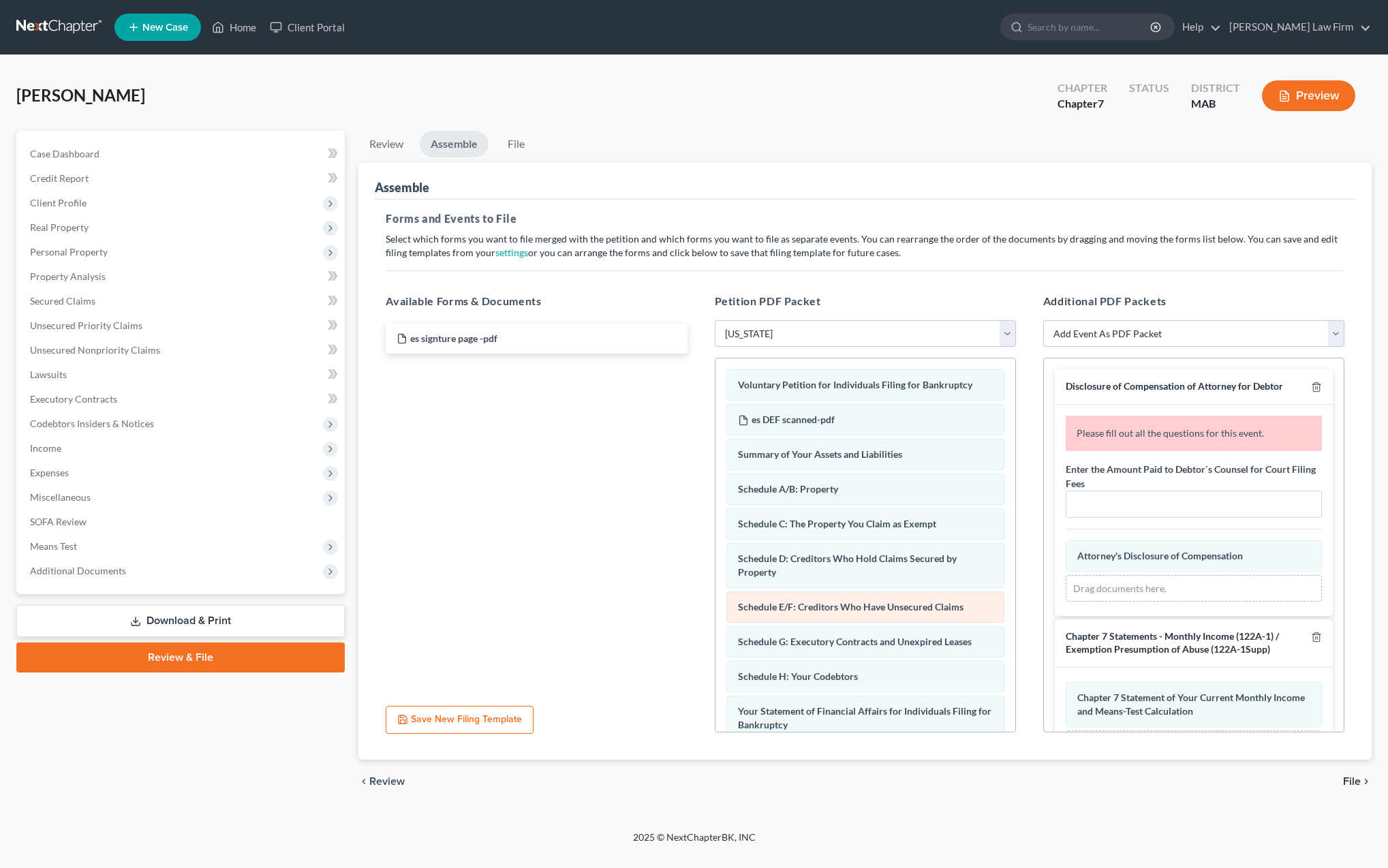
scroll to position [0, 0]
click at [1124, 508] on input "text" at bounding box center [1194, 504] width 255 height 26
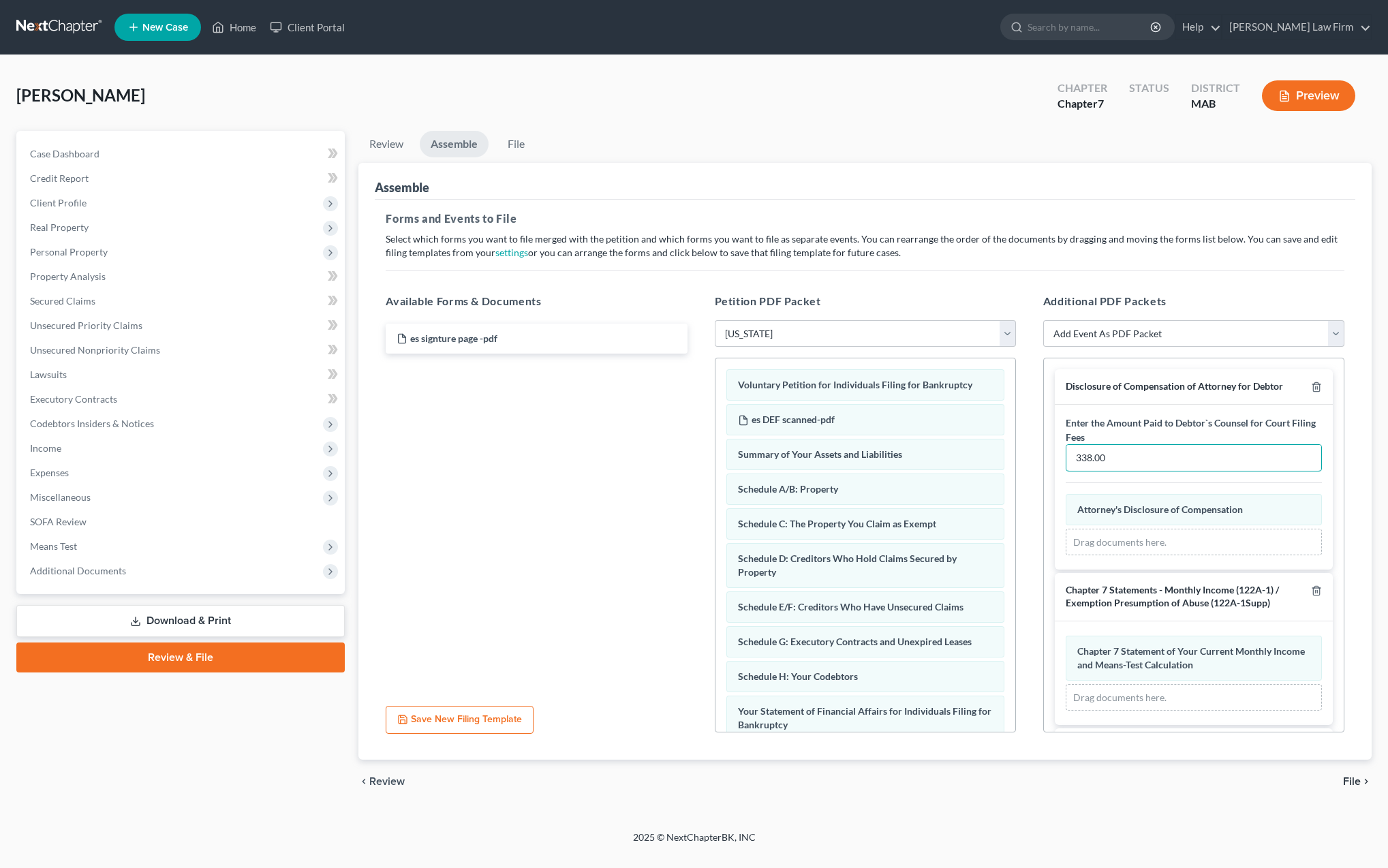
scroll to position [2, 0]
type input "338.00"
click at [1352, 780] on span "File" at bounding box center [1352, 781] width 18 height 11
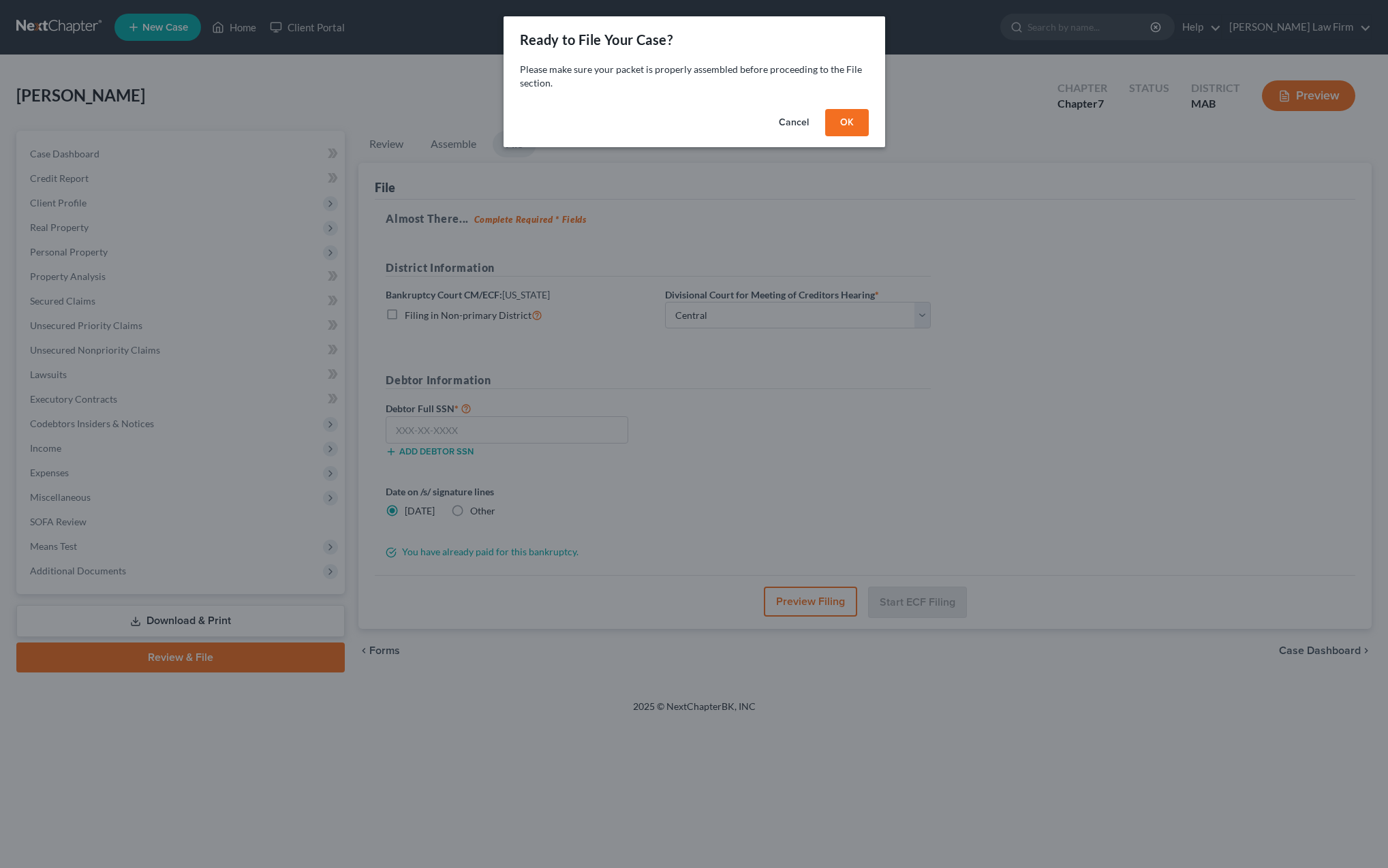
click at [849, 121] on button "OK" at bounding box center [846, 122] width 43 height 28
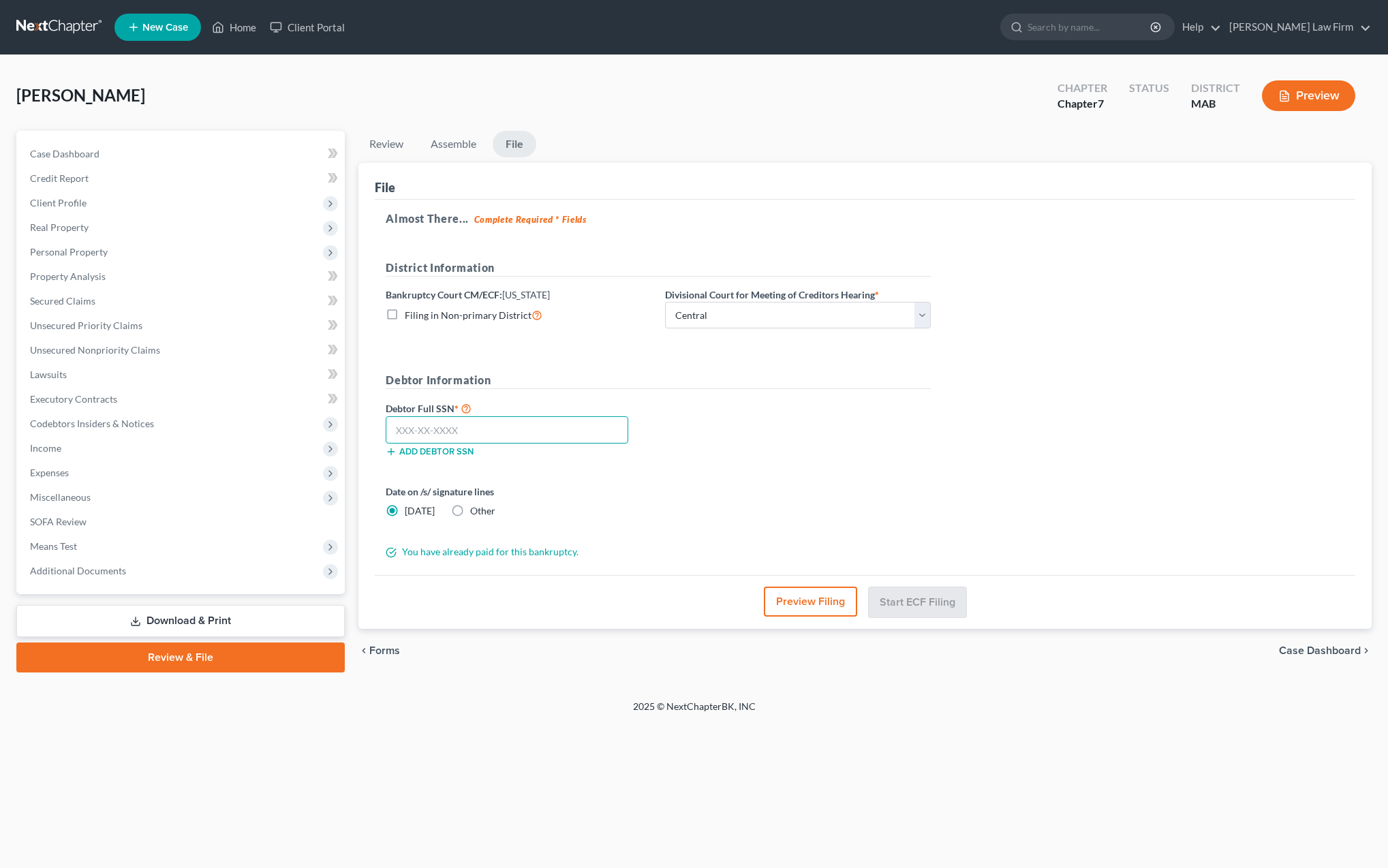
click at [487, 433] on input "text" at bounding box center [507, 430] width 242 height 28
type input "278-97-6159"
click at [905, 597] on button "Start ECF Filing" at bounding box center [918, 601] width 98 height 30
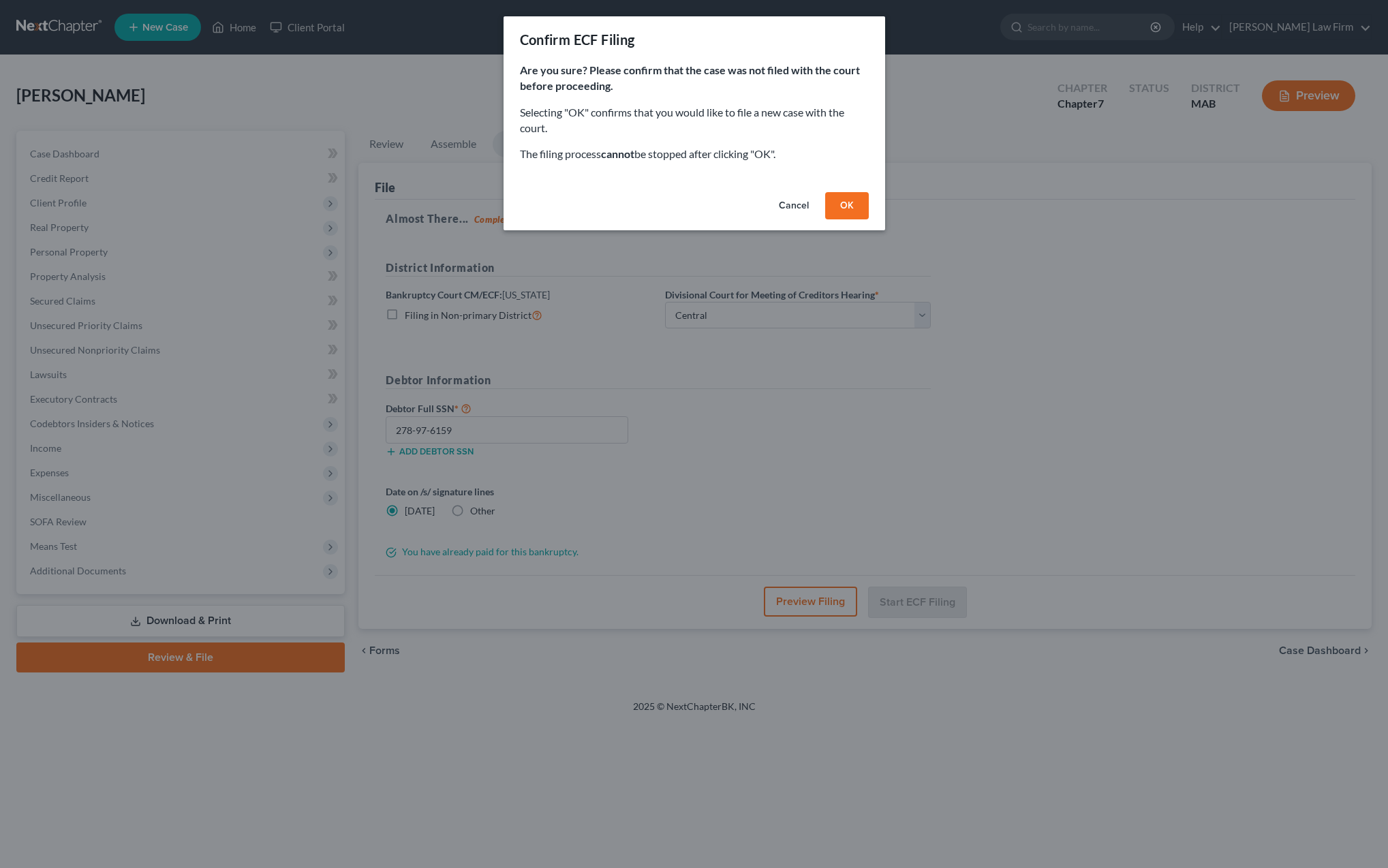
click at [844, 205] on button "OK" at bounding box center [846, 205] width 43 height 28
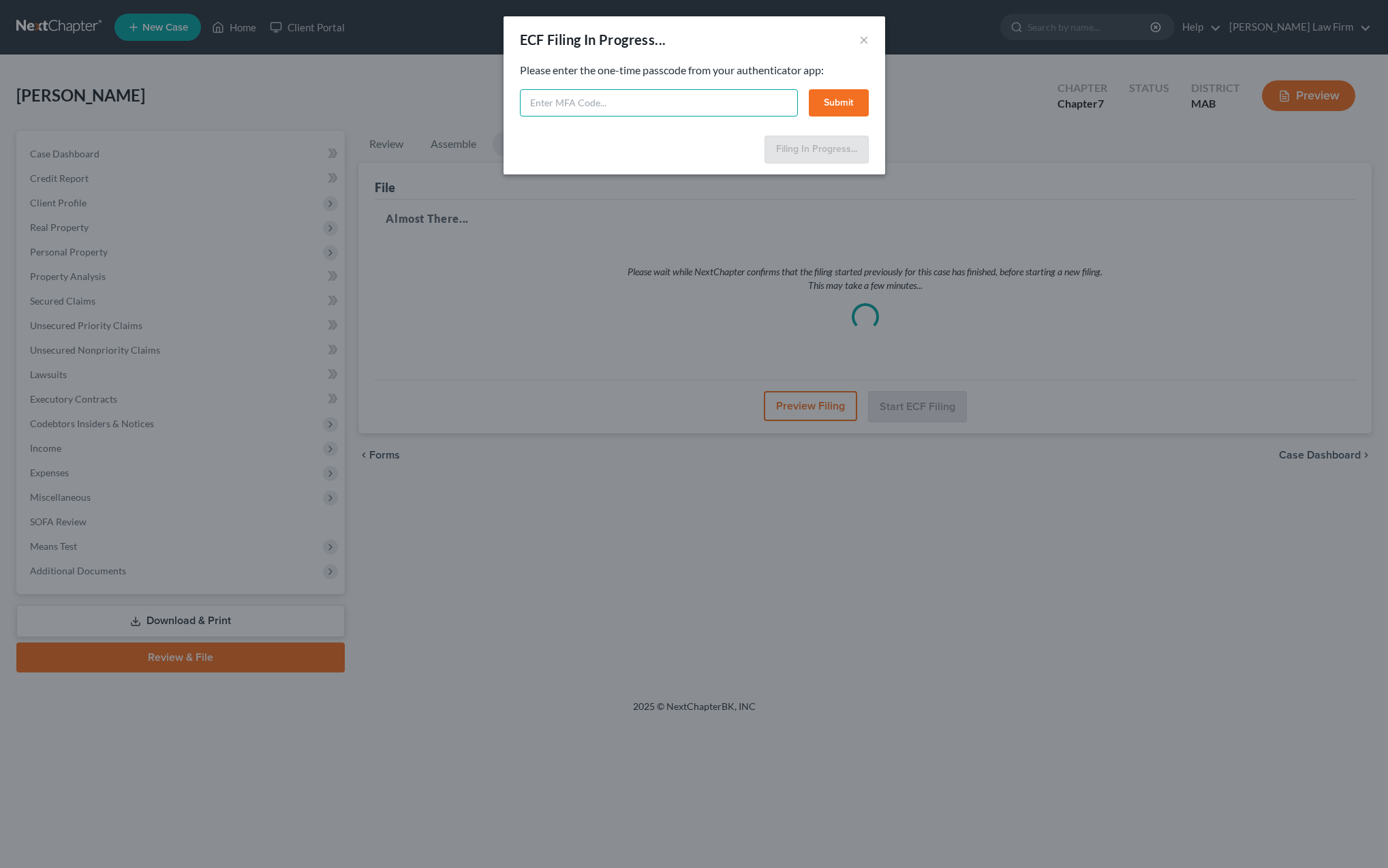
click at [548, 103] on input "text" at bounding box center [658, 102] width 278 height 28
paste input "7xv3-yg6a-rfgp-vhbo"
type input "7xv3-yg6a-rfgp-vhbo"
click at [833, 107] on button "Submit" at bounding box center [838, 102] width 60 height 28
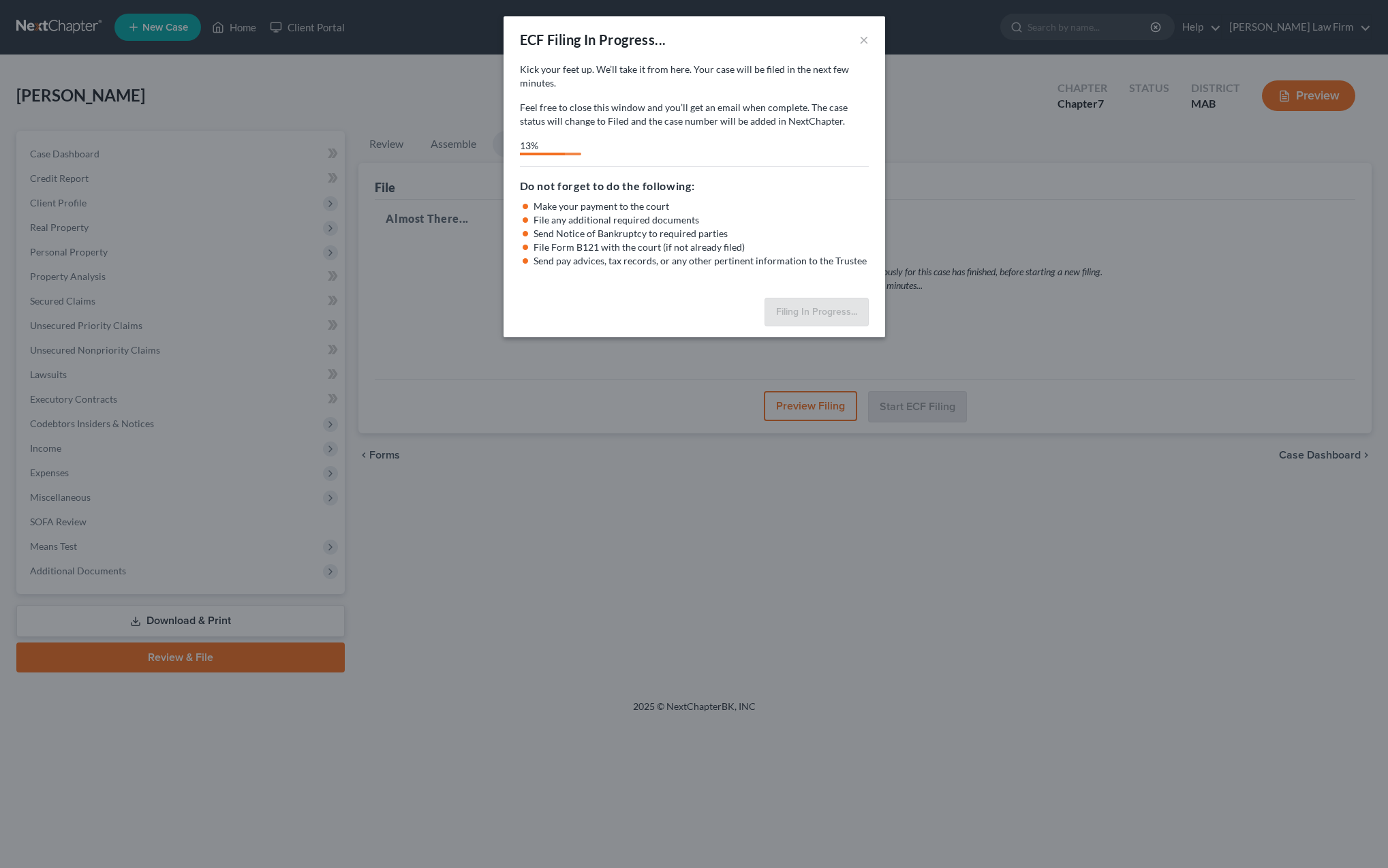
select select "0"
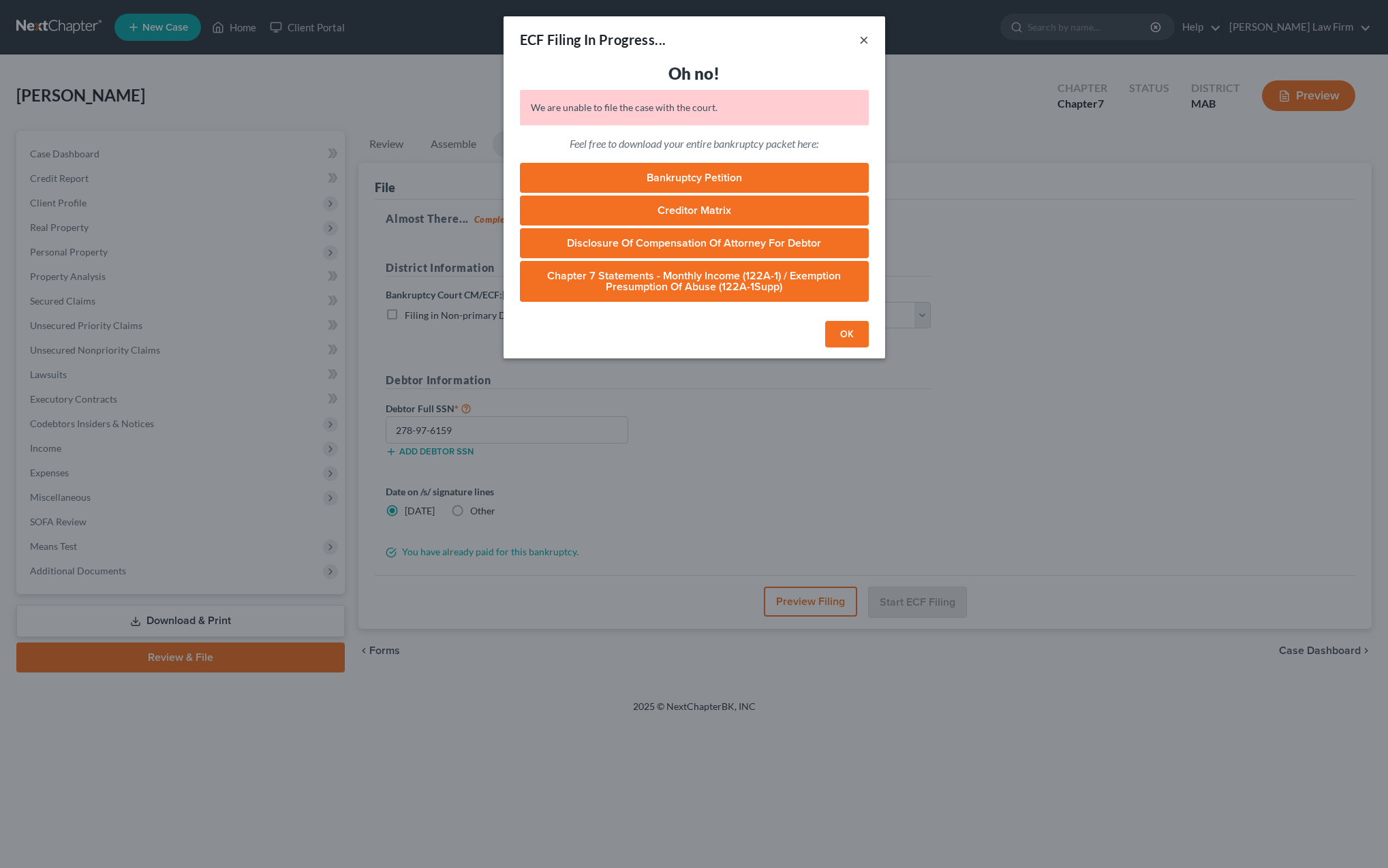
click at [866, 42] on button "×" at bounding box center [864, 39] width 9 height 17
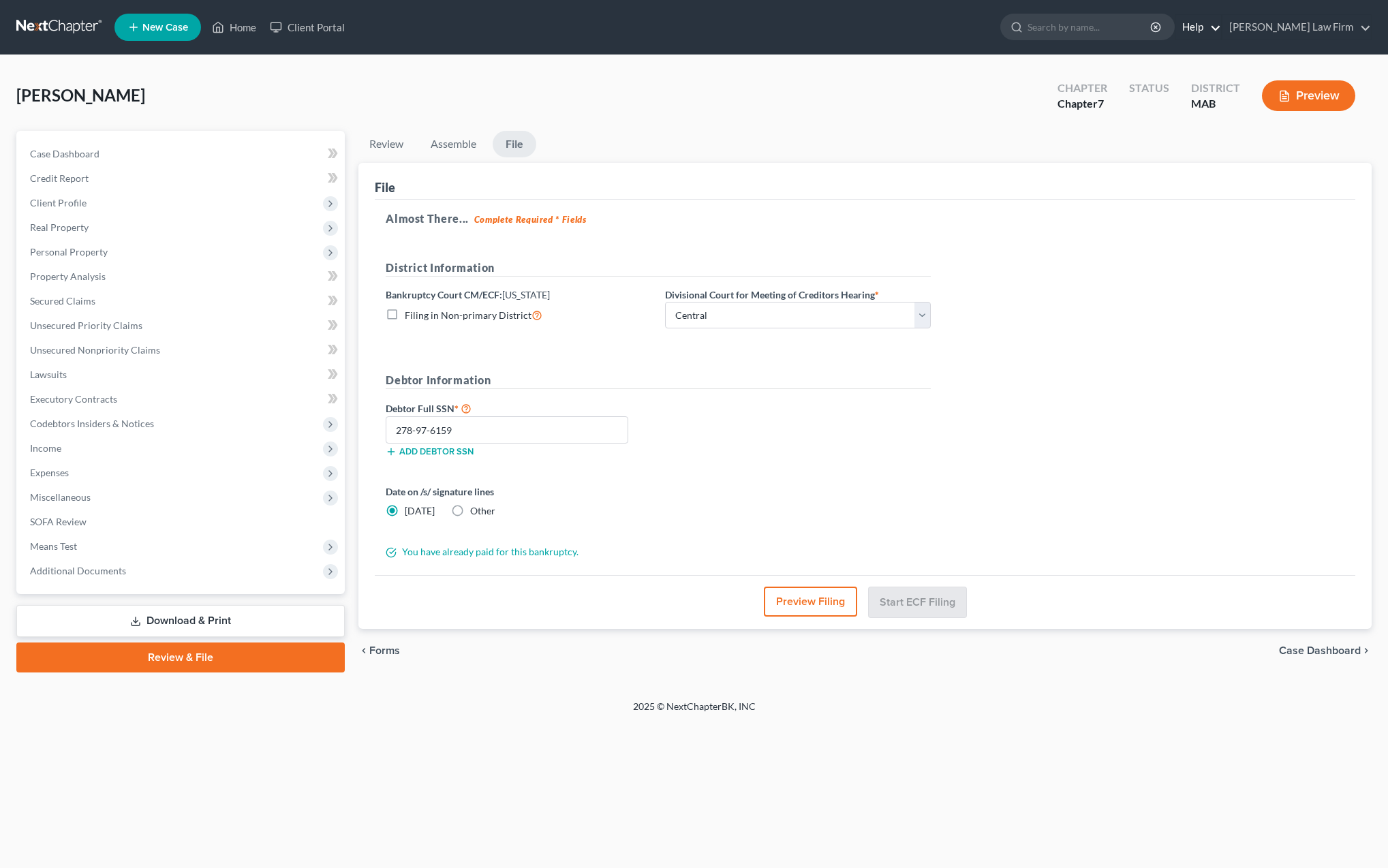
click at [1221, 32] on link "Help" at bounding box center [1198, 27] width 46 height 24
click at [1214, 135] on link "What's new" at bounding box center [1167, 136] width 109 height 23
click at [1221, 30] on link "Help" at bounding box center [1198, 27] width 46 height 24
click at [1212, 57] on link "Help Center" at bounding box center [1167, 56] width 109 height 23
